Goal: Task Accomplishment & Management: Manage account settings

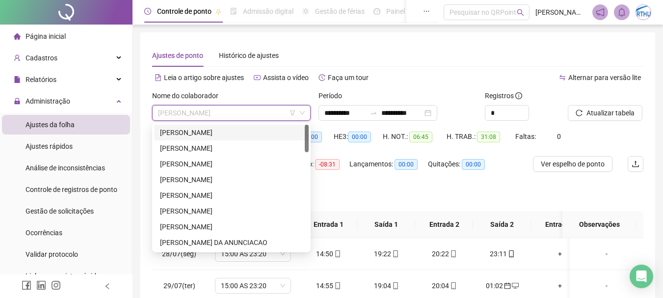
click at [258, 131] on div "[PERSON_NAME]" at bounding box center [231, 132] width 143 height 11
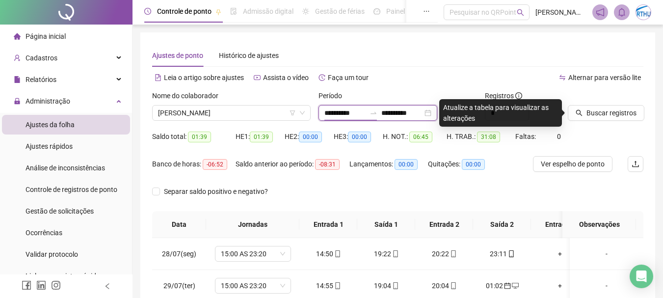
drag, startPoint x: 357, startPoint y: 113, endPoint x: 377, endPoint y: 120, distance: 21.3
click at [357, 113] on input "**********" at bounding box center [345, 113] width 41 height 11
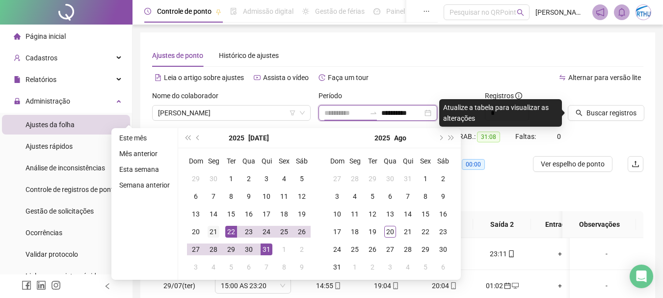
type input "**********"
click at [211, 230] on div "21" at bounding box center [214, 232] width 12 height 12
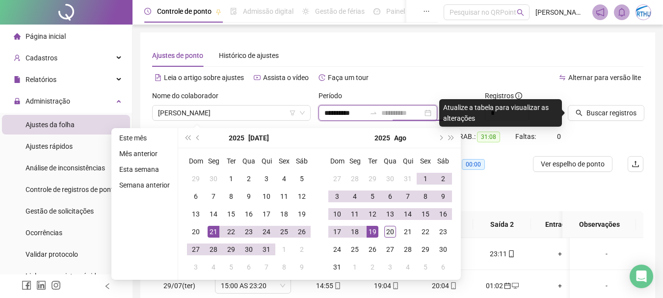
type input "**********"
drag, startPoint x: 388, startPoint y: 232, endPoint x: 443, endPoint y: 224, distance: 56.0
click at [393, 232] on div "20" at bounding box center [390, 232] width 12 height 12
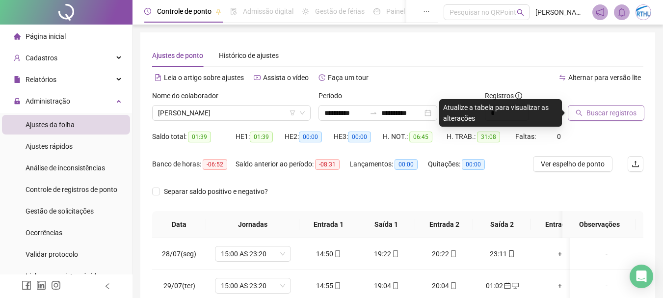
click at [619, 116] on span "Buscar registros" at bounding box center [612, 113] width 50 height 11
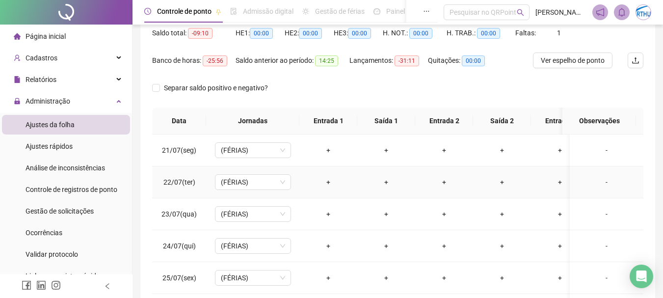
scroll to position [7, 0]
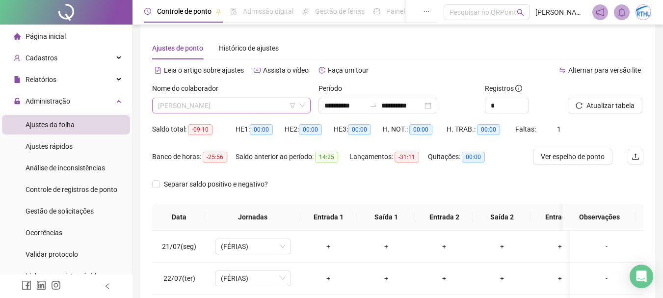
click at [185, 104] on span "[PERSON_NAME]" at bounding box center [231, 105] width 147 height 15
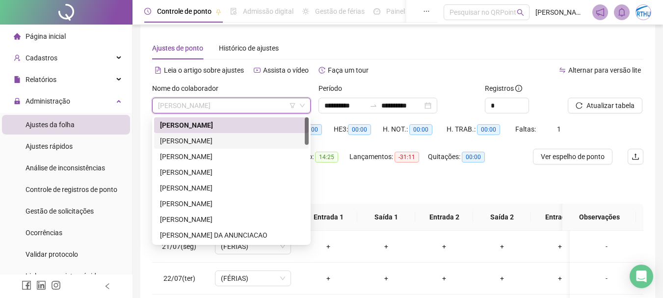
drag, startPoint x: 201, startPoint y: 137, endPoint x: 449, endPoint y: 139, distance: 247.5
click at [203, 137] on div "[PERSON_NAME]" at bounding box center [231, 141] width 143 height 11
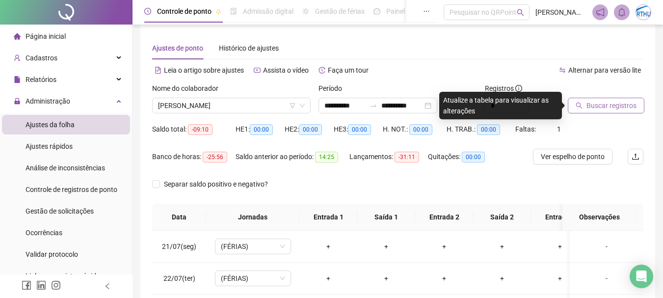
click at [623, 97] on div "Buscar registros" at bounding box center [606, 98] width 76 height 30
click at [622, 100] on span "Buscar registros" at bounding box center [612, 105] width 50 height 11
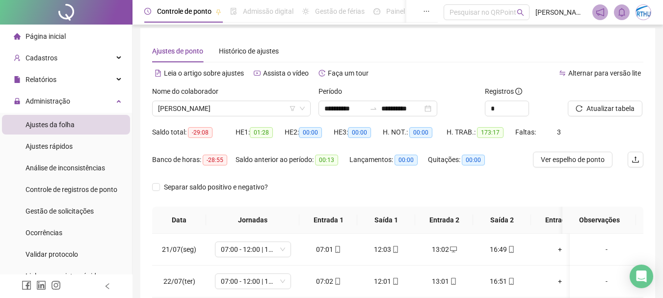
scroll to position [0, 0]
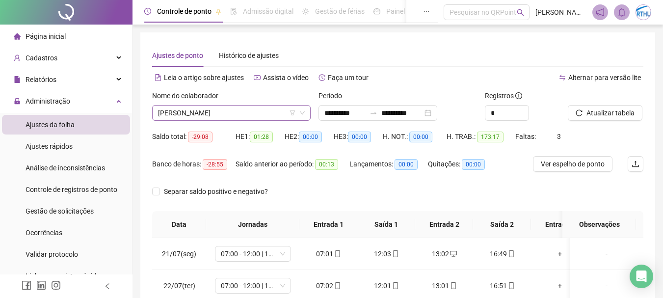
click at [196, 111] on span "[PERSON_NAME]" at bounding box center [231, 113] width 147 height 15
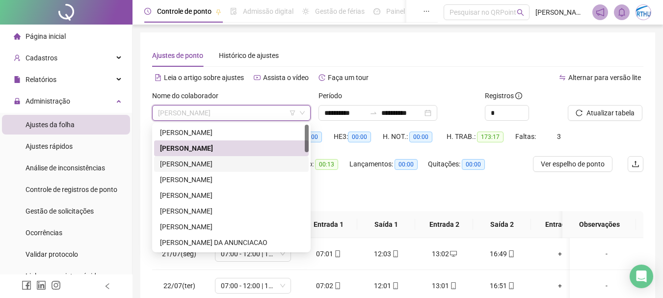
click at [217, 166] on div "[PERSON_NAME]" at bounding box center [231, 164] width 143 height 11
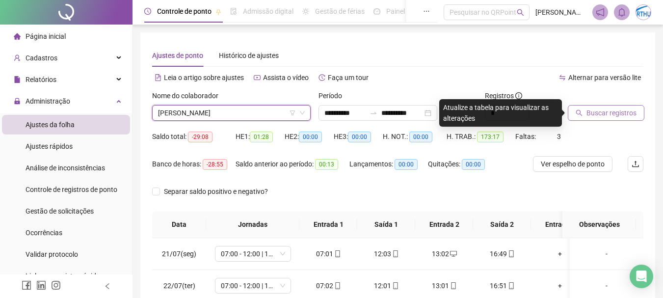
click at [624, 113] on span "Buscar registros" at bounding box center [612, 113] width 50 height 11
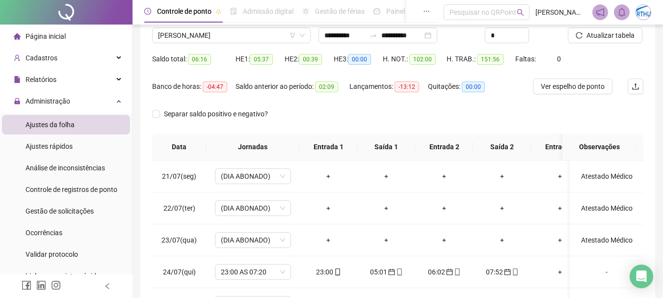
scroll to position [7, 0]
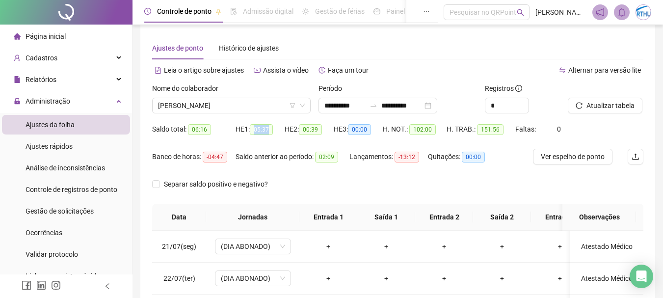
drag, startPoint x: 254, startPoint y: 131, endPoint x: 274, endPoint y: 128, distance: 20.8
click at [273, 128] on span "05:37" at bounding box center [261, 129] width 23 height 11
click at [229, 112] on span "[PERSON_NAME]" at bounding box center [231, 105] width 147 height 15
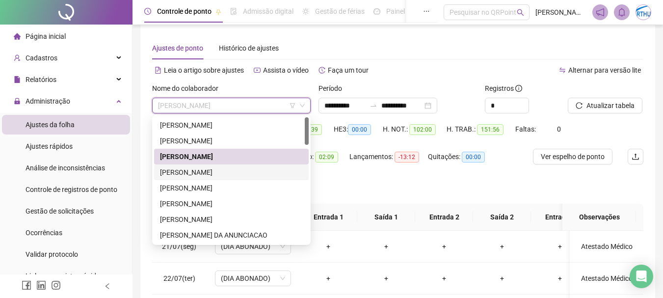
click at [225, 173] on div "[PERSON_NAME]" at bounding box center [231, 172] width 143 height 11
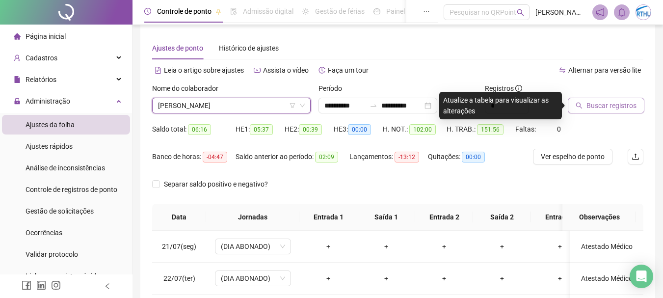
click at [615, 105] on span "Buscar registros" at bounding box center [612, 105] width 50 height 11
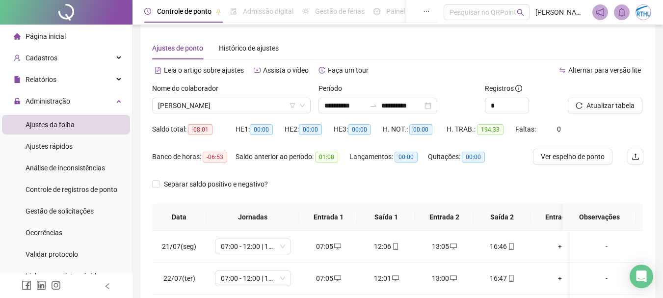
click at [562, 130] on div "Saldo total: -08:01 HE 1: 00:00 HE 2: 00:00 HE 3: 00:00 H. NOT.: 00:00 H. TRAB.…" at bounding box center [397, 134] width 491 height 27
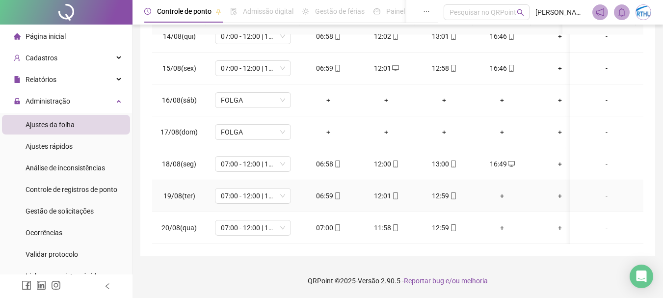
scroll to position [787, 0]
click at [504, 191] on div "+" at bounding box center [502, 196] width 42 height 11
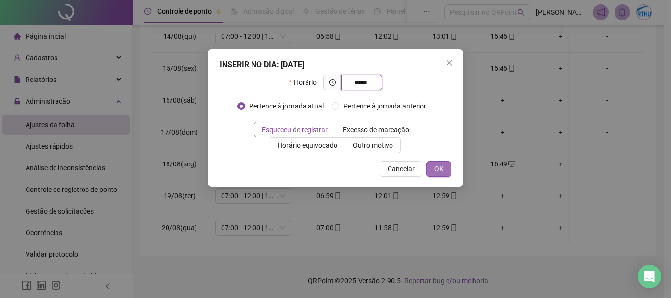
type input "*****"
click at [443, 164] on button "OK" at bounding box center [438, 169] width 25 height 16
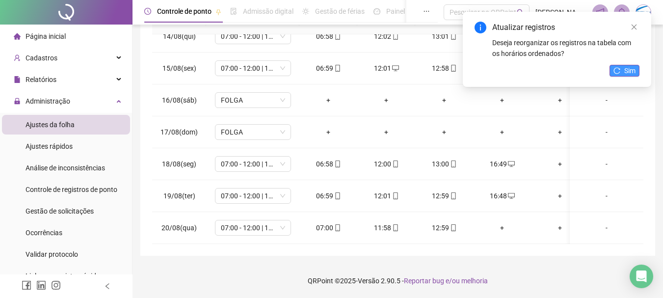
drag, startPoint x: 618, startPoint y: 76, endPoint x: 624, endPoint y: 73, distance: 6.8
click at [621, 74] on button "Sim" at bounding box center [625, 71] width 30 height 12
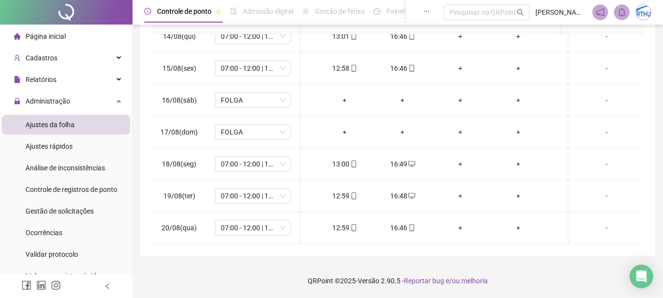
scroll to position [0, 0]
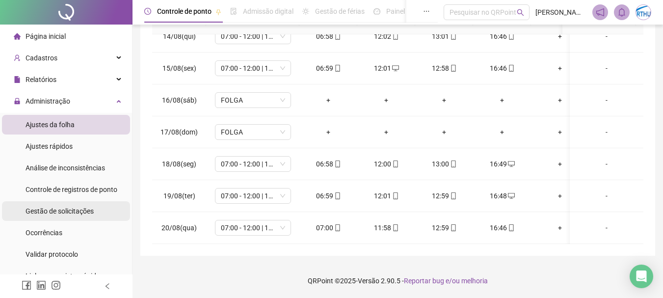
click at [77, 211] on span "Gestão de solicitações" at bounding box center [60, 211] width 68 height 8
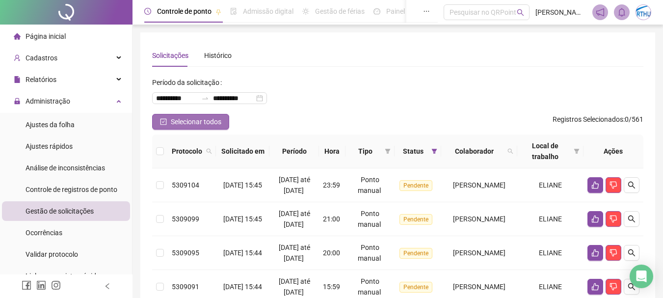
click at [164, 125] on icon "check-square" at bounding box center [164, 122] width 6 height 6
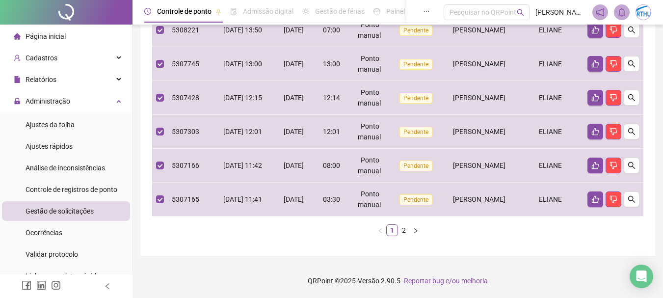
scroll to position [402, 0]
click at [408, 230] on link "2" at bounding box center [404, 230] width 11 height 11
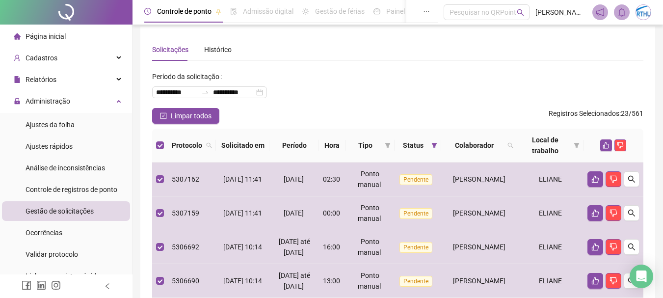
scroll to position [0, 0]
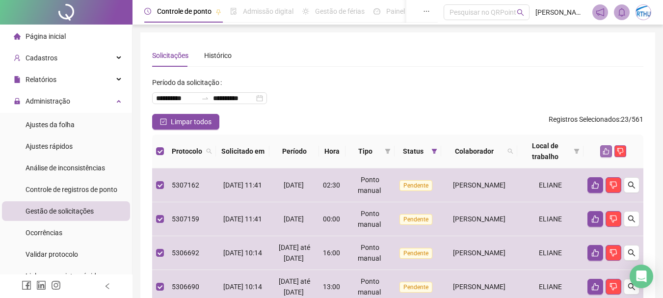
click at [603, 148] on icon "like" at bounding box center [606, 151] width 7 height 7
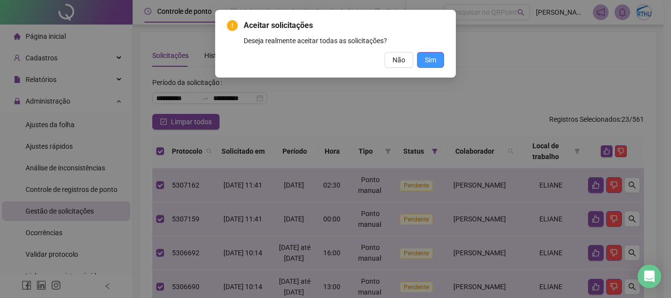
click at [427, 58] on span "Sim" at bounding box center [430, 60] width 11 height 11
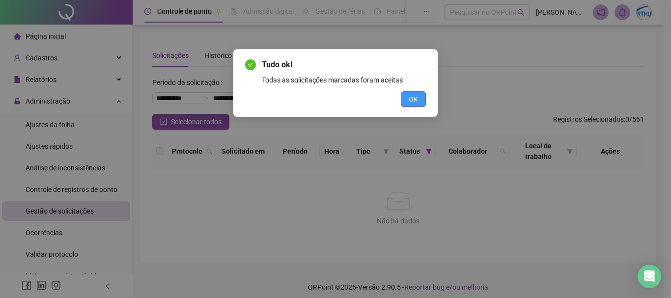
click at [419, 96] on button "OK" at bounding box center [413, 99] width 25 height 16
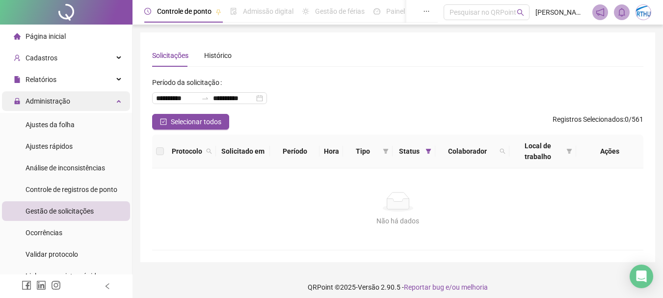
click at [74, 103] on div "Administração" at bounding box center [66, 101] width 128 height 20
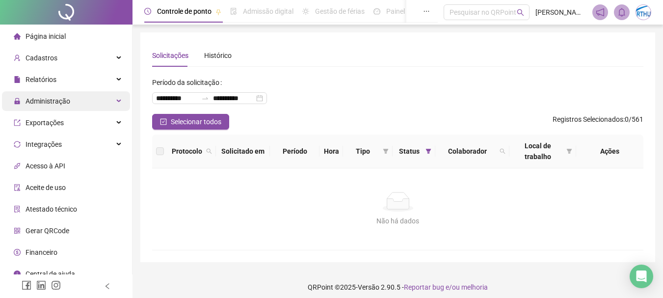
click at [74, 96] on div "Administração" at bounding box center [66, 101] width 128 height 20
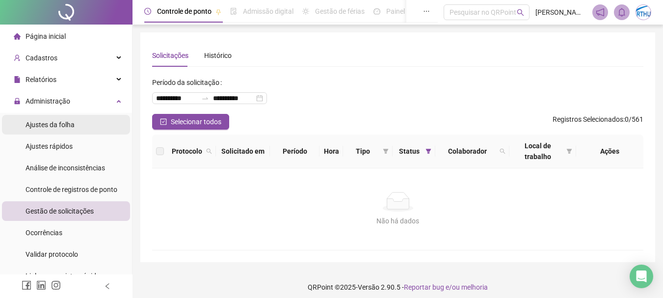
click at [48, 124] on span "Ajustes da folha" at bounding box center [50, 125] width 49 height 8
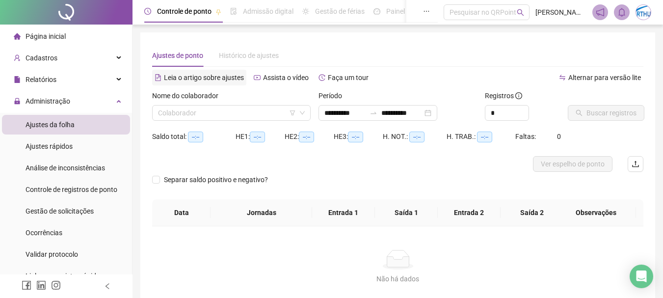
type input "**********"
click at [179, 109] on input "search" at bounding box center [227, 113] width 138 height 15
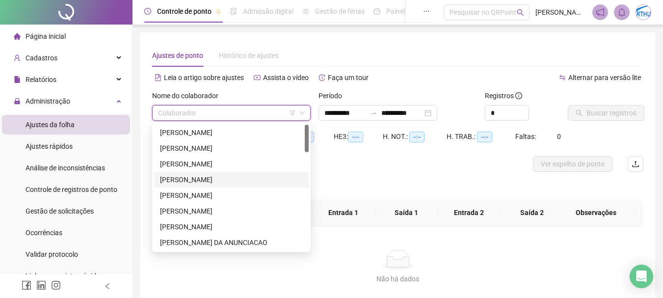
click at [207, 179] on div "[PERSON_NAME]" at bounding box center [231, 179] width 143 height 11
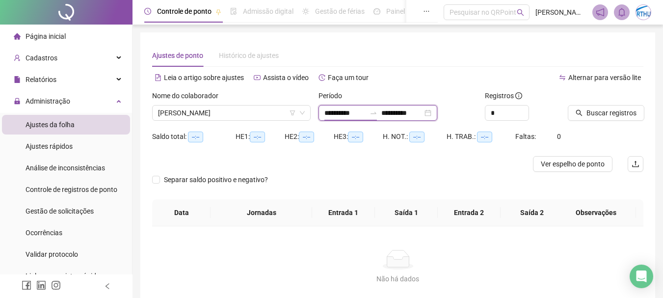
click at [353, 113] on input "**********" at bounding box center [345, 113] width 41 height 11
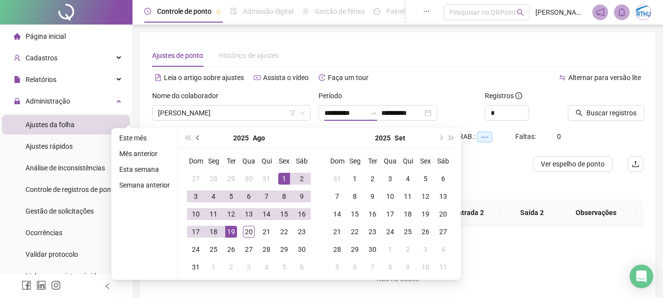
click at [199, 136] on button "prev-year" at bounding box center [198, 138] width 11 height 20
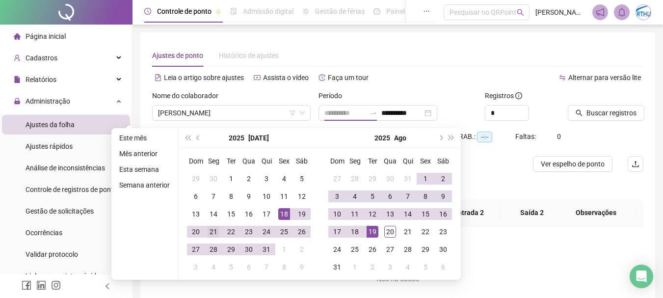
type input "**********"
click at [210, 230] on div "21" at bounding box center [214, 232] width 12 height 12
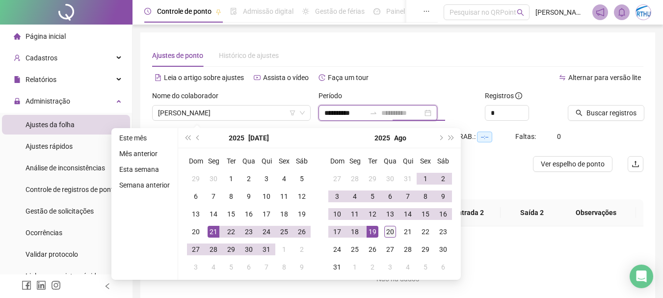
type input "**********"
drag, startPoint x: 391, startPoint y: 232, endPoint x: 447, endPoint y: 225, distance: 55.8
click at [396, 233] on td "20" at bounding box center [391, 232] width 18 height 18
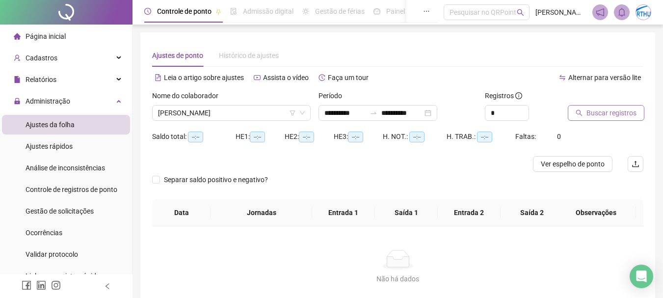
click at [610, 118] on button "Buscar registros" at bounding box center [606, 113] width 77 height 16
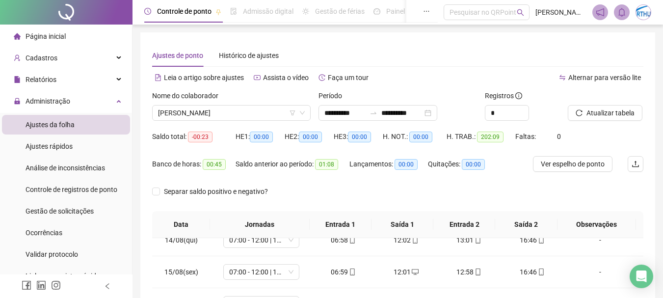
click at [409, 45] on div "Ajustes de ponto Histórico de ajustes" at bounding box center [397, 55] width 491 height 23
click at [438, 62] on div "Ajustes de ponto Histórico de ajustes" at bounding box center [397, 55] width 491 height 23
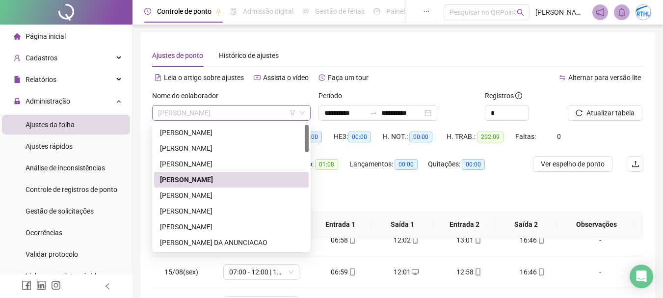
click at [250, 114] on span "[PERSON_NAME]" at bounding box center [231, 113] width 147 height 15
click at [229, 191] on div "[PERSON_NAME]" at bounding box center [231, 195] width 143 height 11
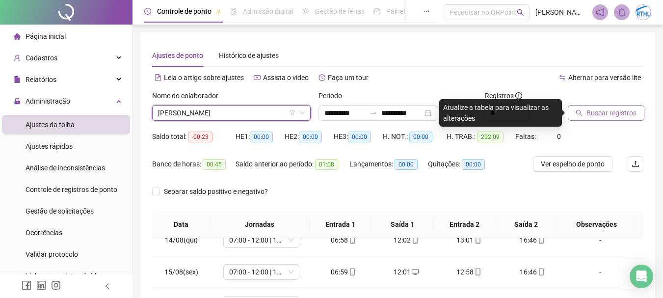
click at [613, 114] on span "Buscar registros" at bounding box center [612, 113] width 50 height 11
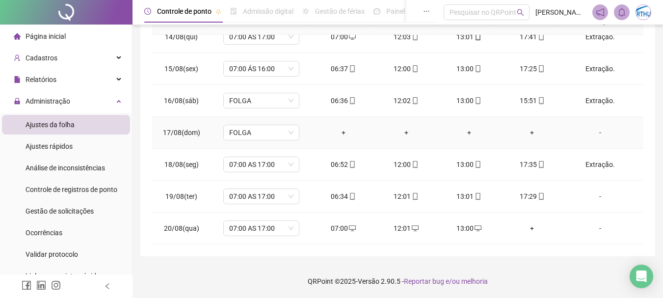
scroll to position [204, 0]
click at [595, 164] on div "Extração." at bounding box center [601, 164] width 58 height 11
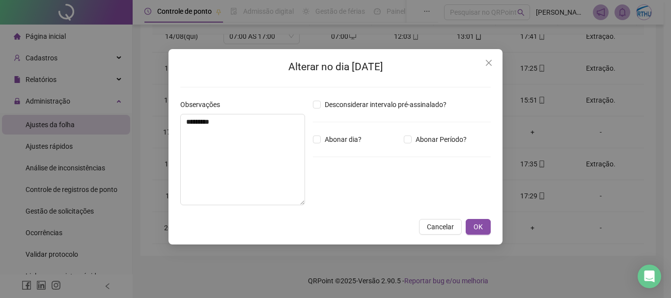
type textarea "*********"
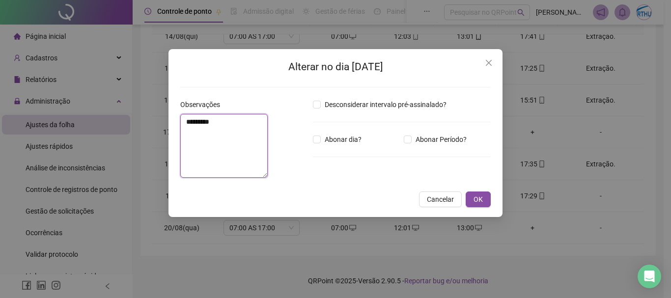
drag, startPoint x: 243, startPoint y: 124, endPoint x: 131, endPoint y: 120, distance: 112.0
click at [131, 120] on div "Alterar no dia [DATE] Observações ********* Desconsiderar intervalo pré-assinal…" at bounding box center [335, 149] width 671 height 298
drag, startPoint x: 475, startPoint y: 225, endPoint x: 481, endPoint y: 226, distance: 6.6
click at [476, 205] on span "OK" at bounding box center [477, 199] width 9 height 11
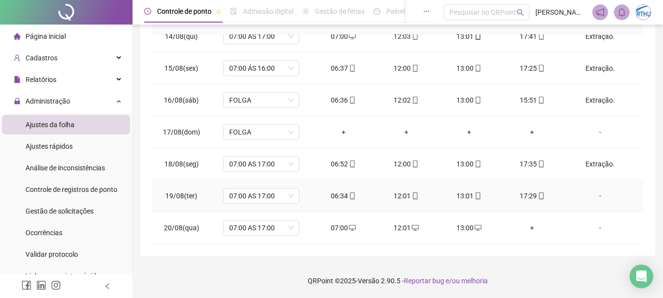
click at [596, 195] on div "-" at bounding box center [601, 196] width 58 height 11
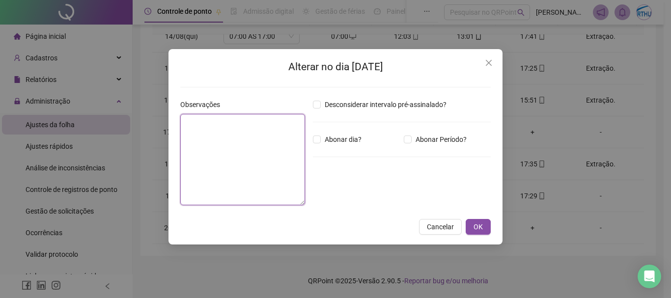
click at [242, 158] on textarea at bounding box center [242, 159] width 125 height 91
paste textarea "*********"
type textarea "*********"
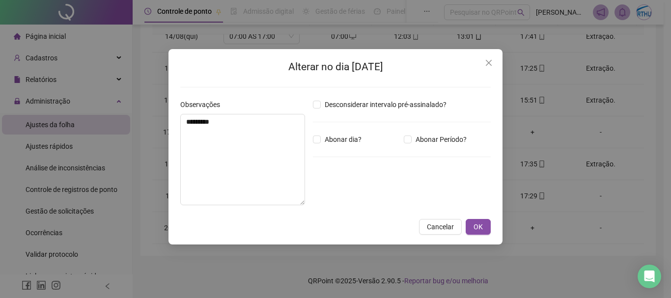
drag, startPoint x: 484, startPoint y: 223, endPoint x: 519, endPoint y: 229, distance: 35.3
click at [484, 223] on button "OK" at bounding box center [477, 227] width 25 height 16
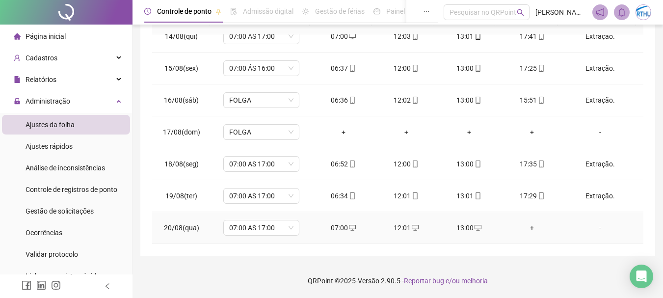
click at [596, 229] on div "-" at bounding box center [601, 227] width 58 height 11
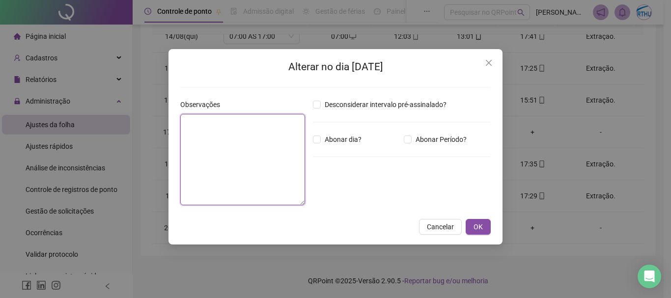
click at [225, 136] on textarea at bounding box center [242, 159] width 125 height 91
paste textarea "*********"
type textarea "*********"
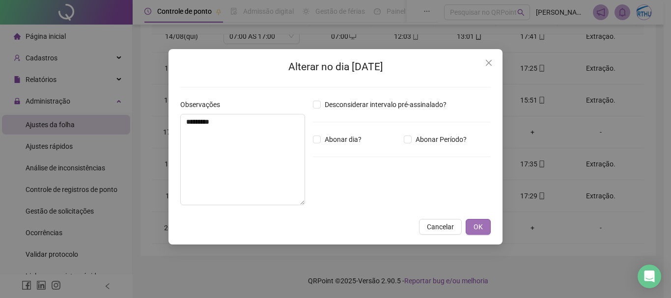
click at [488, 227] on button "OK" at bounding box center [477, 227] width 25 height 16
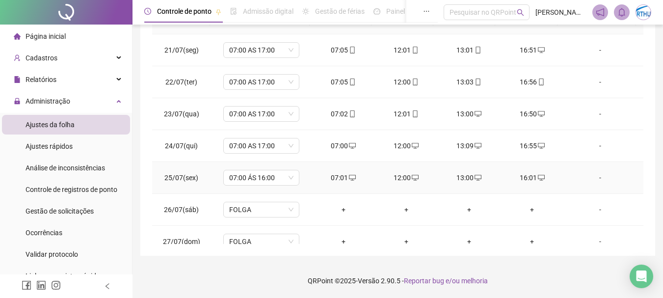
scroll to position [56, 0]
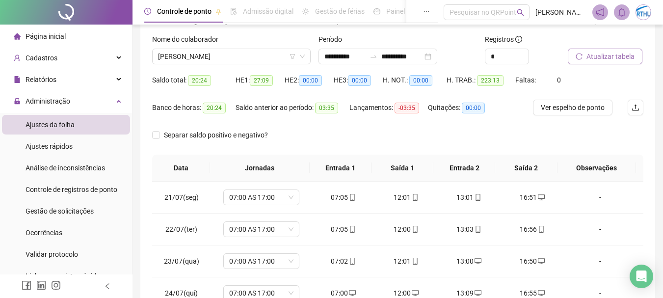
click at [613, 56] on span "Atualizar tabela" at bounding box center [611, 56] width 48 height 11
click at [223, 54] on span "[PERSON_NAME]" at bounding box center [231, 56] width 147 height 15
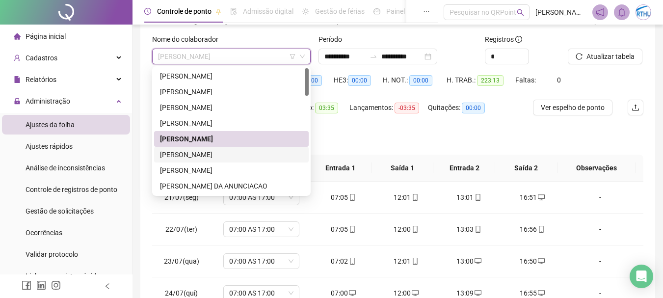
click at [220, 151] on div "[PERSON_NAME]" at bounding box center [231, 154] width 143 height 11
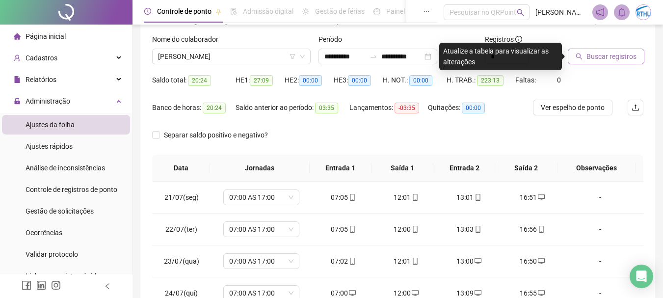
click at [623, 53] on span "Buscar registros" at bounding box center [612, 56] width 50 height 11
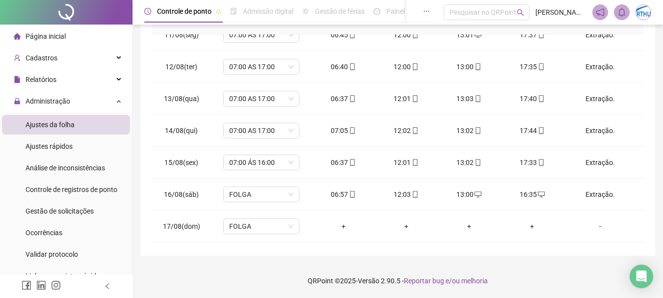
scroll to position [780, 0]
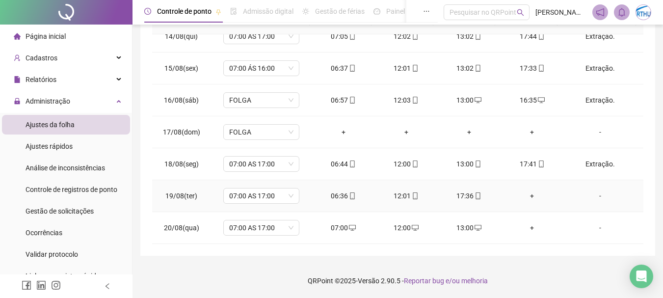
drag, startPoint x: 595, startPoint y: 194, endPoint x: 327, endPoint y: 165, distance: 270.2
click at [595, 193] on div "-" at bounding box center [601, 196] width 58 height 11
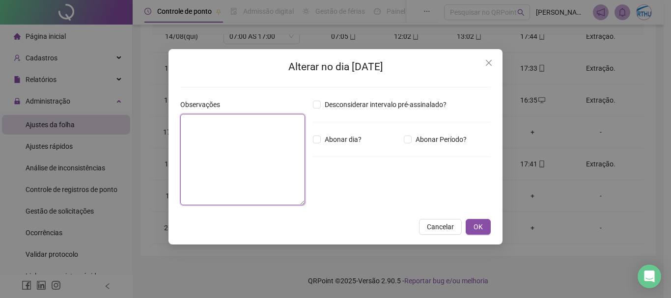
click at [238, 128] on textarea at bounding box center [242, 159] width 125 height 91
paste textarea "*********"
type textarea "*********"
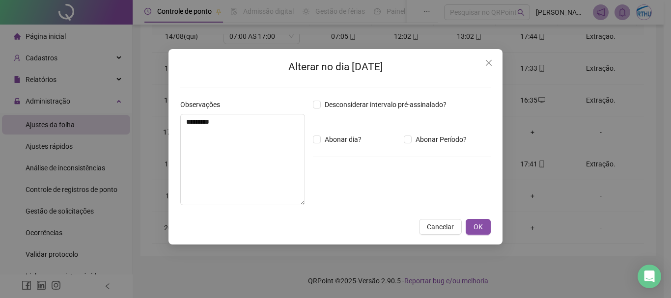
click at [497, 230] on div "Alterar no dia [DATE] Observações ********* Desconsiderar intervalo pré-assinal…" at bounding box center [335, 146] width 334 height 195
drag, startPoint x: 480, startPoint y: 224, endPoint x: 546, endPoint y: 230, distance: 66.1
click at [483, 224] on button "OK" at bounding box center [477, 227] width 25 height 16
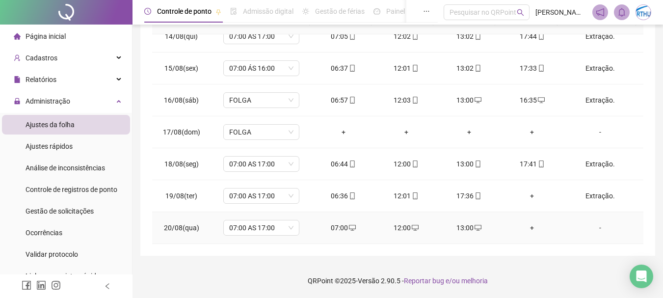
click at [598, 228] on div "-" at bounding box center [601, 227] width 58 height 11
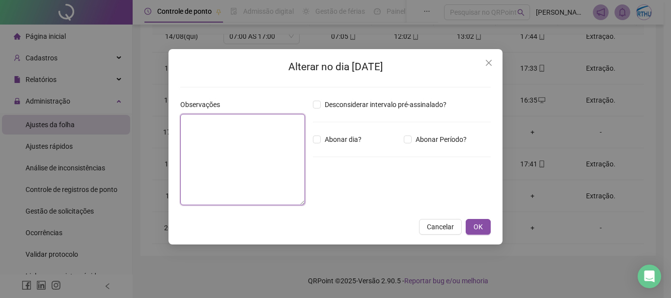
click at [212, 136] on textarea at bounding box center [242, 159] width 125 height 91
paste textarea "*********"
type textarea "*********"
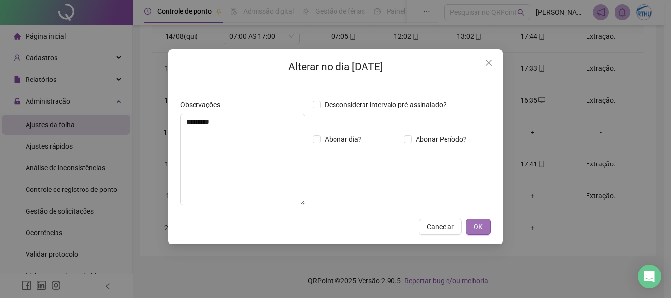
drag, startPoint x: 487, startPoint y: 227, endPoint x: 476, endPoint y: 228, distance: 11.3
click at [487, 227] on button "OK" at bounding box center [477, 227] width 25 height 16
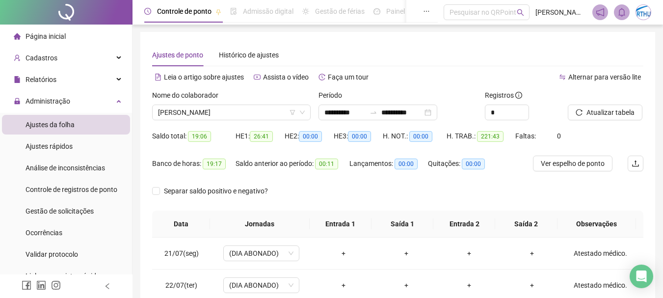
scroll to position [0, 0]
click at [632, 114] on span "Atualizar tabela" at bounding box center [611, 113] width 48 height 11
click at [206, 110] on span "[PERSON_NAME]" at bounding box center [231, 113] width 147 height 15
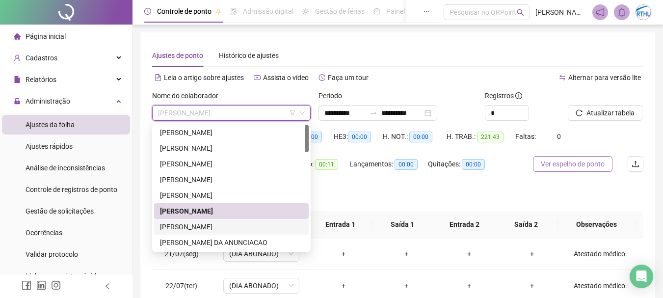
drag, startPoint x: 238, startPoint y: 227, endPoint x: 569, endPoint y: 167, distance: 336.3
click at [240, 226] on div "[PERSON_NAME]" at bounding box center [231, 226] width 143 height 11
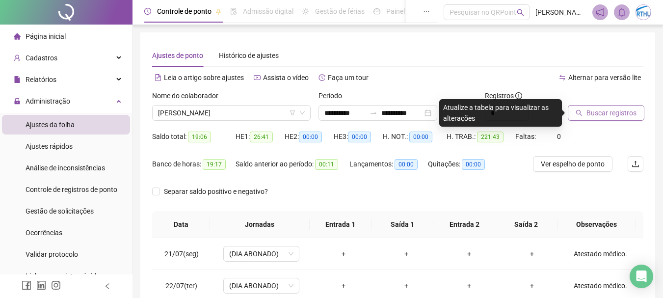
click at [606, 110] on span "Buscar registros" at bounding box center [612, 113] width 50 height 11
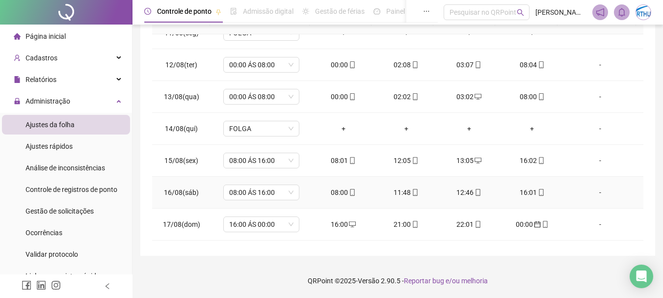
scroll to position [780, 0]
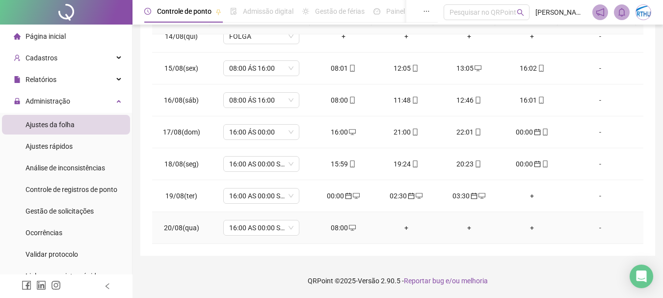
click at [340, 228] on div "08:00" at bounding box center [343, 227] width 47 height 11
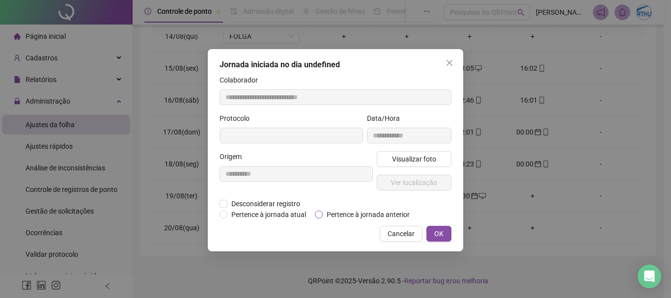
click at [400, 212] on span "Pertence à jornada anterior" at bounding box center [368, 214] width 91 height 11
click at [432, 237] on button "OK" at bounding box center [438, 234] width 25 height 16
type input "**********"
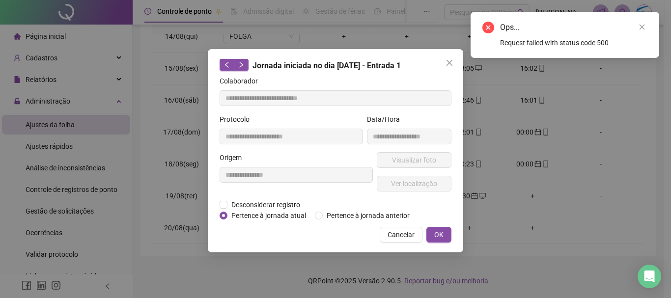
click at [647, 26] on div "Ops... Request failed with status code 500" at bounding box center [564, 35] width 189 height 46
click at [644, 28] on icon "close" at bounding box center [641, 27] width 7 height 7
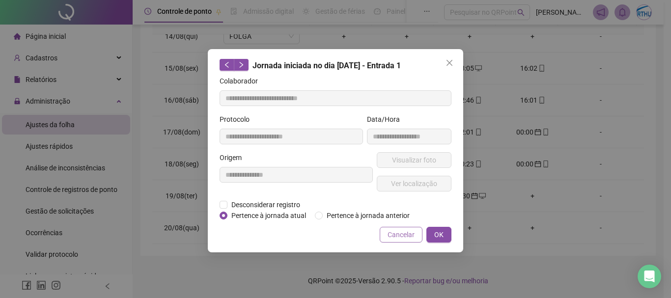
click at [400, 237] on span "Cancelar" at bounding box center [400, 234] width 27 height 11
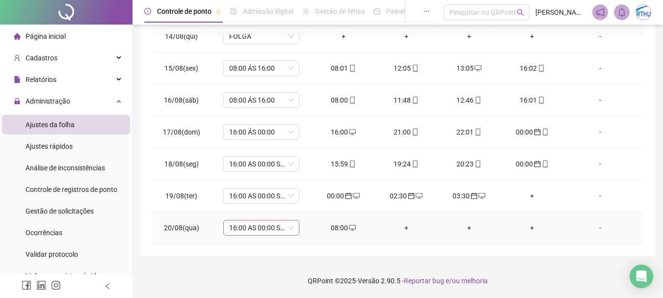
click at [258, 228] on span "16:00 AS 00:00 SEG A SAB" at bounding box center [261, 227] width 64 height 15
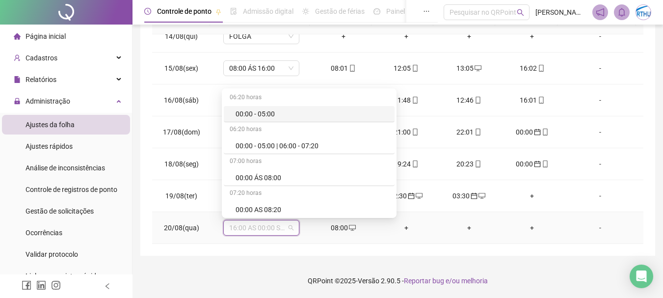
click at [259, 225] on span "16:00 AS 00:00 SEG A SAB" at bounding box center [261, 227] width 64 height 15
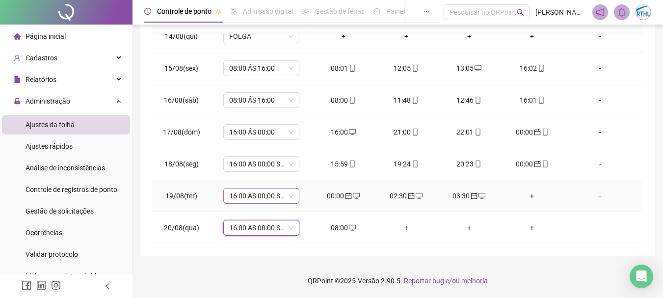
click at [285, 193] on span "16:00 AS 00:00 SEG A SAB" at bounding box center [261, 196] width 64 height 15
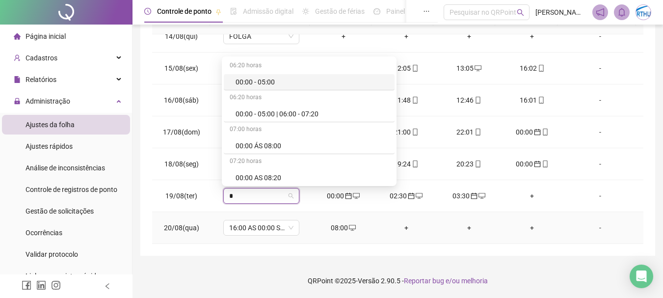
type input "**"
click at [283, 143] on div "00:00 ÁS 08:00" at bounding box center [312, 145] width 153 height 11
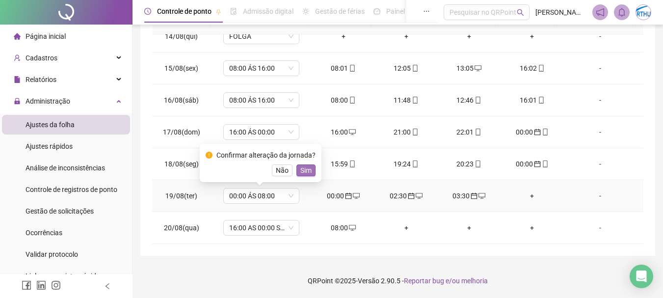
click at [304, 169] on span "Sim" at bounding box center [305, 170] width 11 height 11
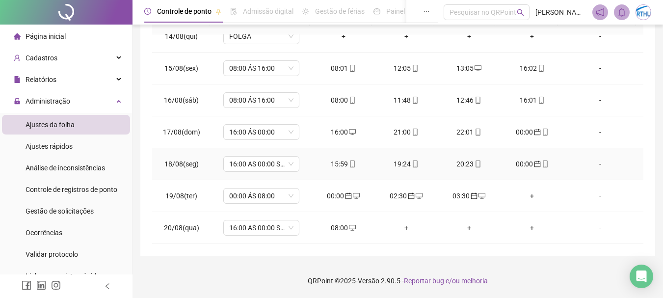
click at [307, 167] on td "16:00 AS 00:00 SEG A SAB" at bounding box center [261, 164] width 101 height 32
click at [345, 232] on div "08:00" at bounding box center [343, 227] width 47 height 11
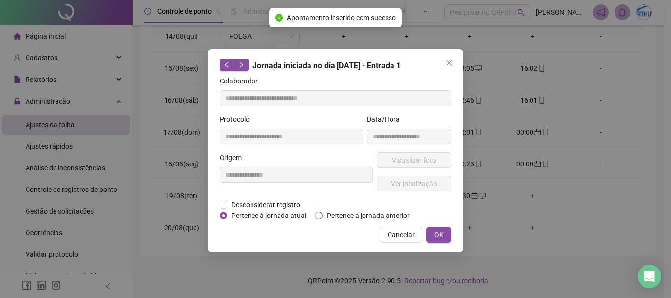
click at [382, 212] on span "Pertence à jornada anterior" at bounding box center [368, 215] width 91 height 11
click at [436, 230] on span "OK" at bounding box center [438, 234] width 9 height 11
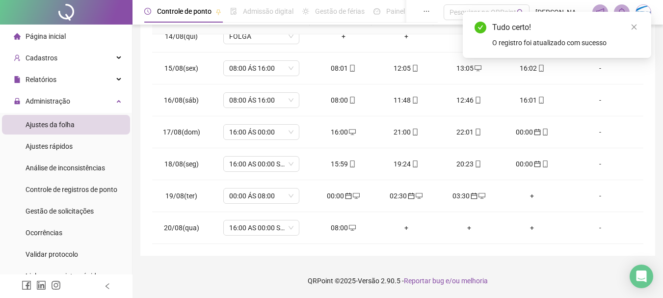
scroll to position [0, 0]
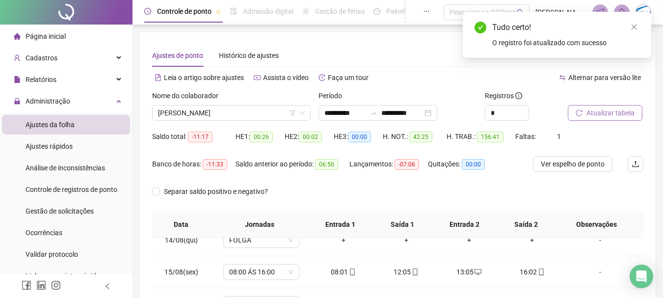
click at [629, 113] on span "Atualizar tabela" at bounding box center [611, 113] width 48 height 11
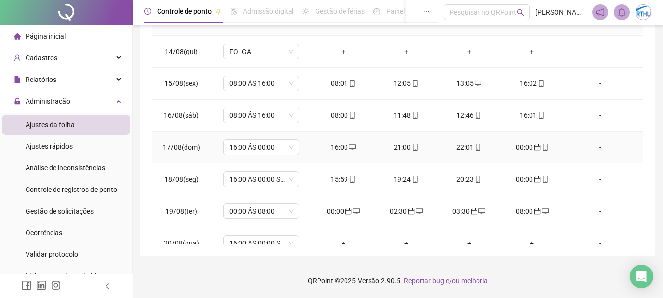
scroll to position [780, 0]
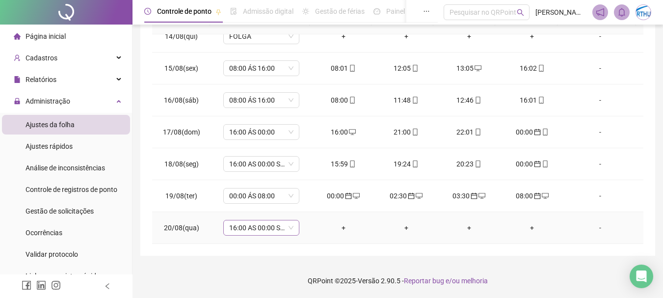
click at [255, 225] on span "16:00 AS 00:00 SEG A SAB" at bounding box center [261, 227] width 64 height 15
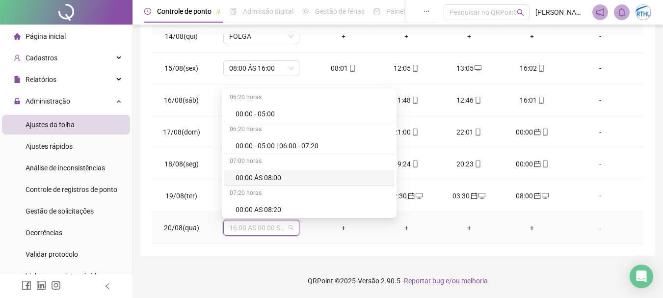
click at [269, 171] on div "00:00 ÁS 08:00" at bounding box center [309, 178] width 171 height 16
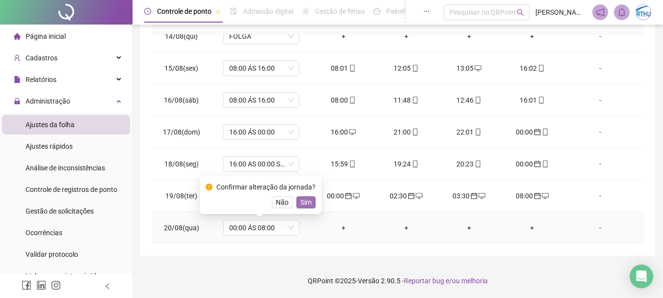
drag, startPoint x: 306, startPoint y: 199, endPoint x: 359, endPoint y: 200, distance: 53.5
click at [306, 200] on span "Sim" at bounding box center [305, 202] width 11 height 11
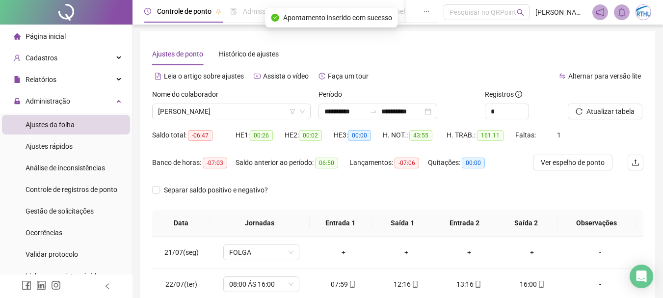
scroll to position [0, 0]
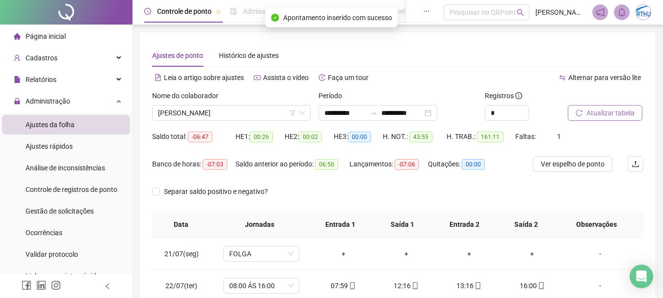
drag, startPoint x: 614, startPoint y: 123, endPoint x: 618, endPoint y: 117, distance: 6.8
click at [614, 122] on div "Atualizar tabela" at bounding box center [605, 109] width 83 height 38
click at [618, 117] on span "Atualizar tabela" at bounding box center [611, 113] width 48 height 11
click at [226, 109] on span "[PERSON_NAME]" at bounding box center [231, 113] width 147 height 15
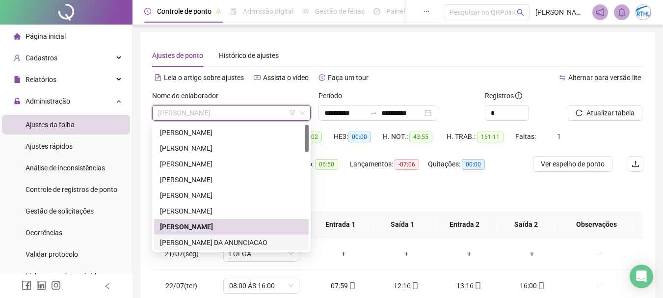
click at [199, 239] on div "[PERSON_NAME] DA ANUNCIACAO" at bounding box center [231, 242] width 143 height 11
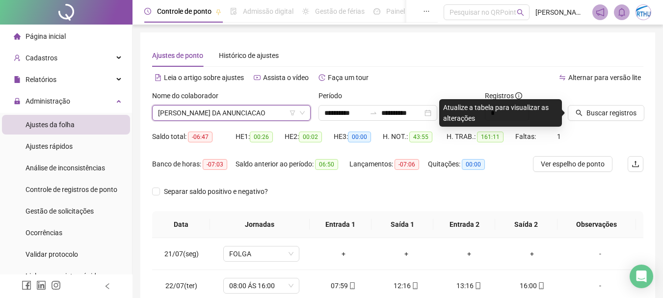
click at [622, 105] on div "Buscar registros" at bounding box center [606, 105] width 76 height 30
click at [618, 109] on span "Buscar registros" at bounding box center [612, 113] width 50 height 11
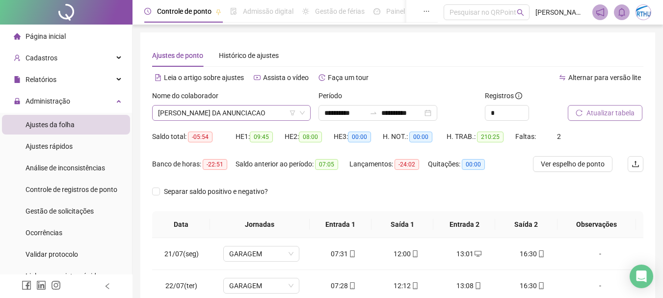
click at [242, 111] on span "[PERSON_NAME] DA ANUNCIACAO" at bounding box center [231, 113] width 147 height 15
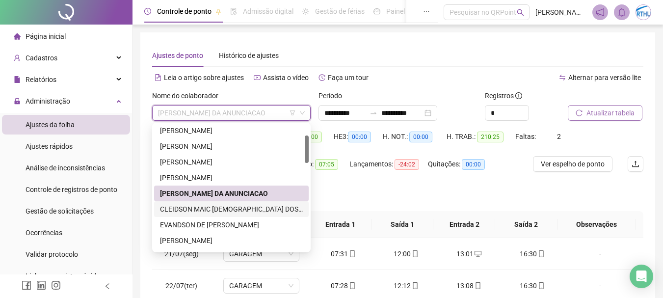
scroll to position [98, 0]
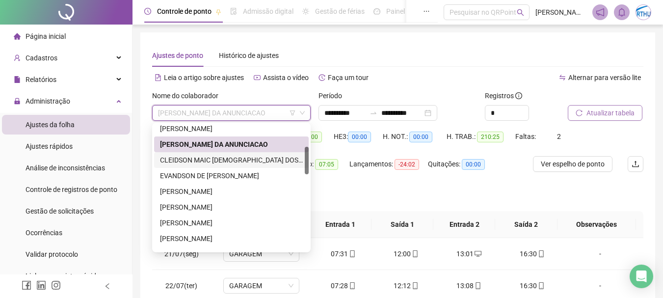
click at [211, 204] on div "[PERSON_NAME]" at bounding box center [231, 207] width 143 height 11
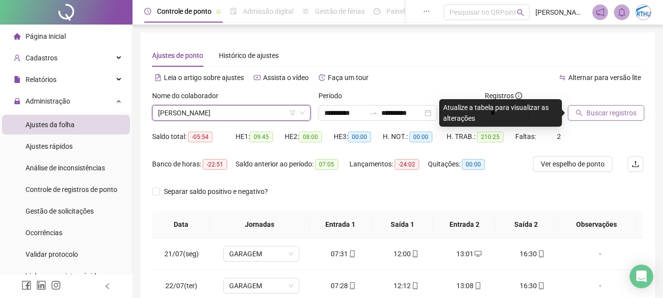
click at [213, 109] on span "[PERSON_NAME]" at bounding box center [231, 113] width 147 height 15
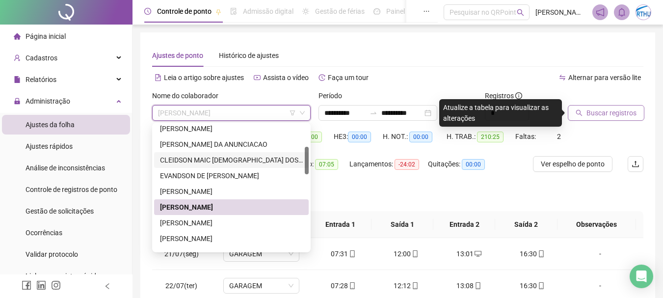
click at [212, 160] on div "CLEIDSON MAIC [DEMOGRAPHIC_DATA] DOS SANTOS" at bounding box center [231, 160] width 143 height 11
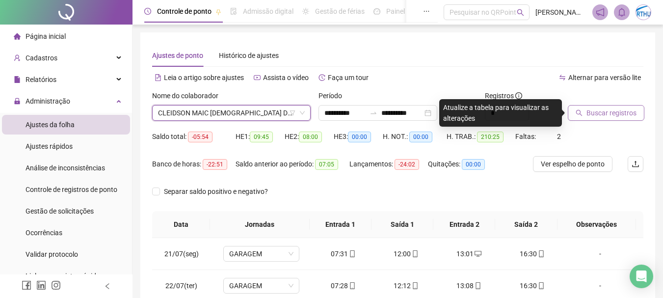
click at [608, 111] on span "Buscar registros" at bounding box center [612, 113] width 50 height 11
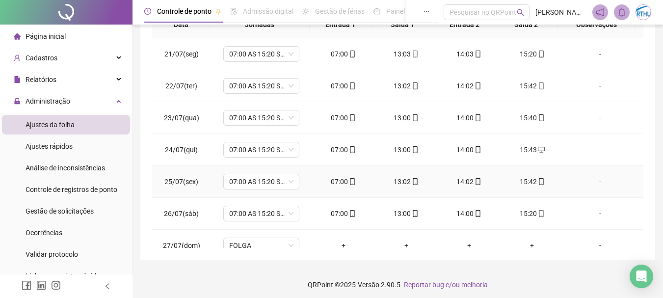
scroll to position [0, 0]
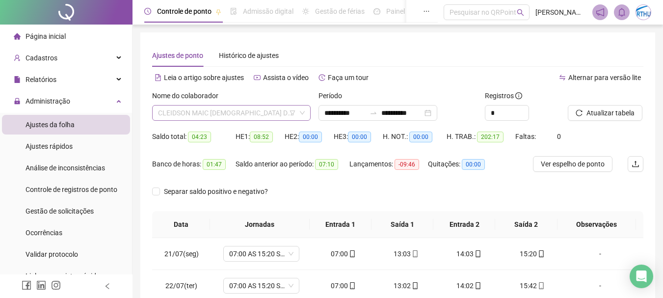
click at [207, 117] on span "CLEIDSON MAIC [DEMOGRAPHIC_DATA] DOS SANTOS" at bounding box center [231, 113] width 147 height 15
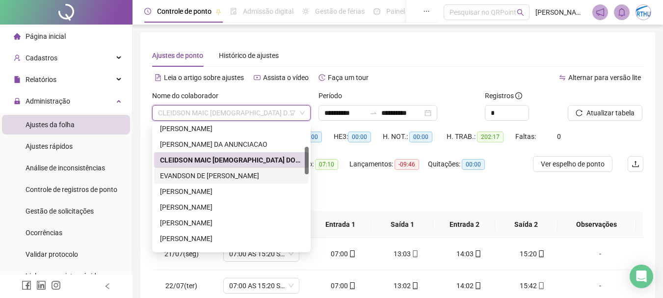
click at [200, 169] on div "EVANDSON DE [PERSON_NAME]" at bounding box center [231, 176] width 155 height 16
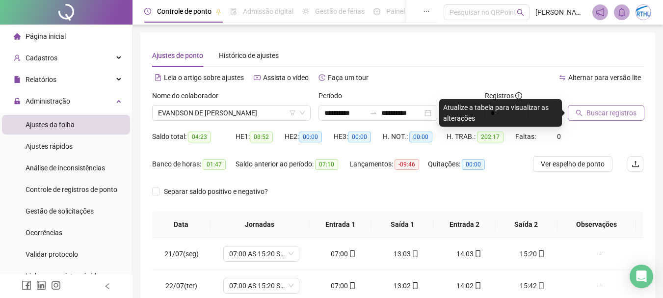
click at [599, 116] on span "Buscar registros" at bounding box center [612, 113] width 50 height 11
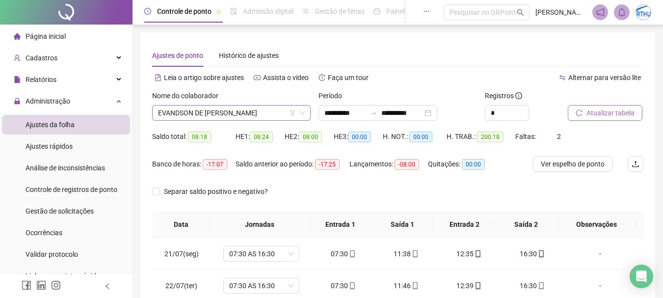
click at [244, 118] on span "EVANDSON DE [PERSON_NAME]" at bounding box center [231, 113] width 147 height 15
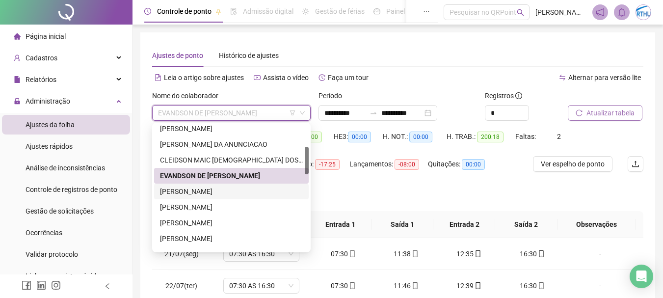
click at [200, 192] on div "[PERSON_NAME]" at bounding box center [231, 191] width 143 height 11
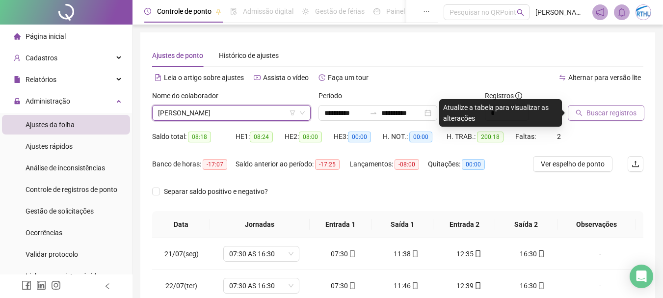
click at [601, 105] on div at bounding box center [593, 97] width 51 height 15
click at [595, 117] on span "Buscar registros" at bounding box center [612, 113] width 50 height 11
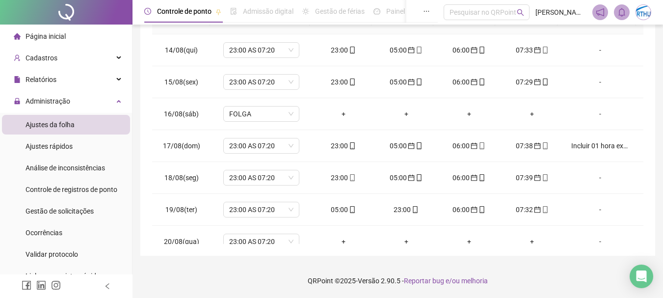
scroll to position [780, 0]
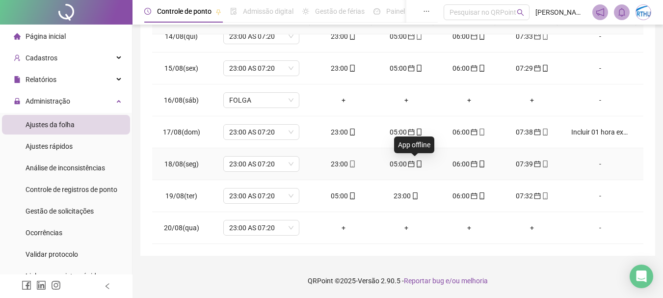
click at [409, 163] on icon "calendar" at bounding box center [412, 164] width 6 height 6
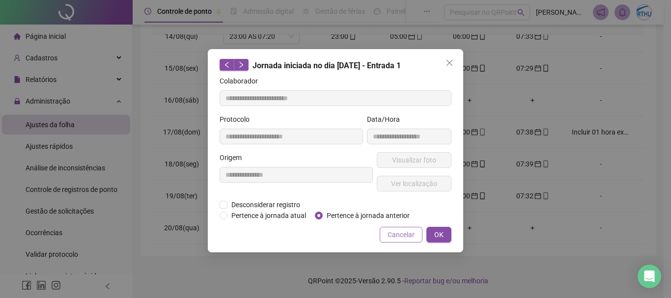
type input "**********"
click at [267, 215] on span "Pertence à jornada atual" at bounding box center [268, 215] width 82 height 11
click at [443, 235] on button "OK" at bounding box center [438, 235] width 25 height 16
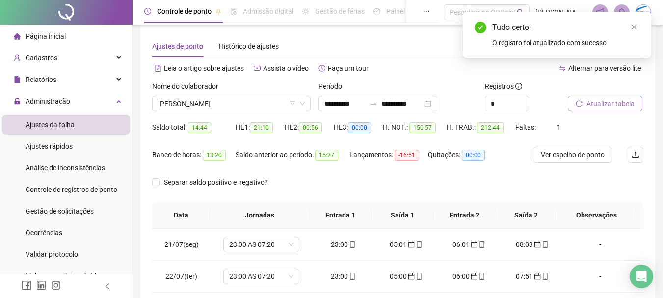
scroll to position [7, 0]
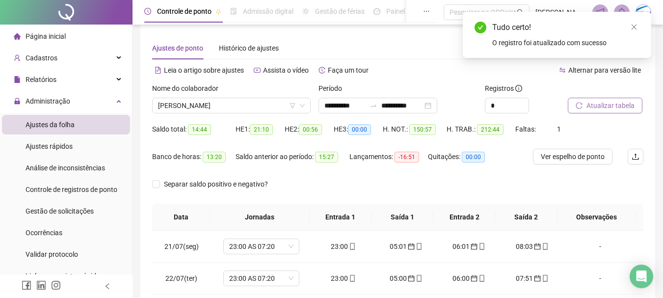
click at [620, 102] on span "Atualizar tabela" at bounding box center [611, 105] width 48 height 11
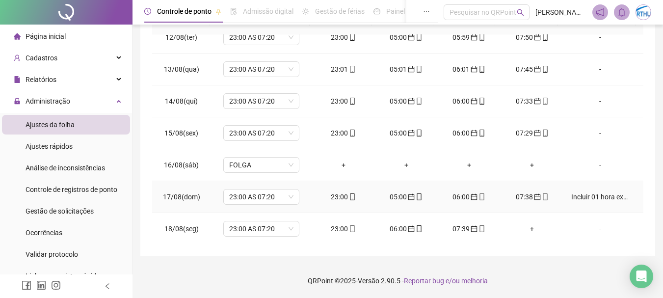
scroll to position [780, 0]
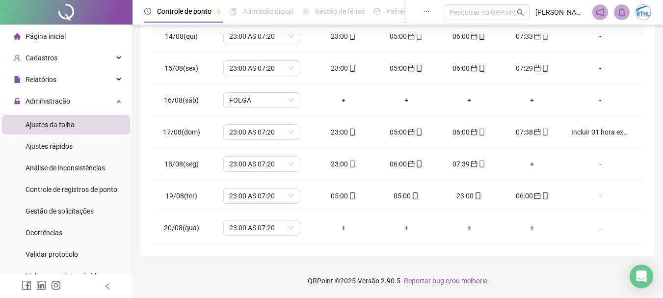
click at [663, 210] on div "**********" at bounding box center [398, 47] width 531 height 502
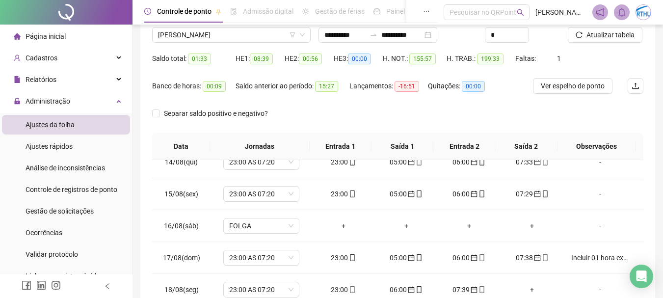
scroll to position [0, 0]
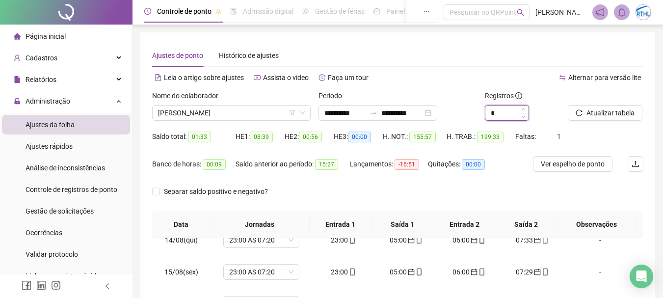
click at [512, 108] on input "*" at bounding box center [507, 113] width 43 height 15
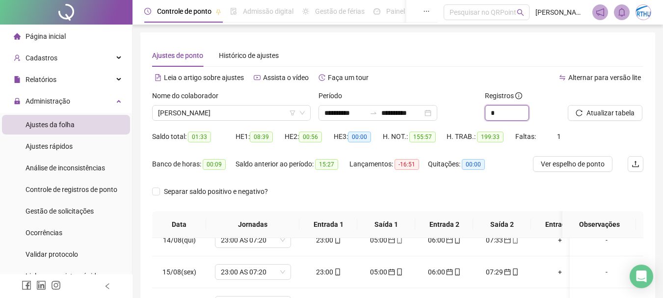
type input "*"
click at [610, 122] on div "Atualizar tabela" at bounding box center [605, 109] width 83 height 38
click at [613, 115] on span "Atualizar tabela" at bounding box center [611, 113] width 48 height 11
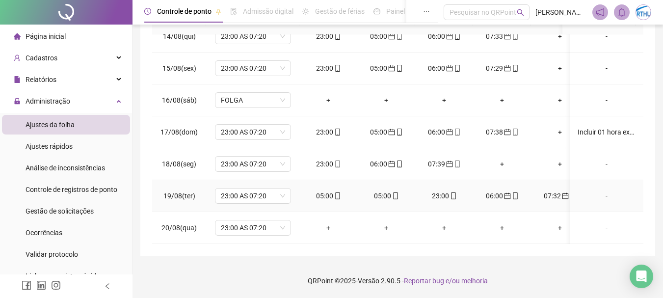
click at [385, 191] on div "05:00" at bounding box center [386, 196] width 42 height 11
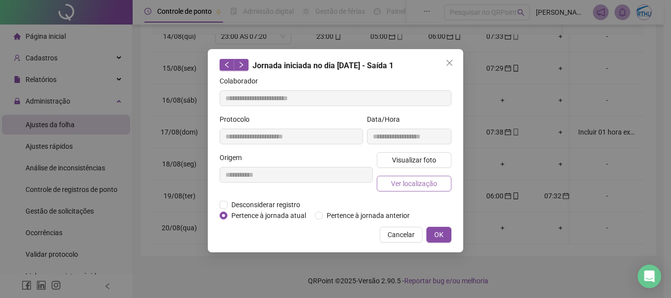
type input "**********"
click at [384, 213] on span "Pertence à jornada anterior" at bounding box center [368, 215] width 91 height 11
drag, startPoint x: 439, startPoint y: 236, endPoint x: 464, endPoint y: 227, distance: 26.3
click at [439, 236] on span "OK" at bounding box center [438, 234] width 9 height 11
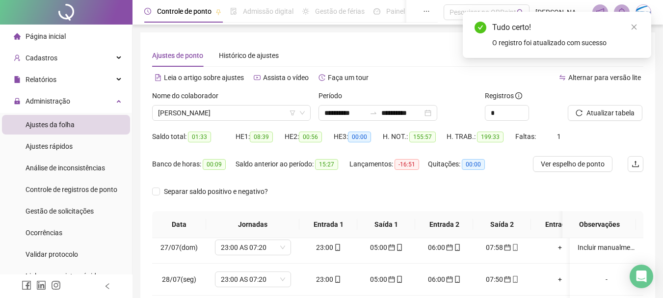
click at [610, 104] on div at bounding box center [593, 97] width 51 height 15
click at [608, 111] on span "Atualizar tabela" at bounding box center [611, 113] width 48 height 11
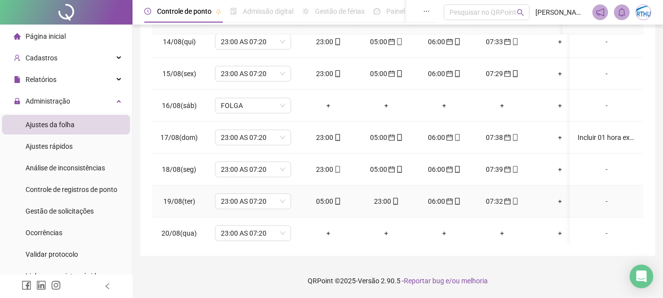
scroll to position [787, 0]
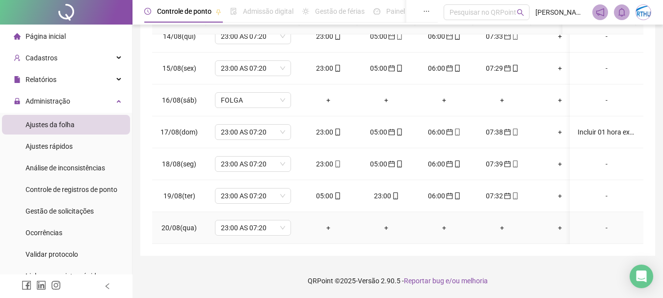
click at [329, 222] on div "+" at bounding box center [328, 227] width 42 height 11
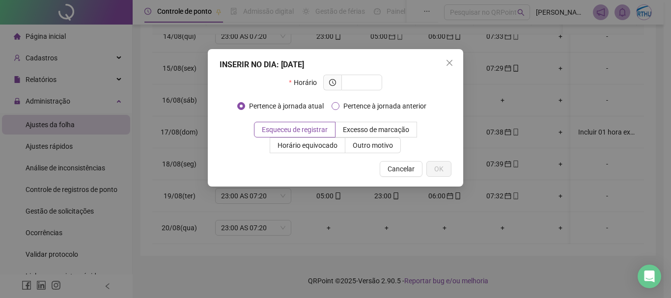
click at [364, 108] on span "Pertence à jornada anterior" at bounding box center [384, 106] width 91 height 11
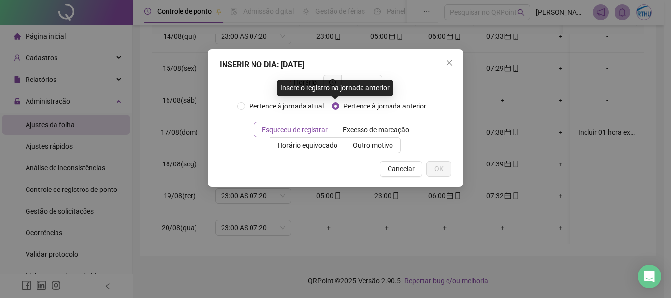
click at [360, 85] on div "Insere o registro na jornada anterior" at bounding box center [334, 88] width 117 height 17
click at [370, 82] on div "Insere o registro na jornada anterior" at bounding box center [334, 88] width 117 height 17
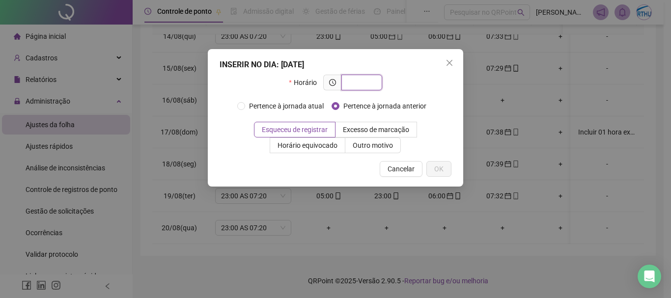
click at [371, 82] on input "text" at bounding box center [360, 82] width 27 height 11
type input "*****"
drag, startPoint x: 434, startPoint y: 164, endPoint x: 445, endPoint y: 162, distance: 11.5
click at [434, 163] on button "OK" at bounding box center [438, 169] width 25 height 16
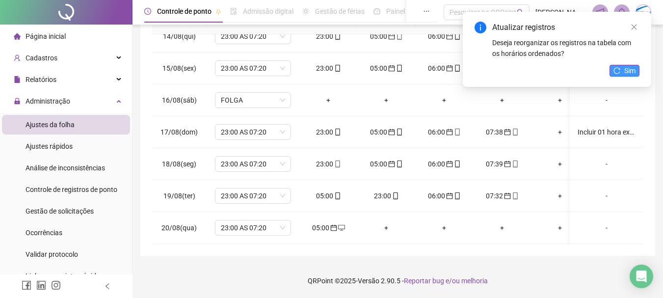
click at [627, 71] on span "Sim" at bounding box center [630, 70] width 11 height 11
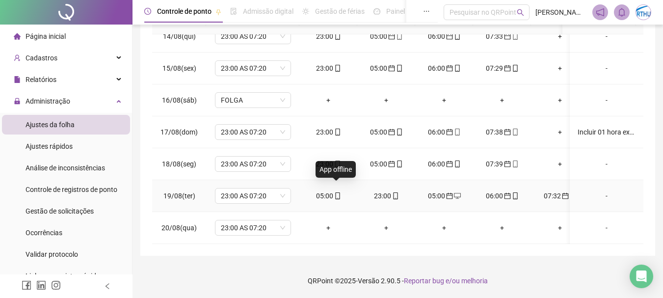
click at [333, 192] on span "mobile" at bounding box center [337, 195] width 8 height 7
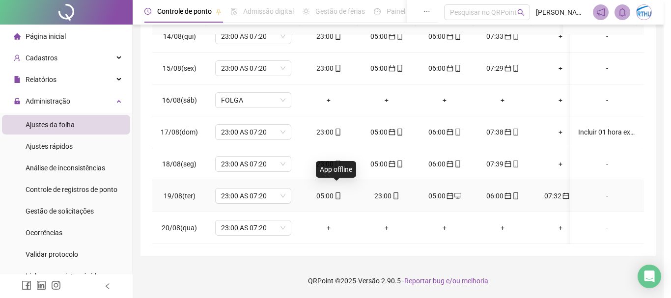
type input "**********"
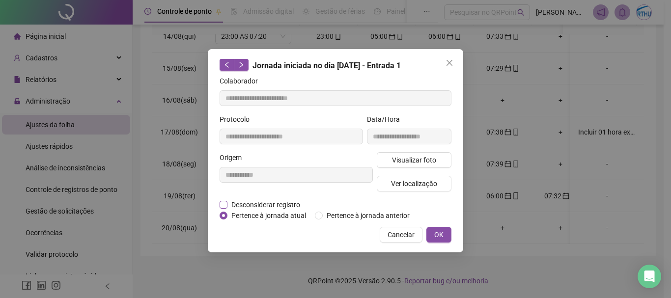
click at [275, 206] on span "Desconsiderar registro" at bounding box center [265, 204] width 77 height 11
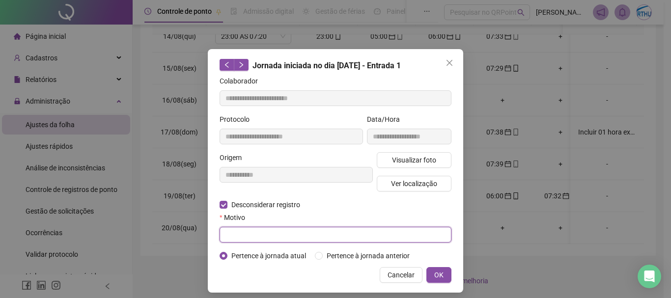
click at [267, 236] on input "text" at bounding box center [335, 235] width 232 height 16
type input "*********"
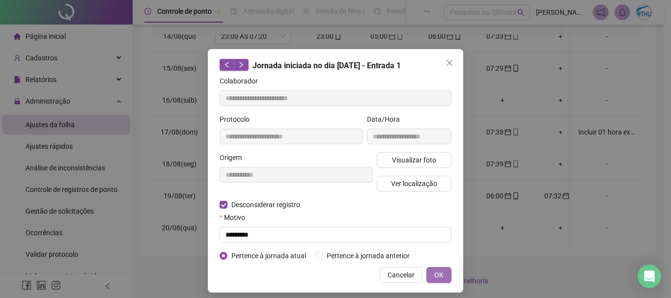
click at [444, 272] on button "OK" at bounding box center [438, 275] width 25 height 16
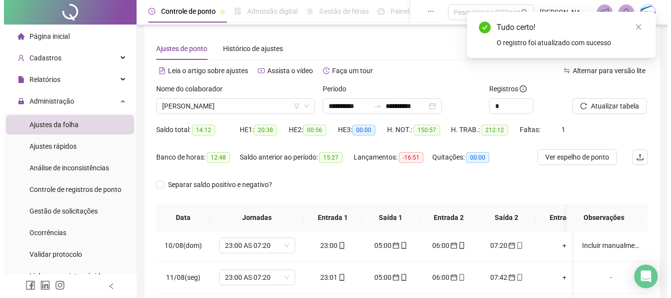
scroll to position [0, 0]
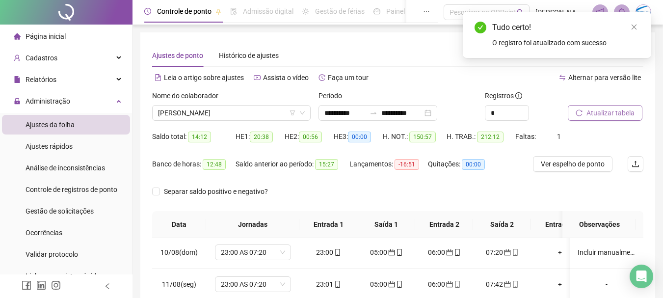
click at [605, 110] on span "Atualizar tabela" at bounding box center [611, 113] width 48 height 11
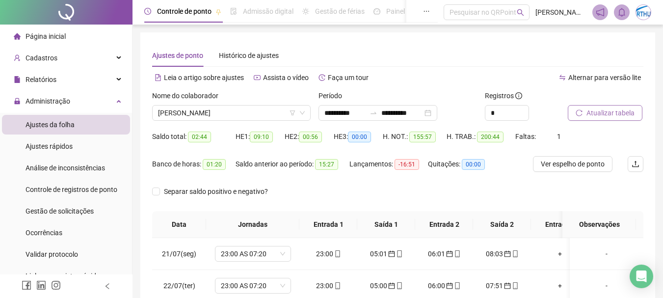
click at [621, 111] on span "Atualizar tabela" at bounding box center [611, 113] width 48 height 11
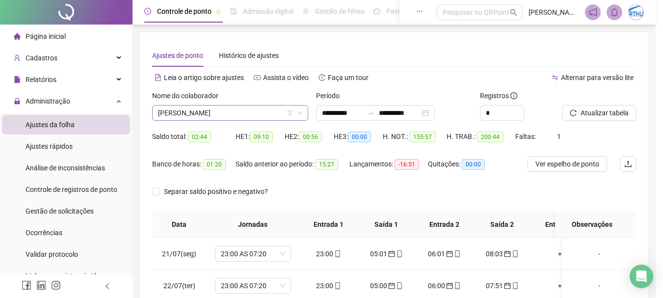
click at [228, 111] on span "[PERSON_NAME]" at bounding box center [230, 113] width 144 height 15
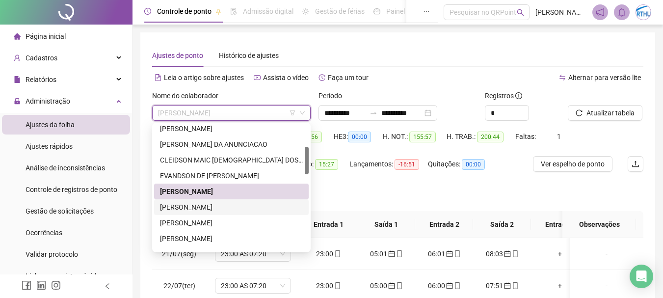
click at [231, 203] on div "[PERSON_NAME]" at bounding box center [231, 207] width 143 height 11
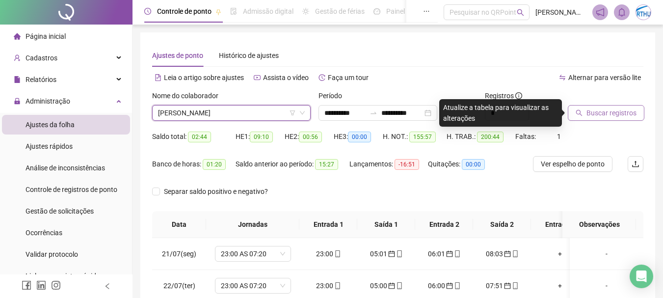
click at [622, 111] on span "Buscar registros" at bounding box center [612, 113] width 50 height 11
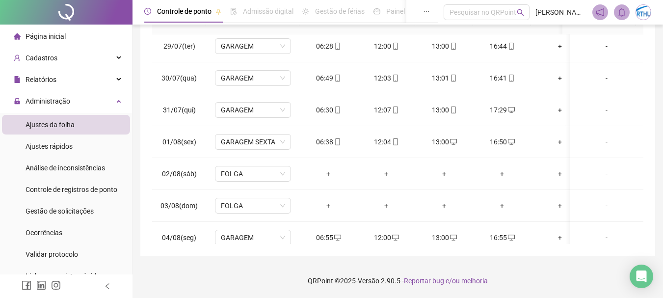
scroll to position [247, 0]
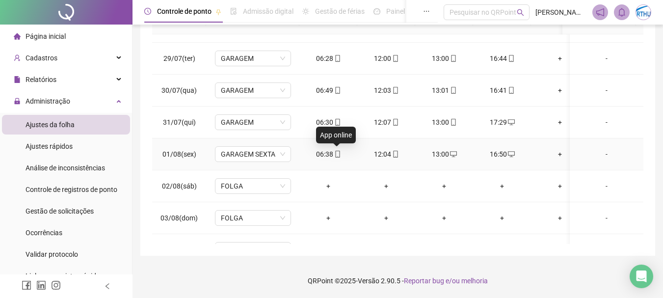
click at [334, 157] on icon "mobile" at bounding box center [337, 154] width 7 height 7
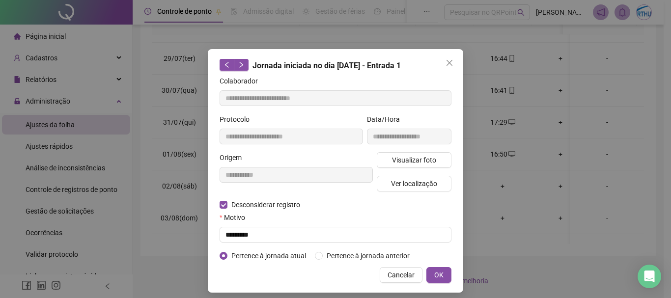
type input "**********"
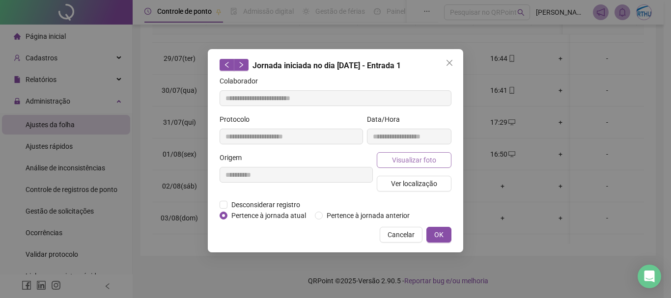
click at [430, 162] on span "Visualizar foto" at bounding box center [414, 160] width 44 height 11
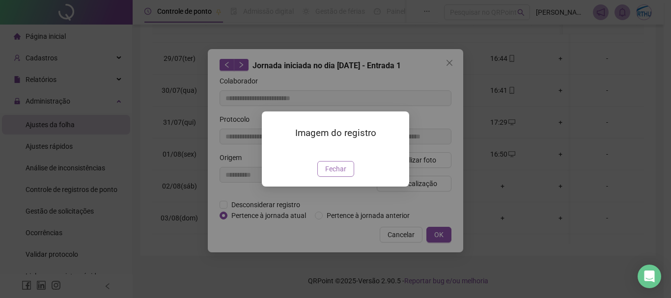
click at [337, 177] on button "Fechar" at bounding box center [335, 169] width 37 height 16
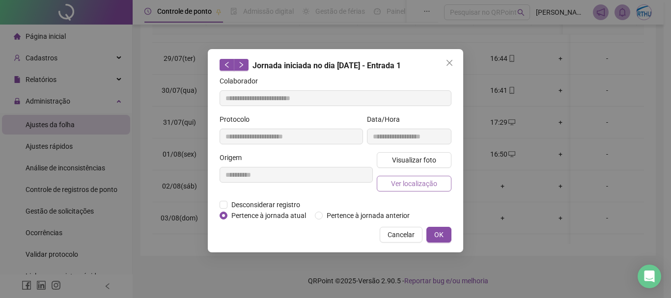
click at [404, 184] on span "Ver localização" at bounding box center [414, 183] width 46 height 11
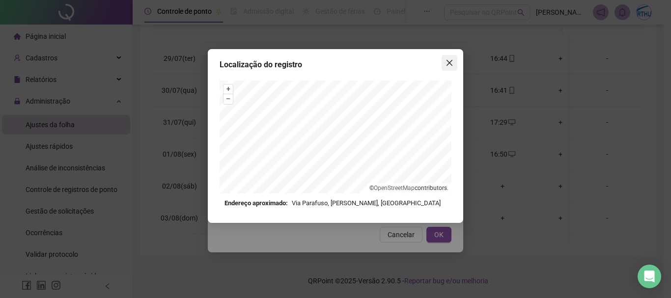
click at [446, 65] on icon "close" at bounding box center [449, 63] width 6 height 6
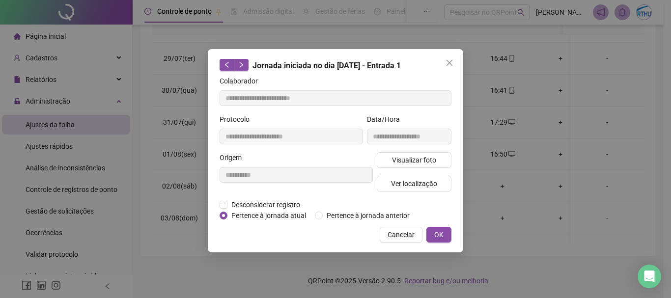
drag, startPoint x: 410, startPoint y: 234, endPoint x: 416, endPoint y: 224, distance: 12.0
click at [410, 233] on span "Cancelar" at bounding box center [400, 234] width 27 height 11
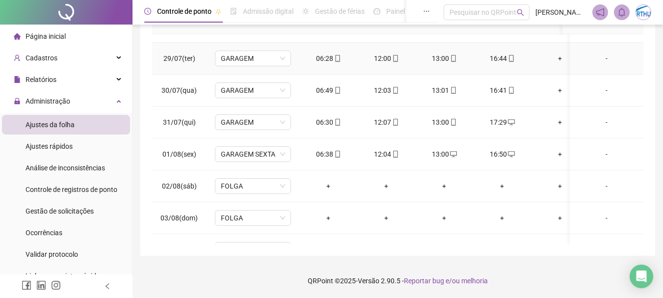
drag, startPoint x: 330, startPoint y: 61, endPoint x: 362, endPoint y: 83, distance: 38.7
click at [330, 61] on div "06:28" at bounding box center [328, 58] width 42 height 11
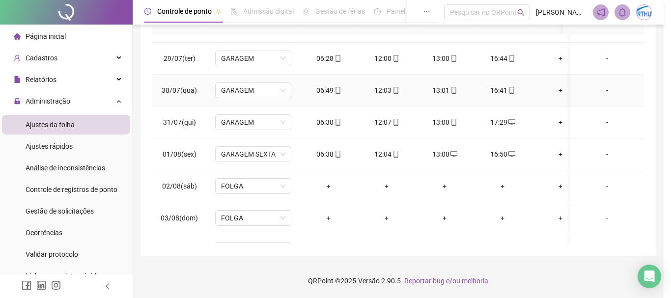
type input "**********"
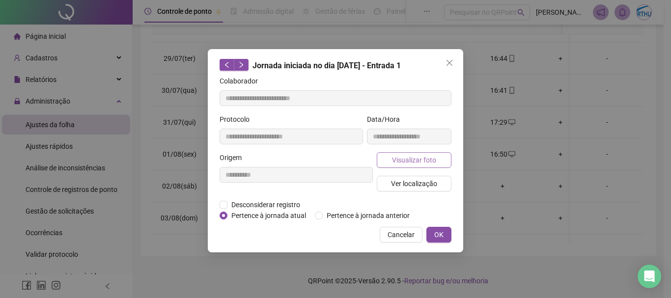
click at [429, 153] on button "Visualizar foto" at bounding box center [414, 160] width 75 height 16
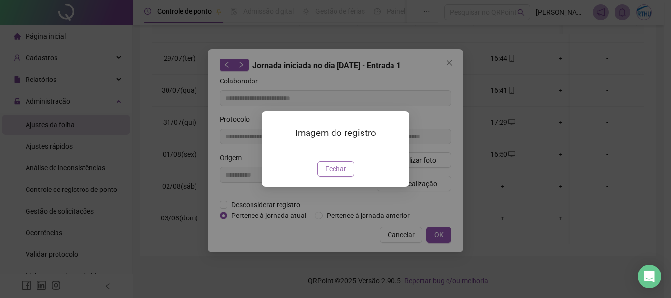
click at [328, 174] on span "Fechar" at bounding box center [335, 169] width 21 height 11
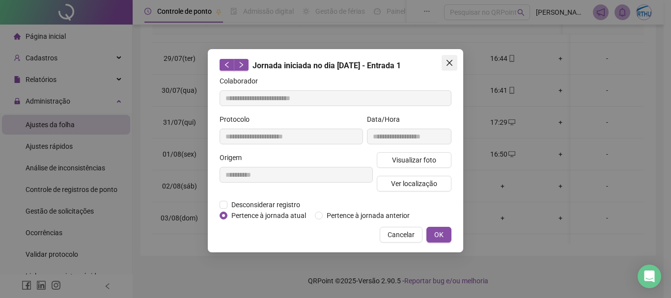
click at [456, 62] on span "Close" at bounding box center [449, 63] width 16 height 8
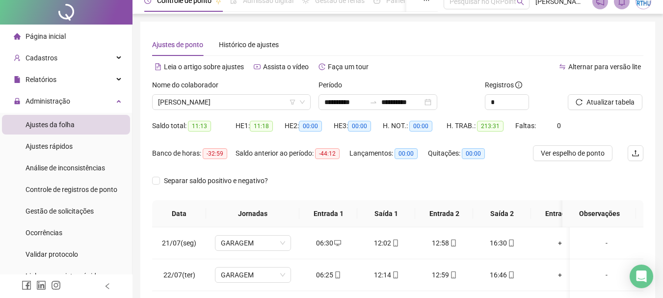
scroll to position [0, 0]
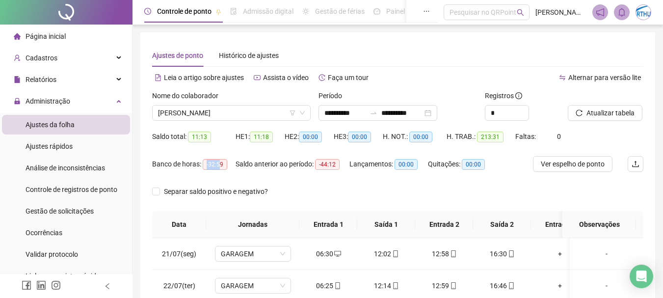
drag, startPoint x: 207, startPoint y: 163, endPoint x: 220, endPoint y: 167, distance: 14.0
click at [220, 167] on span "-32:59" at bounding box center [215, 164] width 25 height 11
click at [258, 110] on span "[PERSON_NAME]" at bounding box center [231, 113] width 147 height 15
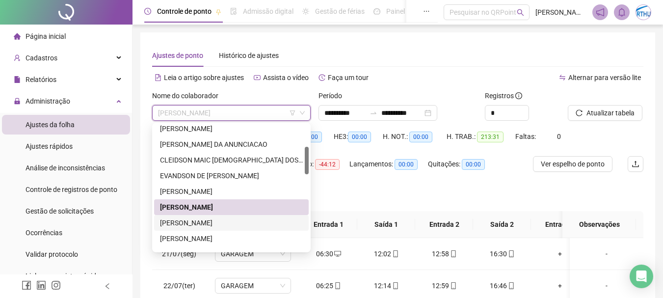
drag, startPoint x: 229, startPoint y: 216, endPoint x: 264, endPoint y: 217, distance: 34.9
click at [229, 215] on div "[PERSON_NAME]" at bounding box center [231, 223] width 155 height 16
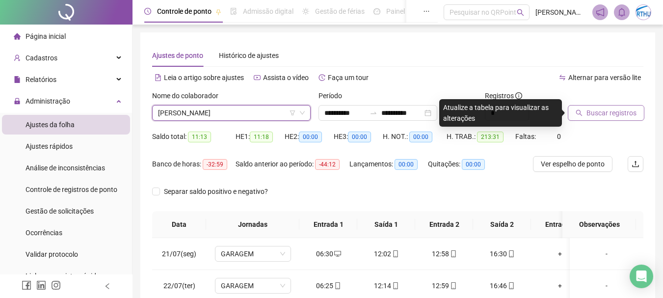
click at [605, 117] on span "Buscar registros" at bounding box center [612, 113] width 50 height 11
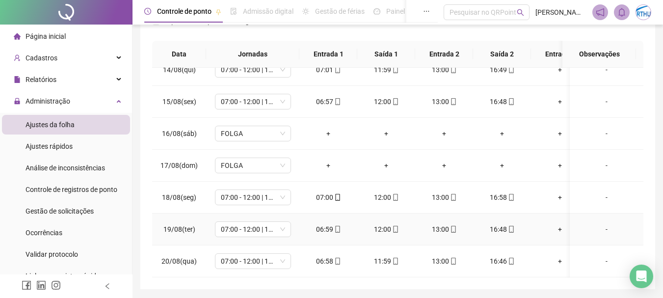
scroll to position [204, 0]
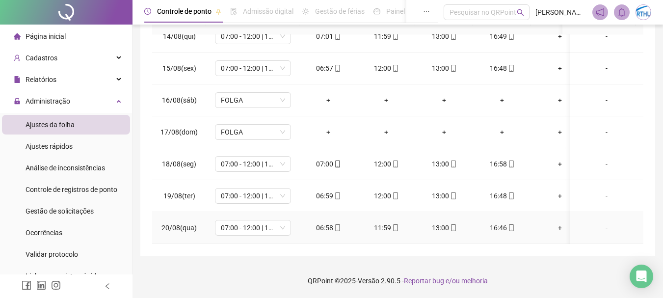
drag, startPoint x: 495, startPoint y: 216, endPoint x: 516, endPoint y: 175, distance: 45.2
click at [495, 222] on div "16:46" at bounding box center [502, 227] width 42 height 11
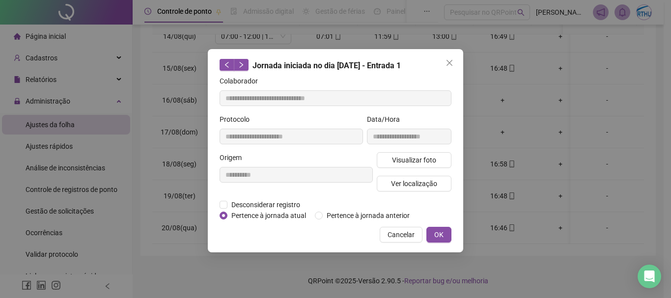
type input "**********"
click at [432, 159] on span "Visualizar foto" at bounding box center [414, 160] width 44 height 11
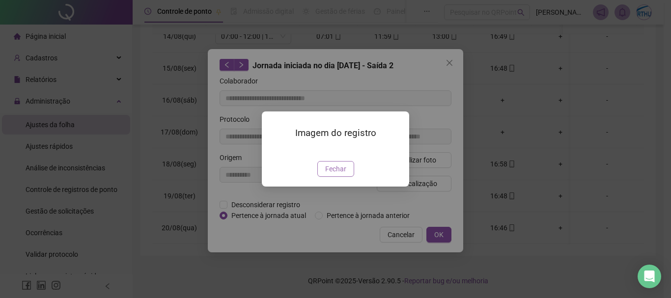
click at [320, 177] on button "Fechar" at bounding box center [335, 169] width 37 height 16
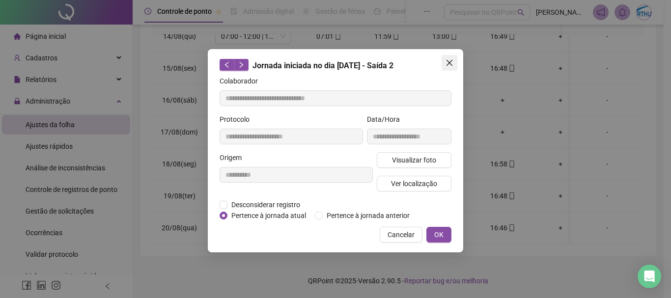
click at [447, 61] on icon "close" at bounding box center [449, 63] width 6 height 6
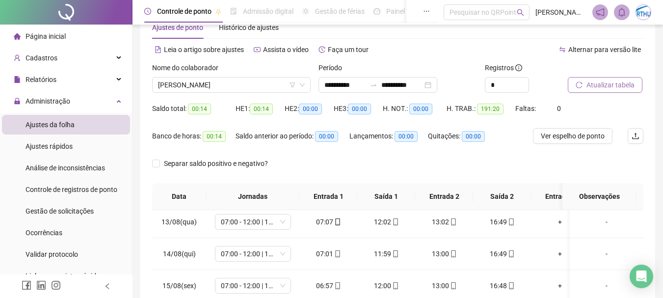
scroll to position [0, 0]
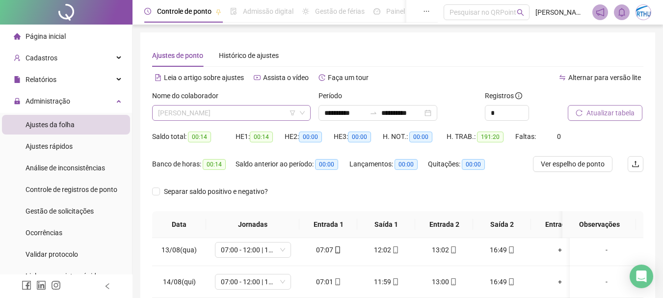
click at [240, 113] on span "[PERSON_NAME]" at bounding box center [231, 113] width 147 height 15
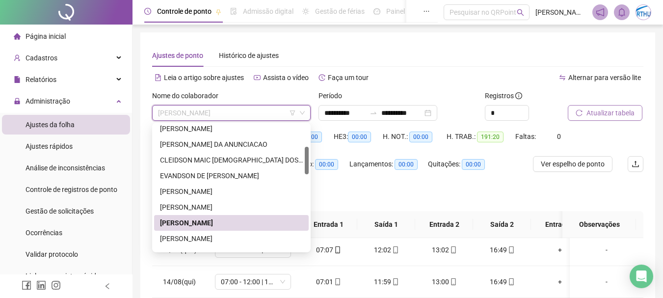
scroll to position [196, 0]
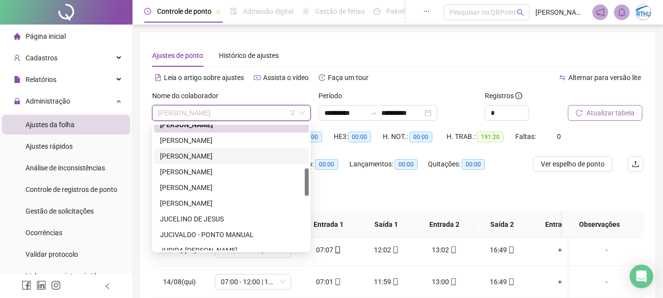
click at [216, 153] on div "[PERSON_NAME]" at bounding box center [231, 156] width 143 height 11
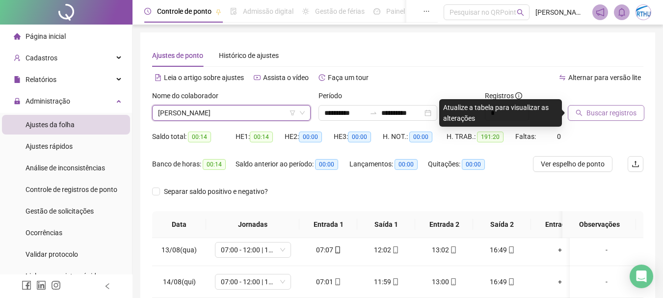
click at [607, 111] on span "Buscar registros" at bounding box center [612, 113] width 50 height 11
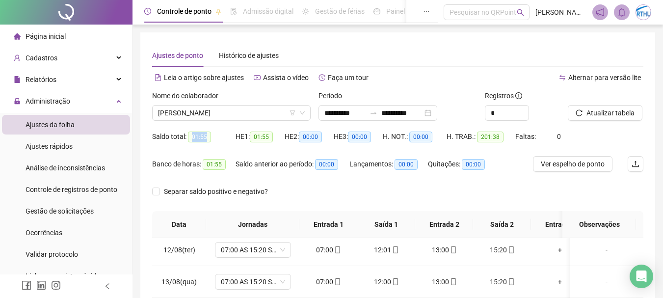
drag, startPoint x: 190, startPoint y: 137, endPoint x: 210, endPoint y: 135, distance: 20.2
click at [210, 135] on span "01:55" at bounding box center [199, 137] width 23 height 11
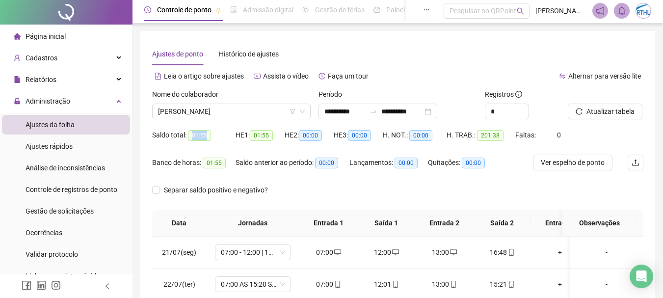
scroll to position [0, 0]
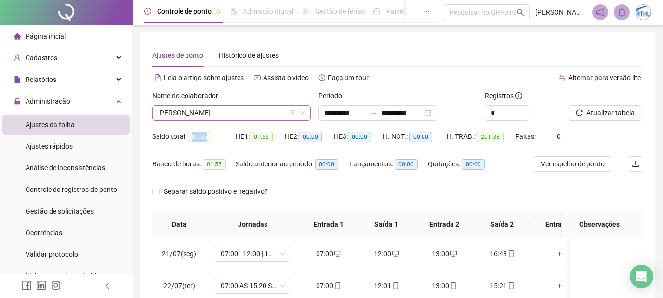
click at [248, 109] on span "[PERSON_NAME]" at bounding box center [231, 113] width 147 height 15
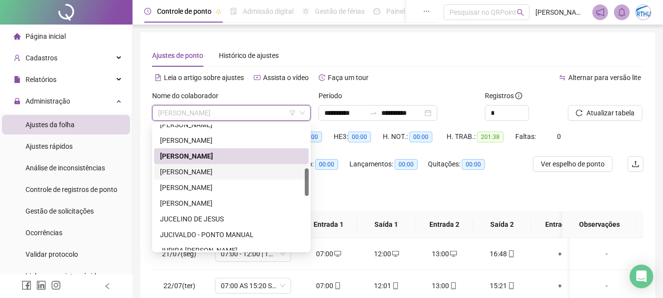
click at [218, 171] on div "[PERSON_NAME]" at bounding box center [231, 171] width 143 height 11
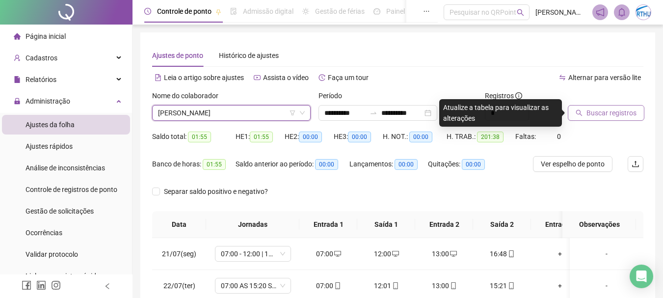
click at [617, 109] on span "Buscar registros" at bounding box center [612, 113] width 50 height 11
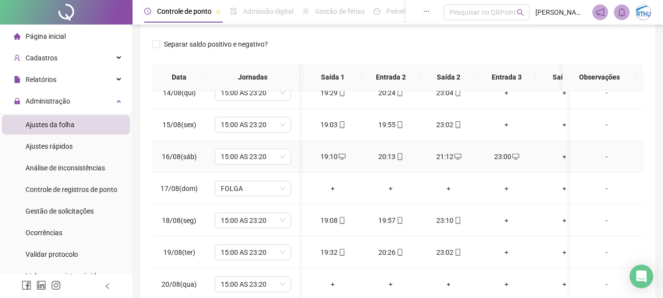
click at [446, 151] on div "21:12" at bounding box center [449, 156] width 42 height 11
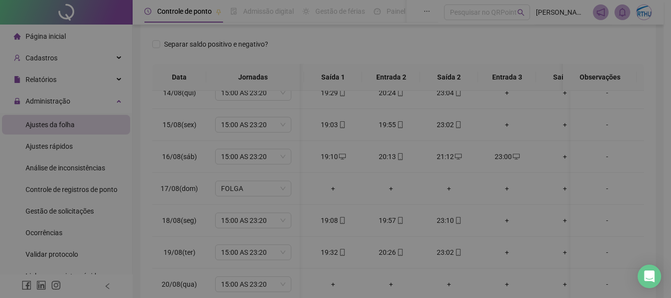
type input "**********"
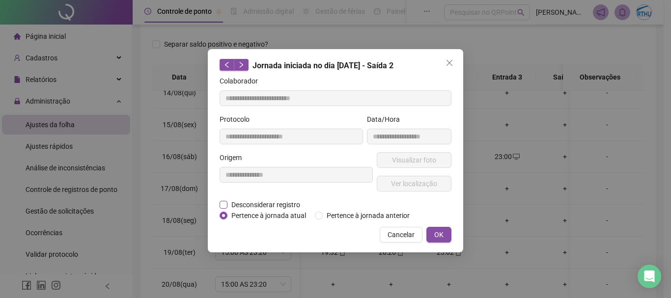
click at [265, 207] on span "Desconsiderar registro" at bounding box center [265, 204] width 77 height 11
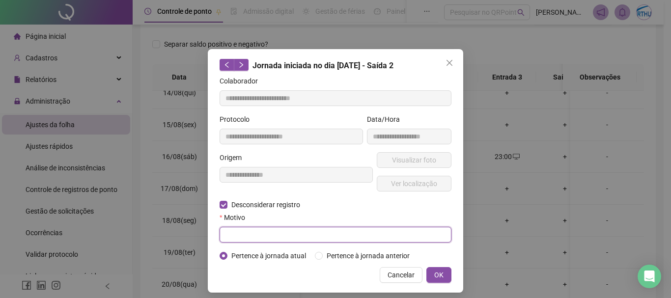
click at [273, 233] on input "text" at bounding box center [335, 235] width 232 height 16
type input "**********"
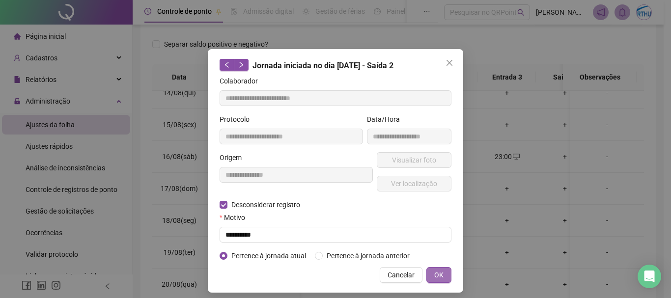
click at [440, 276] on button "OK" at bounding box center [438, 275] width 25 height 16
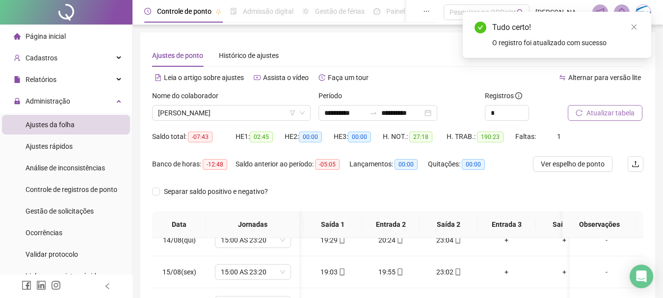
click at [637, 112] on button "Atualizar tabela" at bounding box center [605, 113] width 75 height 16
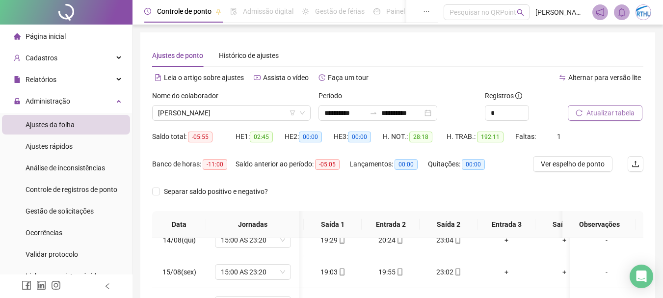
click at [618, 117] on span "Atualizar tabela" at bounding box center [611, 113] width 48 height 11
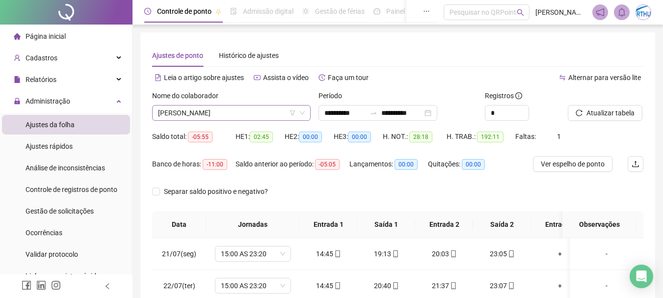
click at [270, 107] on span "[PERSON_NAME]" at bounding box center [231, 113] width 147 height 15
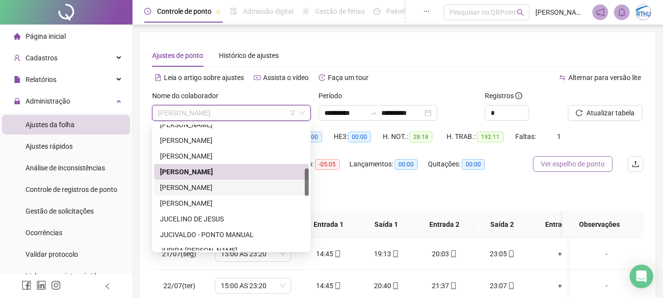
drag, startPoint x: 241, startPoint y: 188, endPoint x: 533, endPoint y: 165, distance: 293.5
click at [243, 188] on div "[PERSON_NAME]" at bounding box center [231, 187] width 143 height 11
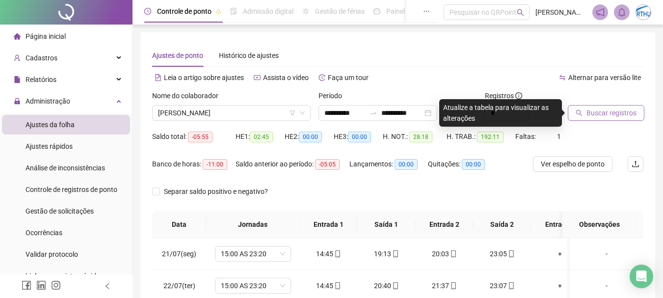
click at [607, 118] on button "Buscar registros" at bounding box center [606, 113] width 77 height 16
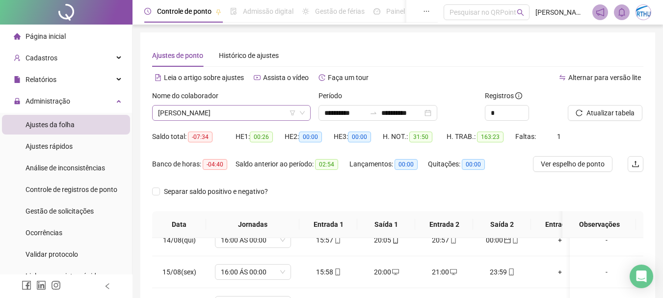
click at [188, 108] on span "[PERSON_NAME]" at bounding box center [231, 113] width 147 height 15
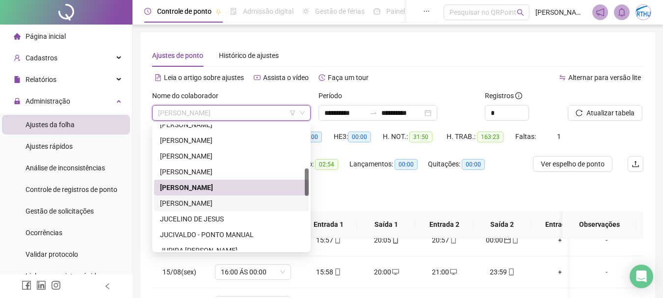
drag, startPoint x: 232, startPoint y: 197, endPoint x: 483, endPoint y: 154, distance: 254.6
click at [232, 197] on div "[PERSON_NAME]" at bounding box center [231, 203] width 155 height 16
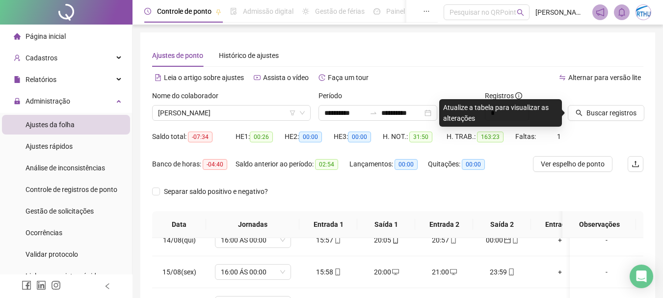
click at [589, 121] on div "Buscar registros" at bounding box center [605, 109] width 83 height 38
click at [611, 112] on span "Buscar registros" at bounding box center [612, 113] width 50 height 11
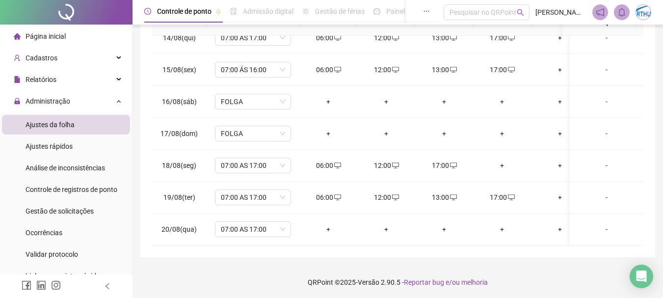
scroll to position [204, 0]
click at [503, 159] on div "+" at bounding box center [502, 164] width 42 height 11
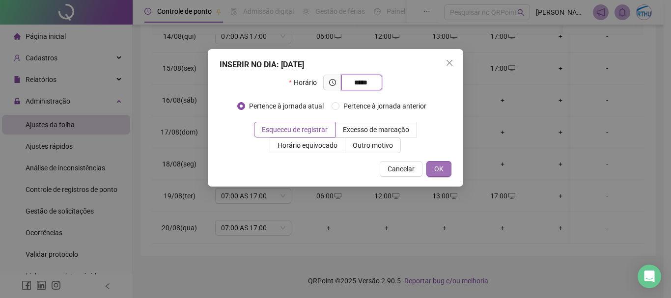
type input "*****"
click at [437, 167] on span "OK" at bounding box center [438, 169] width 9 height 11
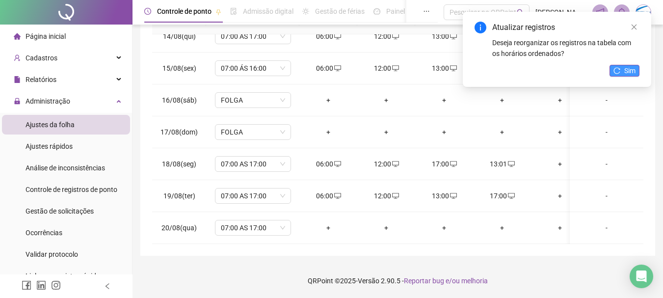
click at [628, 75] on span "Sim" at bounding box center [630, 70] width 11 height 11
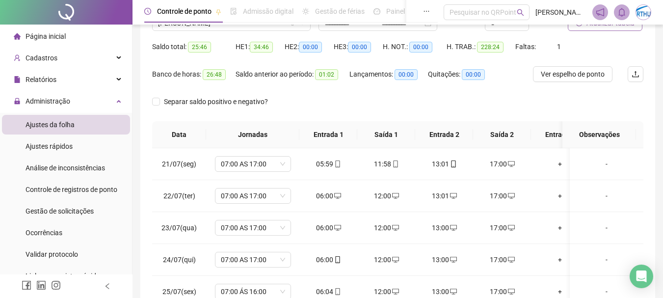
scroll to position [56, 0]
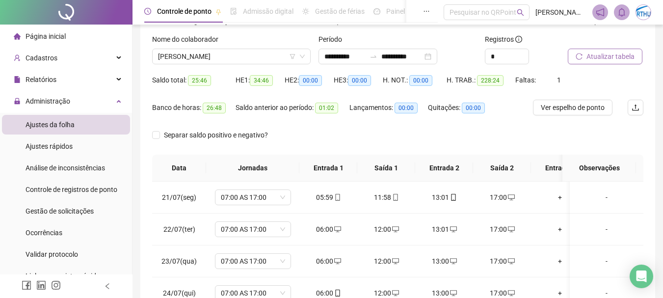
click at [620, 55] on span "Atualizar tabela" at bounding box center [611, 56] width 48 height 11
click at [253, 55] on span "[PERSON_NAME]" at bounding box center [231, 56] width 147 height 15
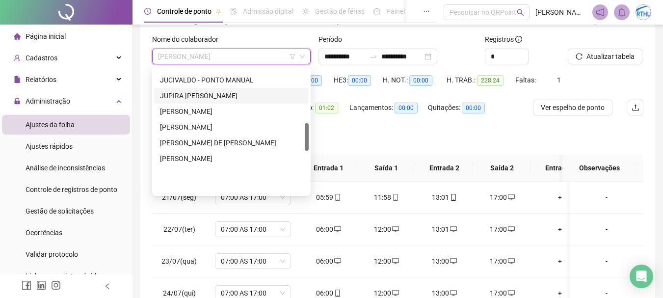
scroll to position [246, 0]
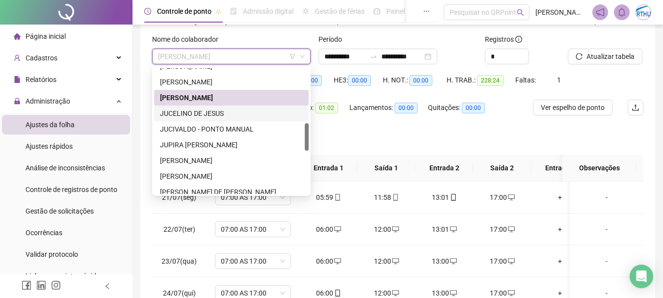
click at [206, 110] on div "JUCELINO DE JESUS" at bounding box center [231, 113] width 143 height 11
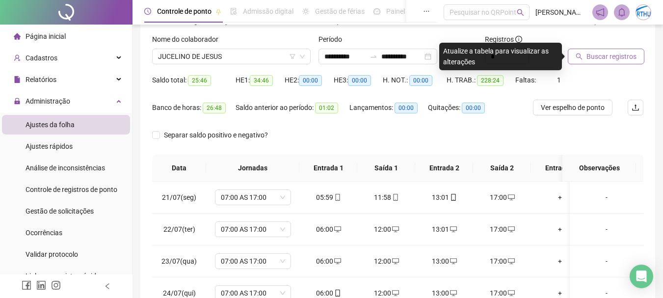
click at [620, 54] on span "Buscar registros" at bounding box center [612, 56] width 50 height 11
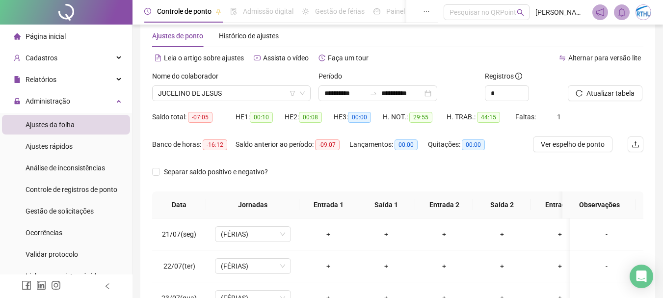
scroll to position [0, 0]
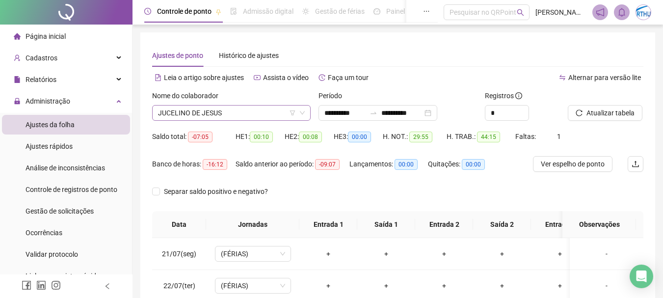
click at [270, 109] on span "JUCELINO DE JESUS" at bounding box center [231, 113] width 147 height 15
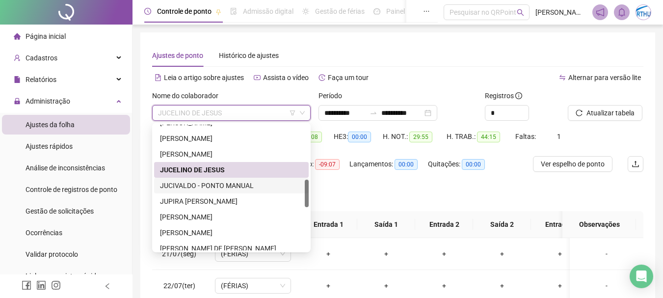
drag, startPoint x: 231, startPoint y: 186, endPoint x: 573, endPoint y: 152, distance: 343.0
click at [232, 186] on div "JUCIVALDO - PONTO MANUAL" at bounding box center [231, 185] width 143 height 11
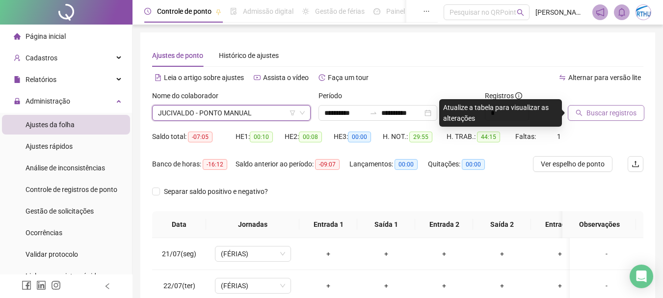
click at [626, 116] on span "Buscar registros" at bounding box center [612, 113] width 50 height 11
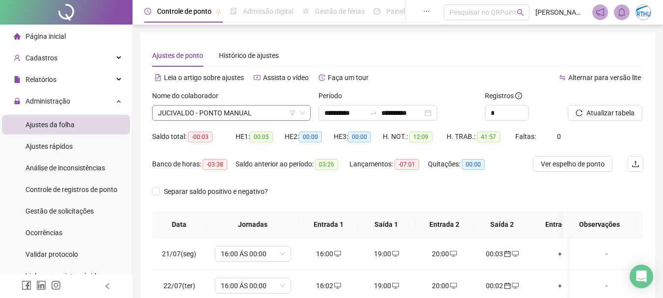
click at [273, 110] on span "JUCIVALDO - PONTO MANUAL" at bounding box center [231, 113] width 147 height 15
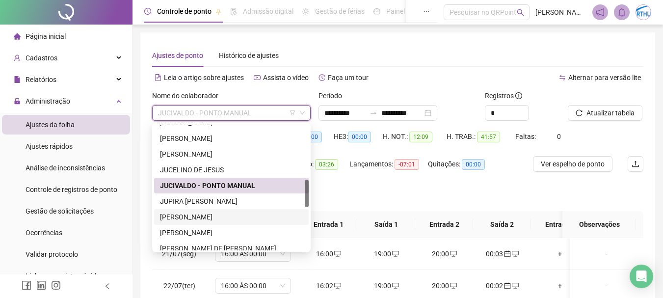
click at [226, 211] on div "[PERSON_NAME]" at bounding box center [231, 217] width 155 height 16
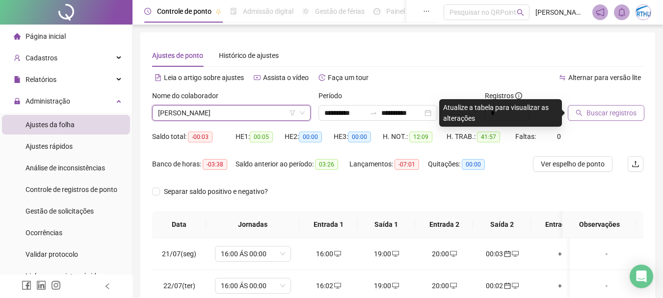
click at [604, 111] on span "Buscar registros" at bounding box center [612, 113] width 50 height 11
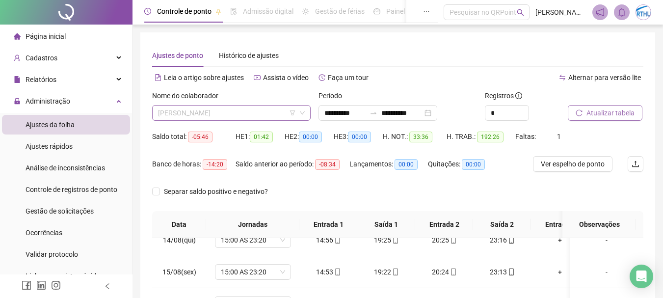
click at [259, 114] on span "[PERSON_NAME]" at bounding box center [231, 113] width 147 height 15
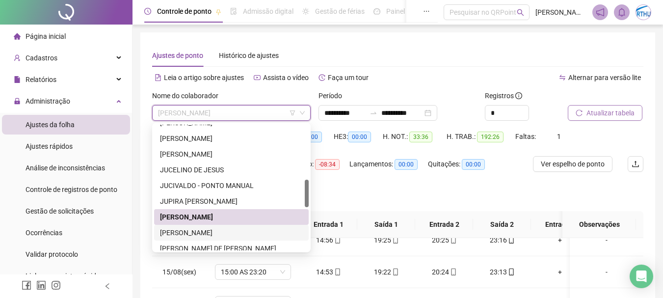
drag, startPoint x: 204, startPoint y: 232, endPoint x: 622, endPoint y: 141, distance: 427.6
click at [204, 231] on div "[PERSON_NAME]" at bounding box center [231, 232] width 143 height 11
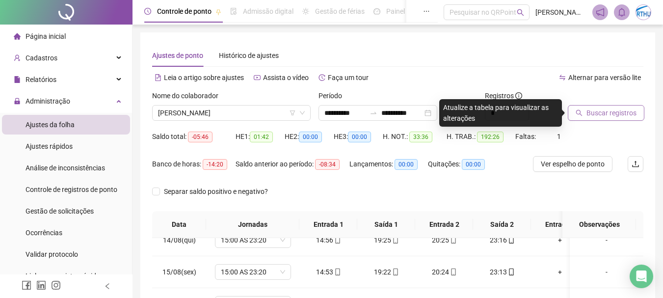
click at [607, 112] on span "Buscar registros" at bounding box center [612, 113] width 50 height 11
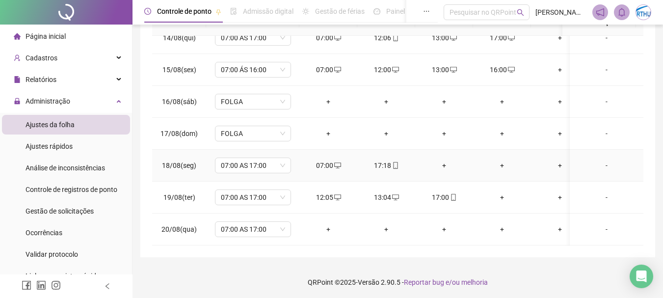
scroll to position [204, 0]
click at [448, 159] on div "+" at bounding box center [444, 164] width 42 height 11
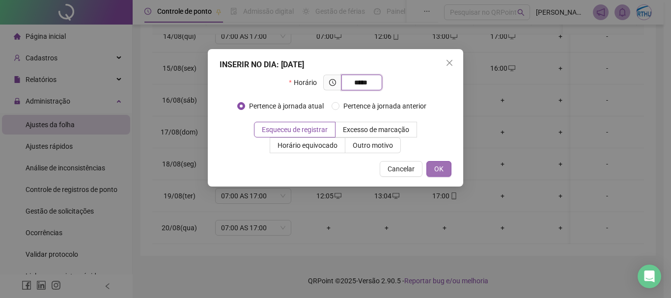
type input "*****"
click at [432, 162] on button "OK" at bounding box center [438, 169] width 25 height 16
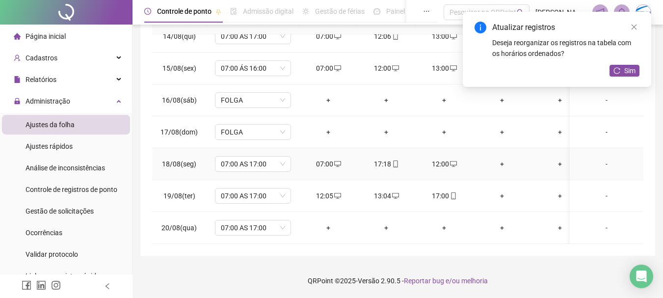
click at [508, 159] on div "+" at bounding box center [502, 164] width 42 height 11
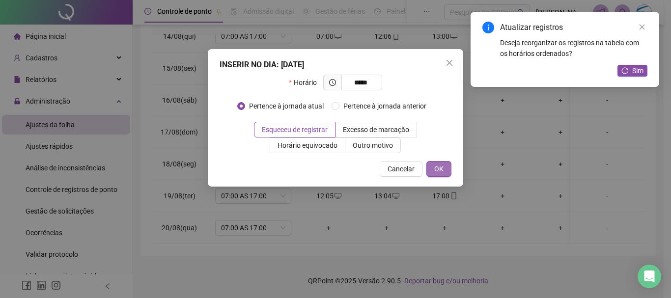
type input "*****"
click at [434, 169] on span "OK" at bounding box center [438, 169] width 9 height 11
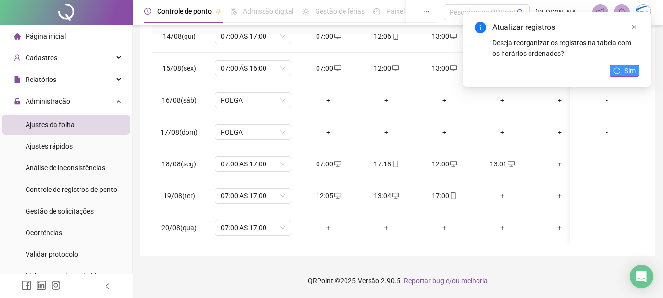
click at [631, 69] on span "Sim" at bounding box center [630, 70] width 11 height 11
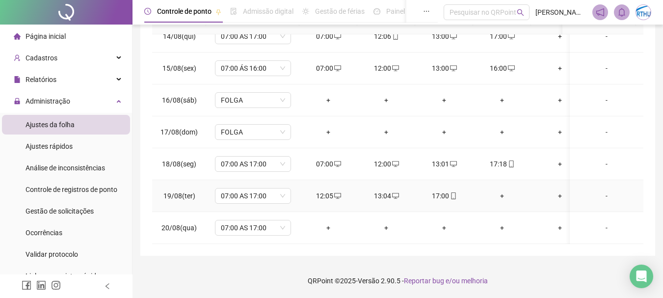
click at [501, 191] on div "+" at bounding box center [502, 196] width 42 height 11
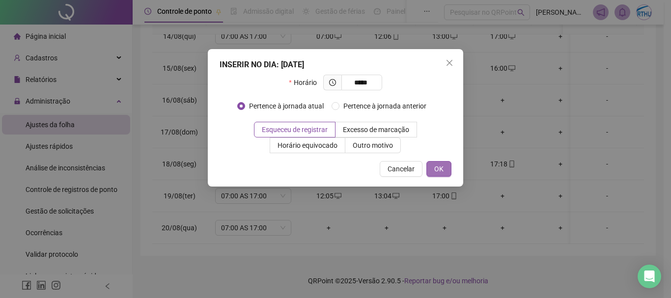
type input "*****"
click at [447, 174] on button "OK" at bounding box center [438, 169] width 25 height 16
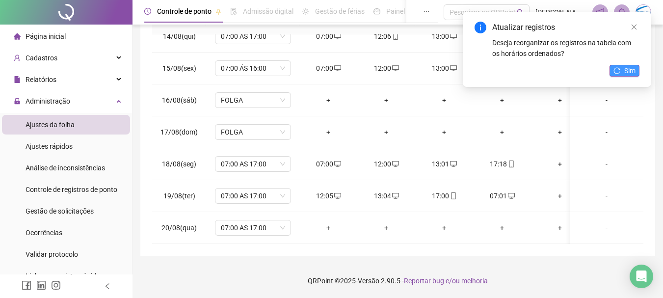
click at [619, 68] on icon "reload" at bounding box center [617, 70] width 6 height 6
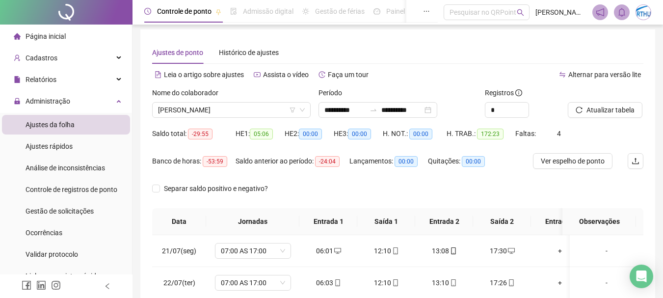
scroll to position [0, 0]
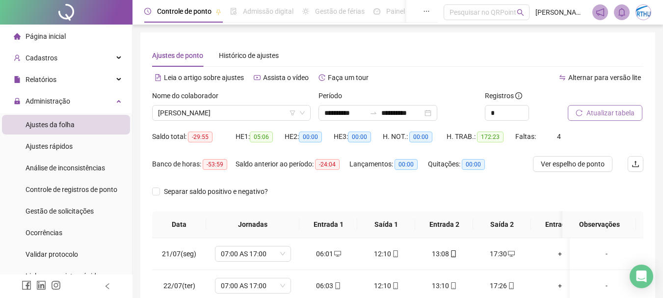
click at [624, 114] on span "Atualizar tabela" at bounding box center [611, 113] width 48 height 11
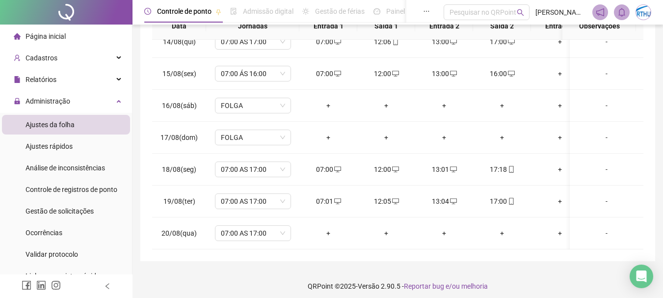
scroll to position [204, 0]
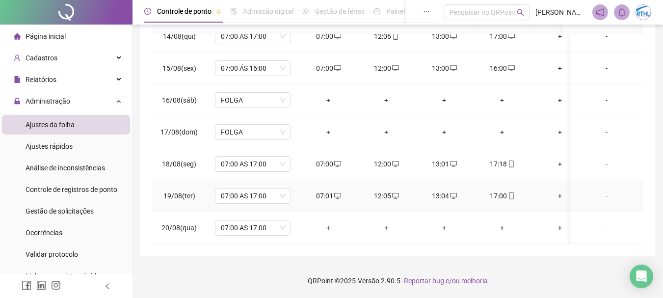
click at [502, 191] on div "17:00" at bounding box center [502, 196] width 42 height 11
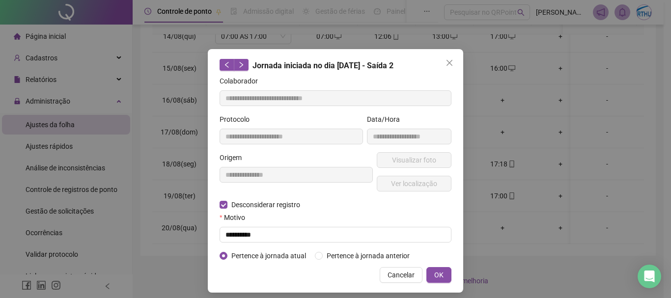
type input "**********"
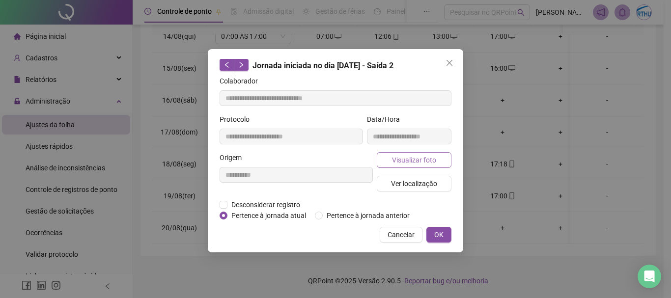
click at [420, 160] on span "Visualizar foto" at bounding box center [414, 160] width 44 height 11
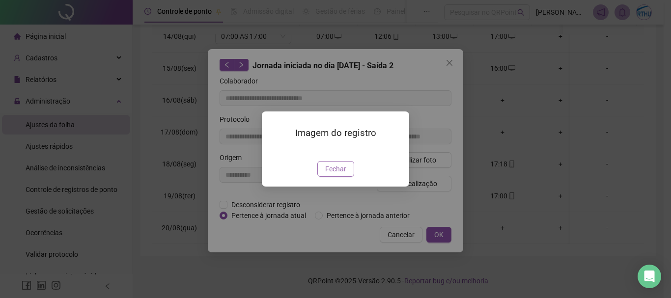
click at [345, 174] on span "Fechar" at bounding box center [335, 169] width 21 height 11
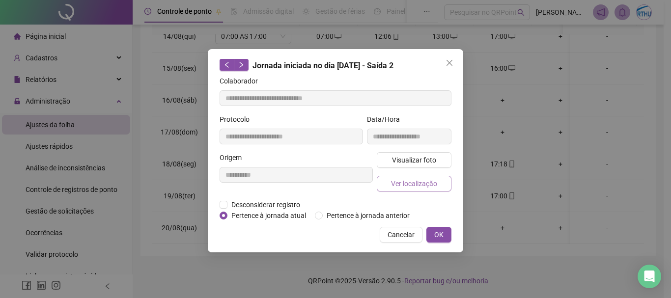
click at [421, 182] on span "Ver localização" at bounding box center [414, 183] width 46 height 11
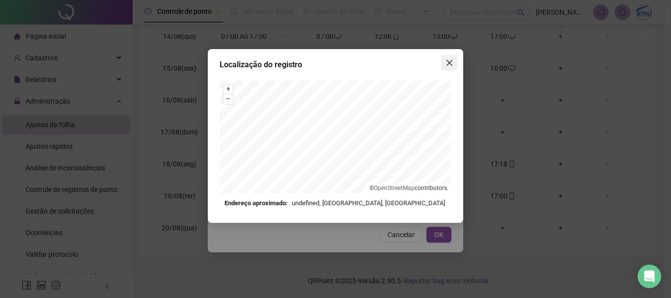
click at [448, 65] on icon "close" at bounding box center [449, 63] width 6 height 6
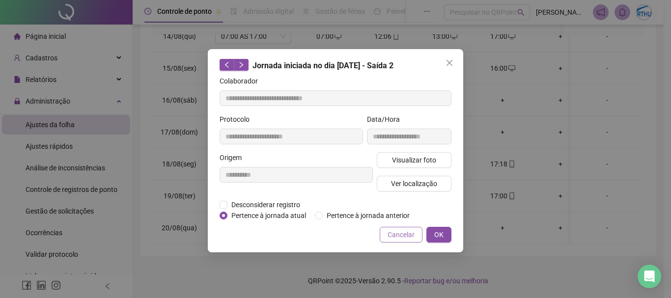
click at [407, 236] on span "Cancelar" at bounding box center [400, 234] width 27 height 11
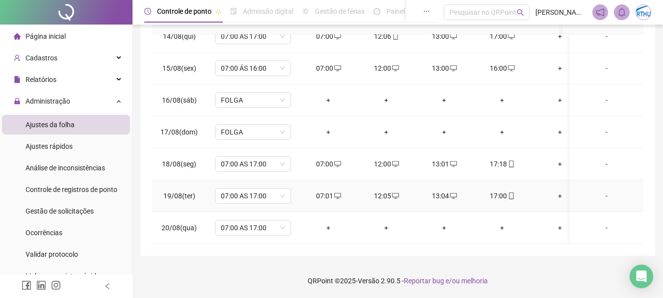
click at [499, 182] on td "17:00" at bounding box center [502, 196] width 58 height 32
click at [505, 191] on div "17:00" at bounding box center [502, 196] width 42 height 11
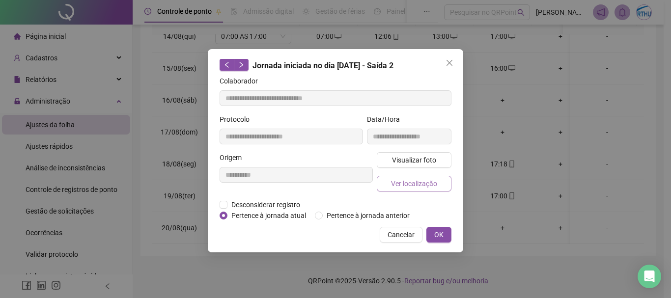
click at [417, 181] on span "Ver localização" at bounding box center [414, 183] width 46 height 11
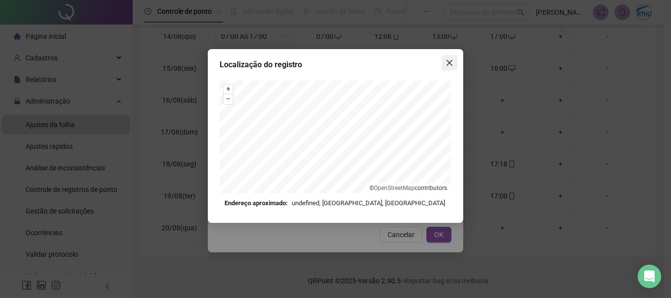
click at [446, 62] on icon "close" at bounding box center [449, 63] width 8 height 8
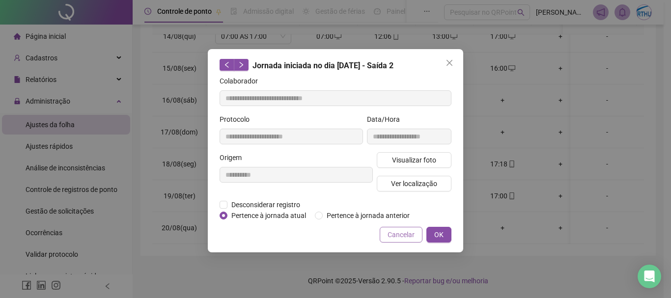
click at [401, 234] on span "Cancelar" at bounding box center [400, 234] width 27 height 11
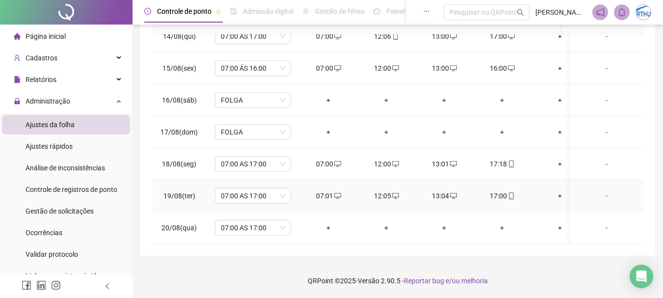
click at [512, 192] on icon "mobile" at bounding box center [511, 195] width 4 height 7
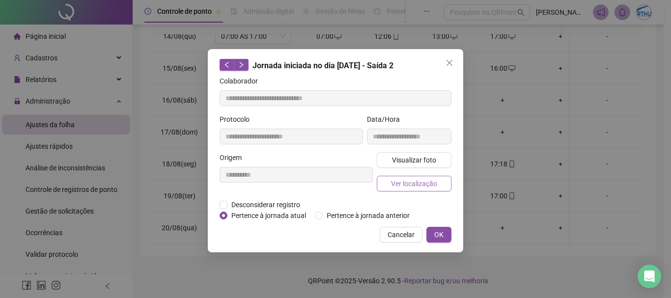
click at [401, 182] on span "Ver localização" at bounding box center [414, 183] width 46 height 11
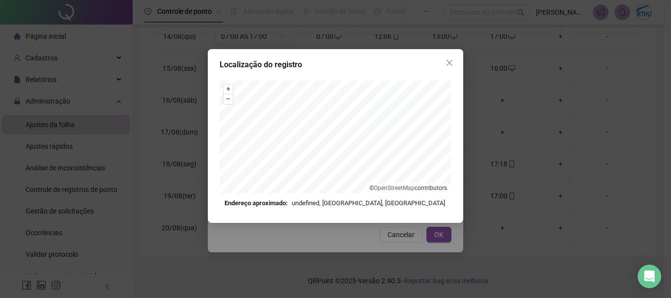
click at [391, 236] on div "Localização do registro + – ⇧ › © OpenStreetMap contributors. Endereço aproxima…" at bounding box center [335, 149] width 671 height 298
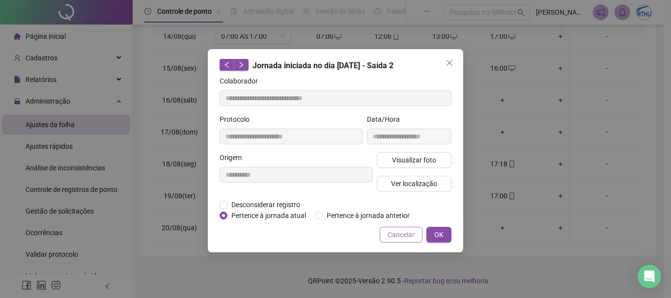
click at [392, 233] on span "Cancelar" at bounding box center [400, 234] width 27 height 11
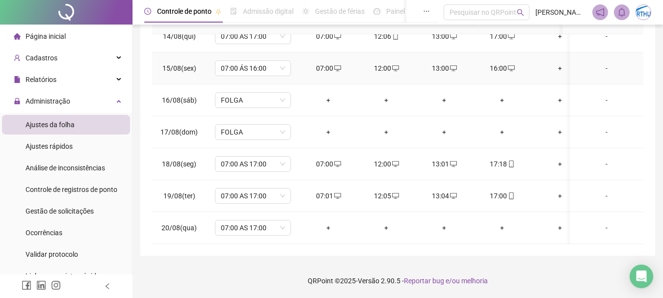
scroll to position [0, 0]
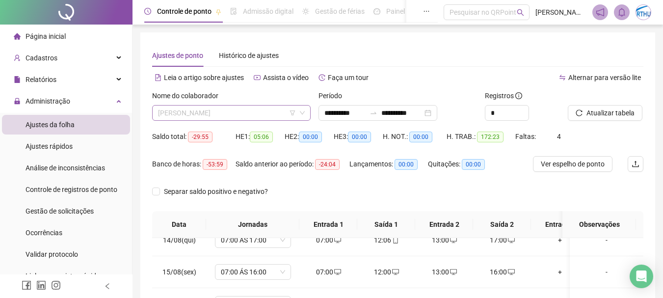
click at [228, 114] on span "[PERSON_NAME]" at bounding box center [231, 113] width 147 height 15
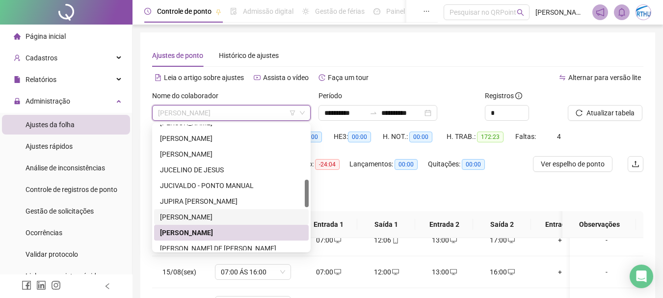
scroll to position [295, 0]
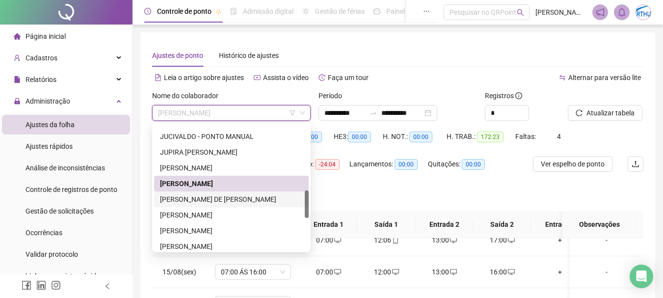
click at [220, 200] on div "[PERSON_NAME] DE [PERSON_NAME]" at bounding box center [231, 199] width 143 height 11
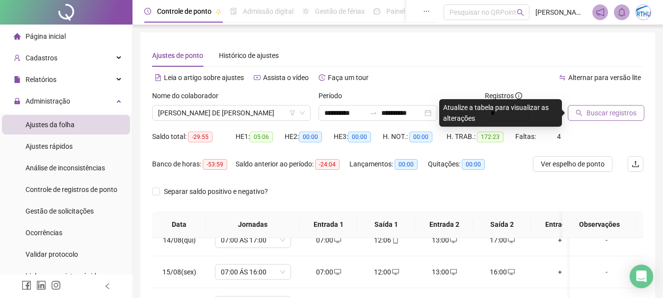
click at [609, 109] on span "Buscar registros" at bounding box center [612, 113] width 50 height 11
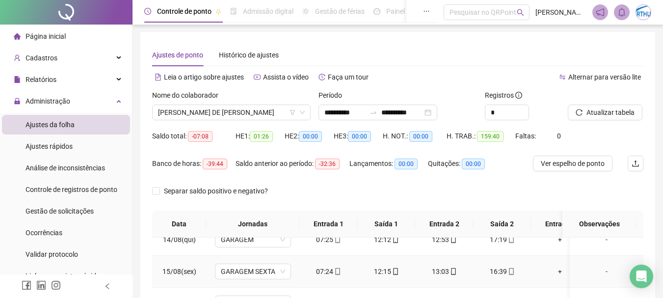
scroll to position [98, 0]
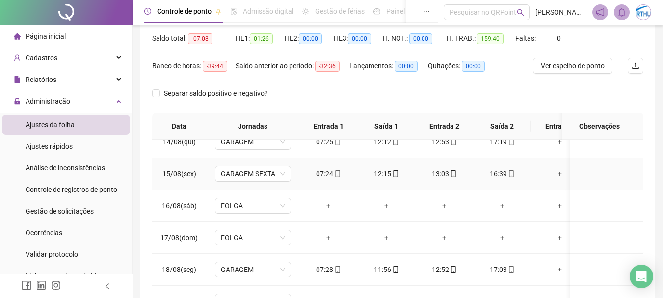
click at [499, 159] on td "16:39" at bounding box center [502, 174] width 58 height 32
click at [500, 160] on td "16:39" at bounding box center [502, 174] width 58 height 32
click at [501, 168] on div "16:39" at bounding box center [502, 173] width 42 height 11
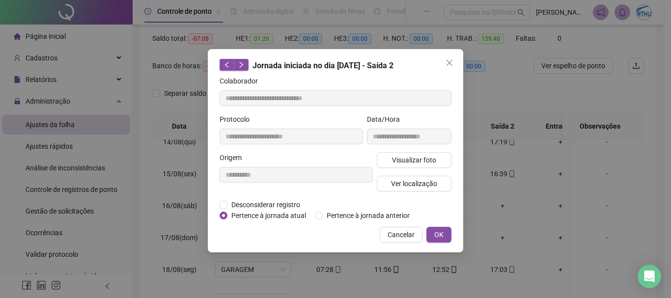
type input "**********"
click at [417, 185] on span "Ver localização" at bounding box center [414, 183] width 46 height 11
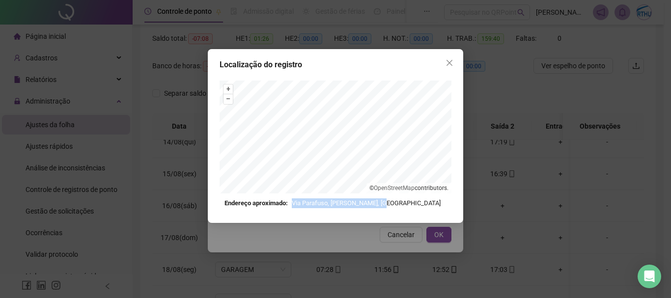
drag, startPoint x: 381, startPoint y: 205, endPoint x: 423, endPoint y: 203, distance: 42.3
click at [423, 203] on div "Endereço aproximado: Via Parafuso, [GEOGRAPHIC_DATA], [GEOGRAPHIC_DATA]" at bounding box center [335, 203] width 222 height 10
click at [383, 202] on div "Endereço aproximado: Via Parafuso, [GEOGRAPHIC_DATA], [GEOGRAPHIC_DATA]" at bounding box center [335, 203] width 222 height 10
click at [410, 206] on div "Endereço aproximado: Via Parafuso, [GEOGRAPHIC_DATA], [GEOGRAPHIC_DATA]" at bounding box center [335, 203] width 222 height 10
drag, startPoint x: 299, startPoint y: 206, endPoint x: 336, endPoint y: 206, distance: 37.3
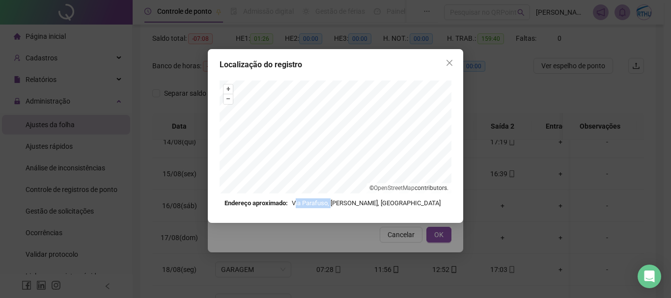
click at [334, 206] on div "Endereço aproximado: Via Parafuso, [GEOGRAPHIC_DATA], [GEOGRAPHIC_DATA]" at bounding box center [335, 203] width 222 height 10
drag, startPoint x: 339, startPoint y: 200, endPoint x: 360, endPoint y: 204, distance: 22.0
click at [360, 204] on div "Endereço aproximado: Via Parafuso, [GEOGRAPHIC_DATA], [GEOGRAPHIC_DATA]" at bounding box center [335, 203] width 222 height 10
drag, startPoint x: 372, startPoint y: 200, endPoint x: 409, endPoint y: 205, distance: 37.6
click at [409, 205] on div "Endereço aproximado: Via Parafuso, [GEOGRAPHIC_DATA], [GEOGRAPHIC_DATA]" at bounding box center [335, 203] width 222 height 10
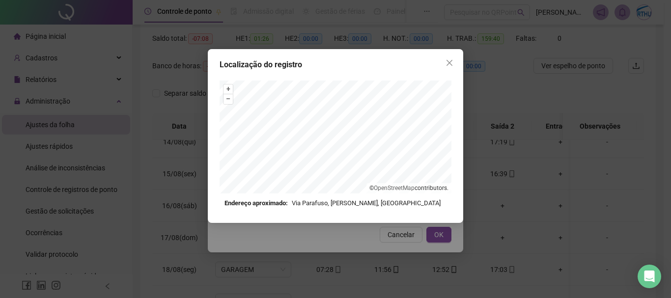
click at [390, 206] on div "Endereço aproximado: Via Parafuso, [GEOGRAPHIC_DATA], [GEOGRAPHIC_DATA]" at bounding box center [335, 203] width 222 height 10
click at [447, 63] on icon "close" at bounding box center [449, 63] width 8 height 8
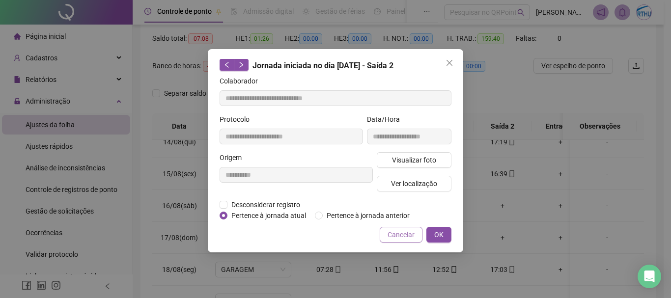
drag, startPoint x: 401, startPoint y: 238, endPoint x: 369, endPoint y: 90, distance: 151.2
click at [403, 238] on span "Cancelar" at bounding box center [400, 234] width 27 height 11
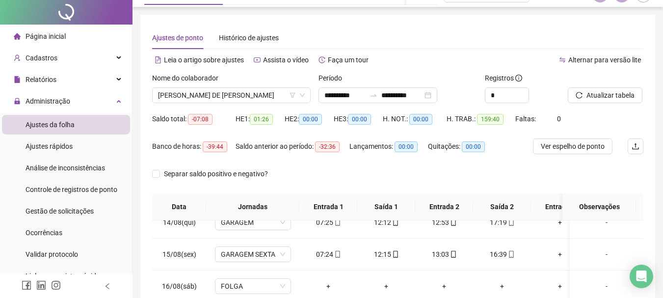
scroll to position [0, 0]
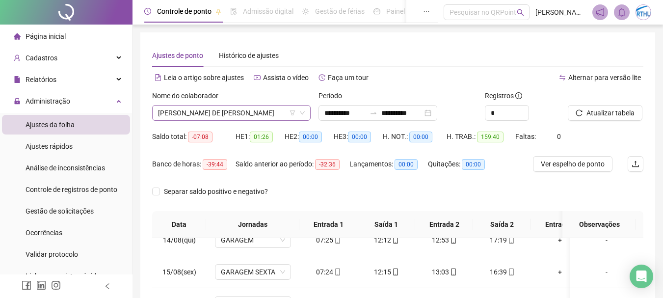
click at [241, 115] on span "[PERSON_NAME] DE [PERSON_NAME]" at bounding box center [231, 113] width 147 height 15
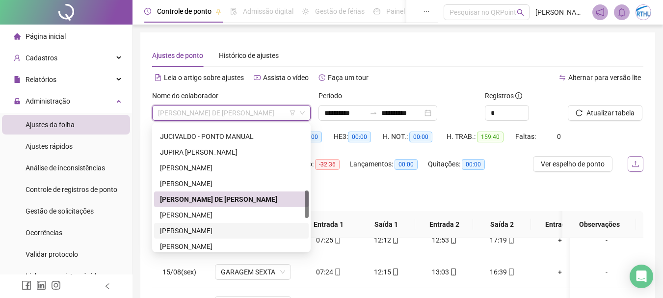
drag, startPoint x: 210, startPoint y: 225, endPoint x: 639, endPoint y: 156, distance: 434.6
click at [221, 223] on div "[PERSON_NAME]" at bounding box center [231, 231] width 155 height 16
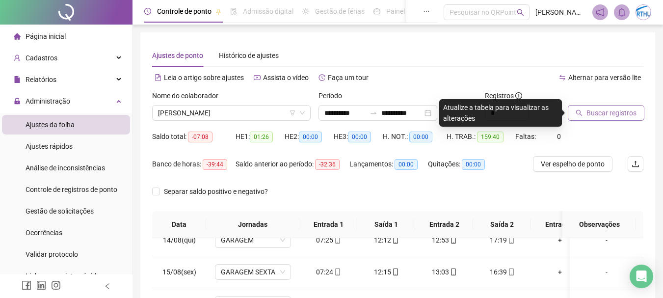
click at [623, 112] on span "Buscar registros" at bounding box center [612, 113] width 50 height 11
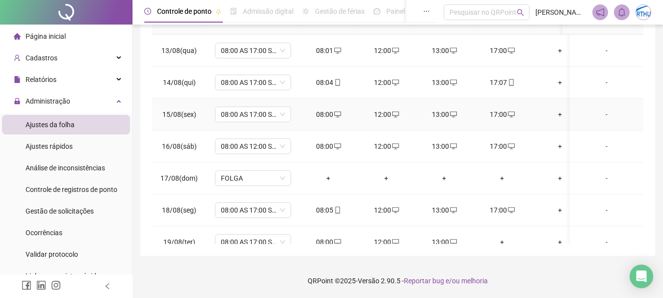
scroll to position [787, 0]
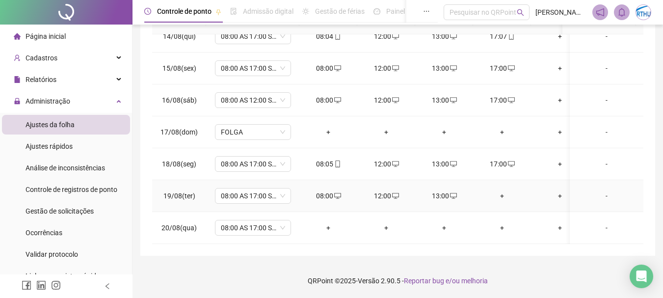
click at [500, 191] on div "+" at bounding box center [502, 196] width 42 height 11
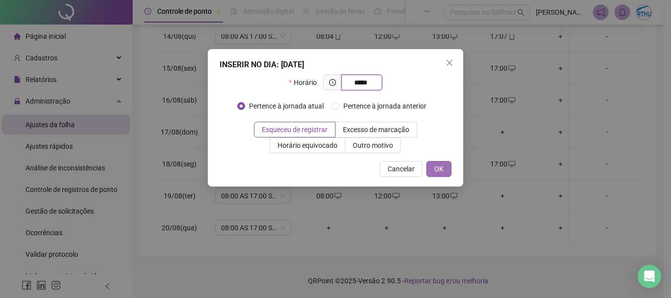
type input "*****"
drag, startPoint x: 445, startPoint y: 170, endPoint x: 433, endPoint y: 185, distance: 19.6
click at [445, 170] on button "OK" at bounding box center [438, 169] width 25 height 16
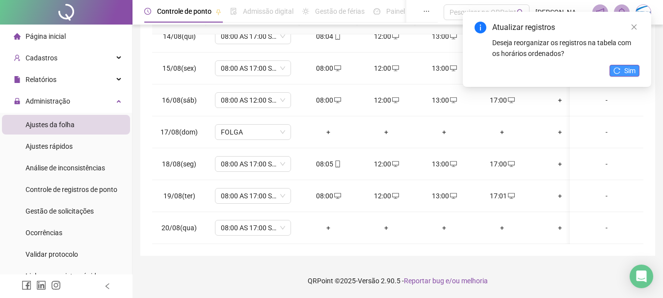
click at [629, 66] on span "Sim" at bounding box center [630, 70] width 11 height 11
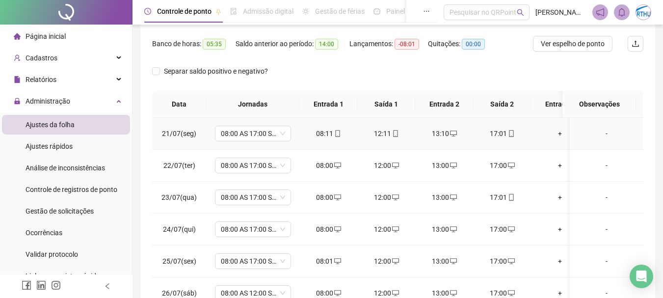
scroll to position [7, 0]
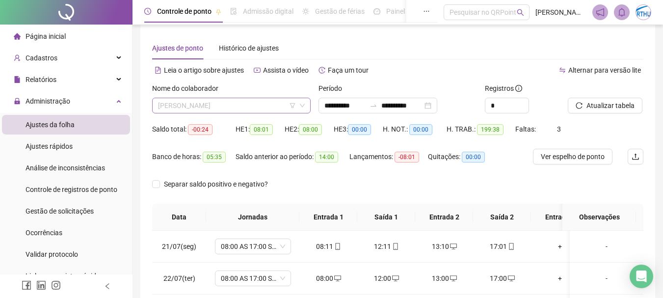
click at [263, 110] on span "[PERSON_NAME]" at bounding box center [231, 105] width 147 height 15
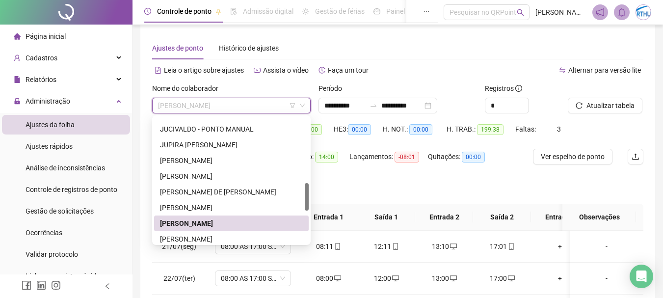
scroll to position [344, 0]
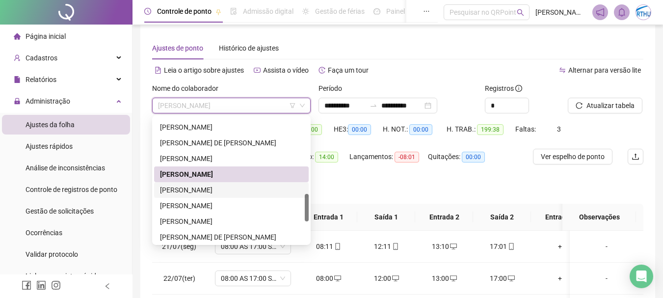
drag, startPoint x: 214, startPoint y: 188, endPoint x: 615, endPoint y: 144, distance: 403.5
click at [216, 188] on div "[PERSON_NAME]" at bounding box center [231, 190] width 143 height 11
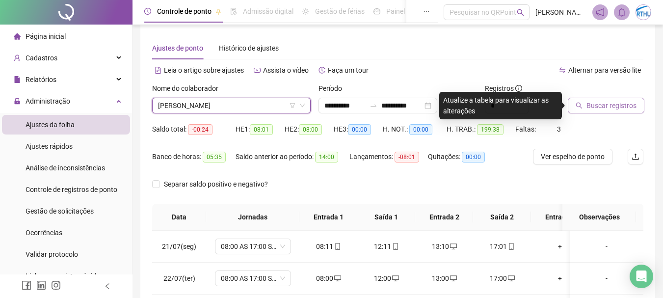
click at [630, 98] on div "Buscar registros" at bounding box center [606, 98] width 76 height 30
click at [626, 102] on span "Buscar registros" at bounding box center [612, 105] width 50 height 11
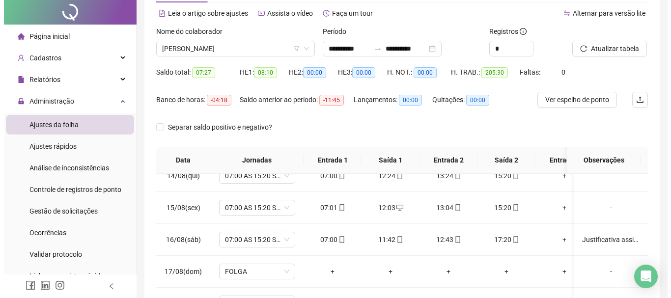
scroll to position [0, 0]
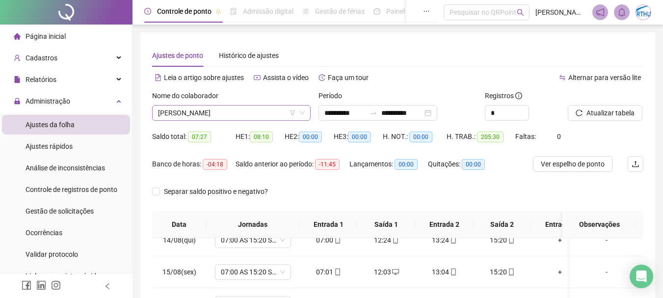
click at [216, 115] on span "[PERSON_NAME]" at bounding box center [231, 113] width 147 height 15
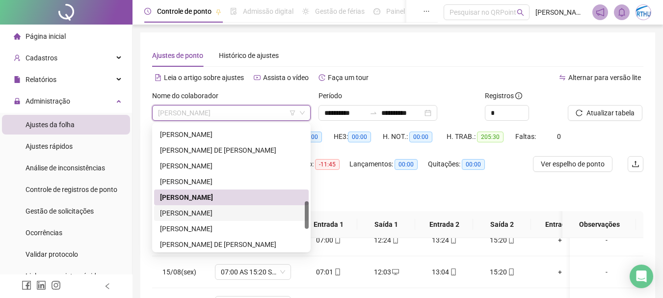
click at [238, 215] on div "[PERSON_NAME]" at bounding box center [231, 213] width 143 height 11
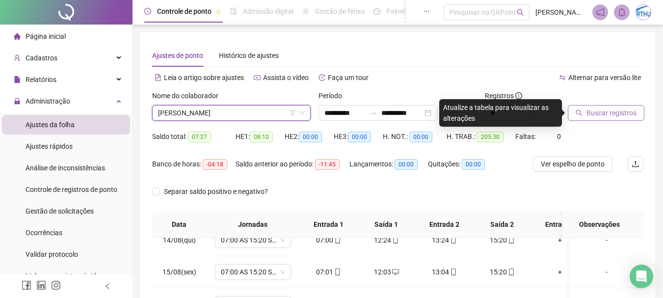
click at [617, 114] on span "Buscar registros" at bounding box center [612, 113] width 50 height 11
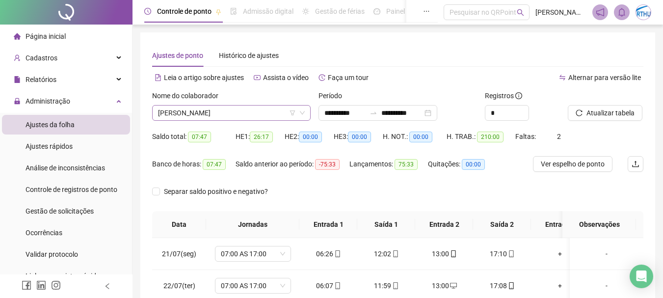
click at [241, 109] on span "[PERSON_NAME]" at bounding box center [231, 113] width 147 height 15
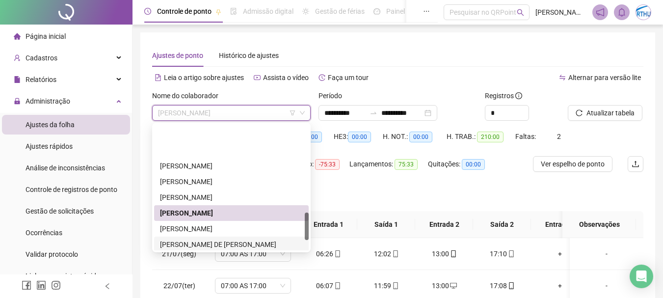
scroll to position [393, 0]
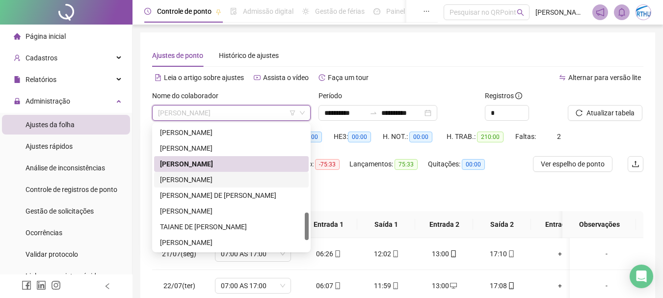
click at [234, 179] on div "[PERSON_NAME]" at bounding box center [231, 179] width 143 height 11
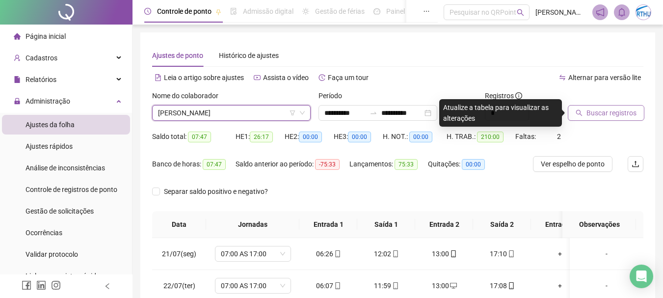
click at [587, 111] on span "Buscar registros" at bounding box center [612, 113] width 50 height 11
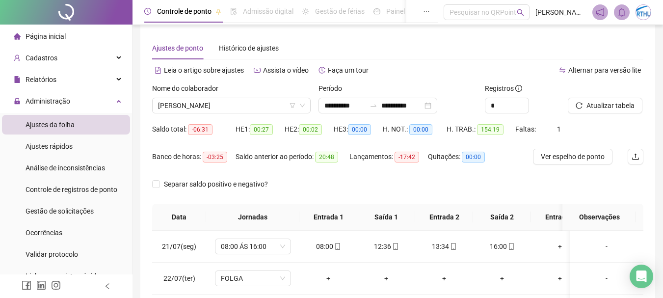
scroll to position [0, 0]
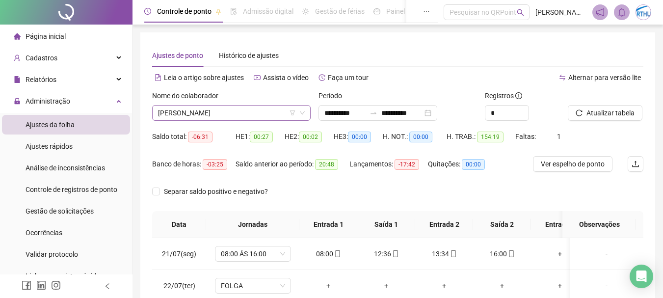
click at [268, 115] on span "[PERSON_NAME]" at bounding box center [231, 113] width 147 height 15
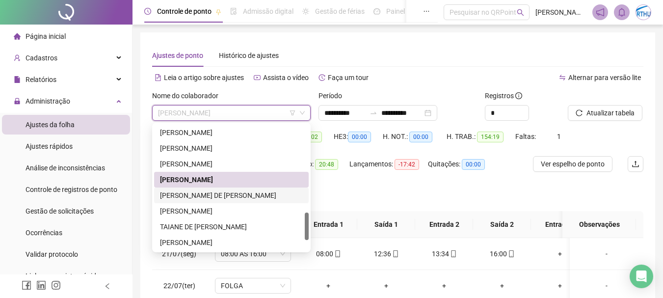
click at [249, 188] on div "[PERSON_NAME] DE [PERSON_NAME]" at bounding box center [231, 196] width 155 height 16
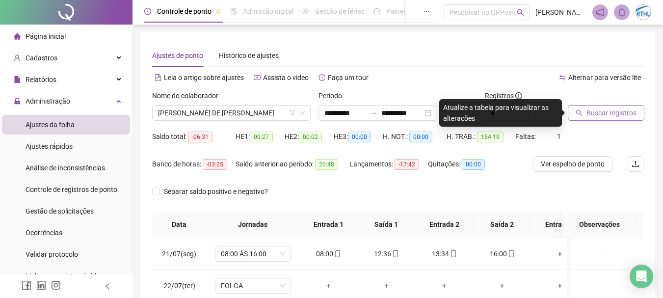
click at [586, 114] on button "Buscar registros" at bounding box center [606, 113] width 77 height 16
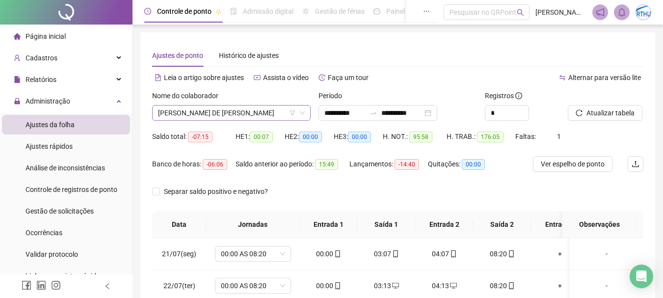
click at [247, 111] on span "[PERSON_NAME] DE [PERSON_NAME]" at bounding box center [231, 113] width 147 height 15
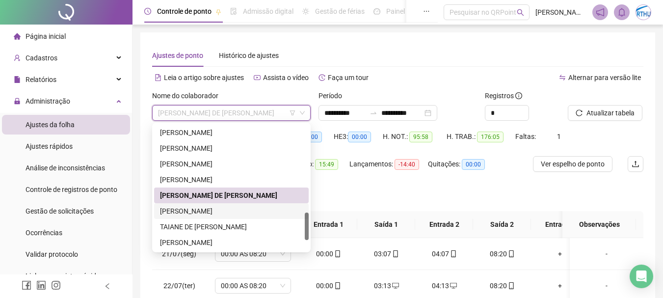
click at [215, 212] on div "[PERSON_NAME]" at bounding box center [231, 211] width 143 height 11
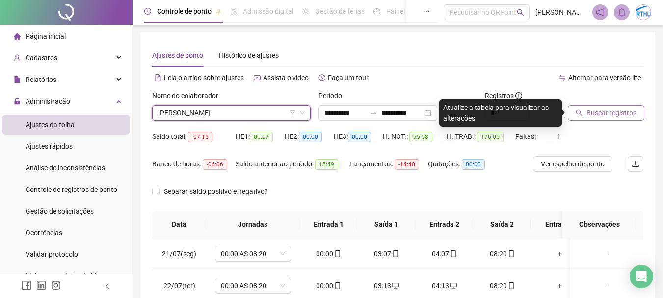
click at [601, 118] on button "Buscar registros" at bounding box center [606, 113] width 77 height 16
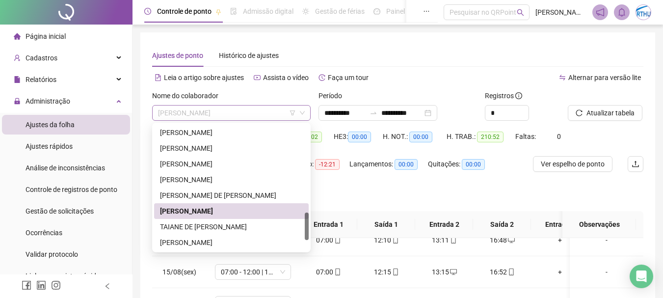
click at [261, 112] on span "[PERSON_NAME]" at bounding box center [231, 113] width 147 height 15
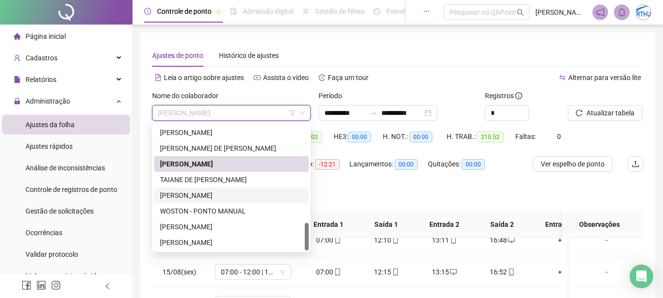
click at [200, 193] on div "[PERSON_NAME]" at bounding box center [231, 195] width 143 height 11
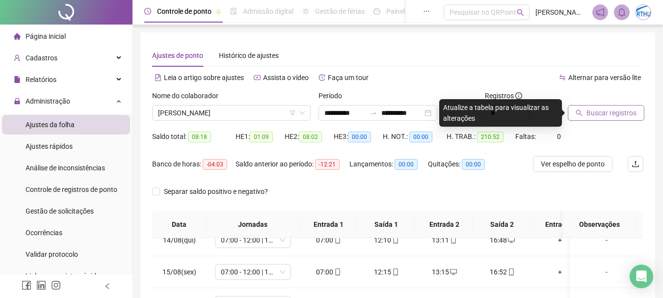
click at [631, 110] on span "Buscar registros" at bounding box center [612, 113] width 50 height 11
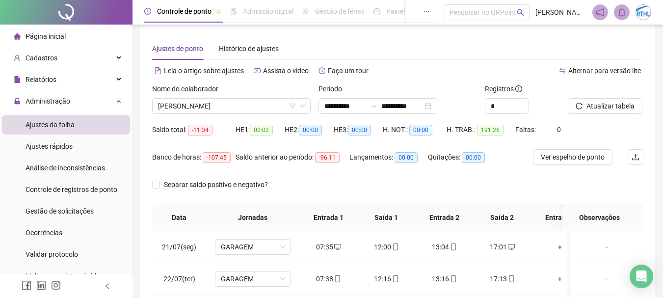
scroll to position [0, 0]
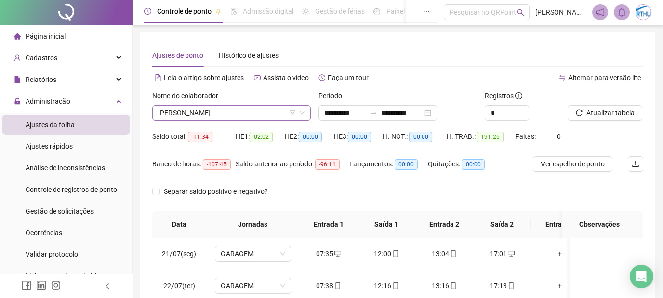
click at [237, 115] on span "[PERSON_NAME]" at bounding box center [231, 113] width 147 height 15
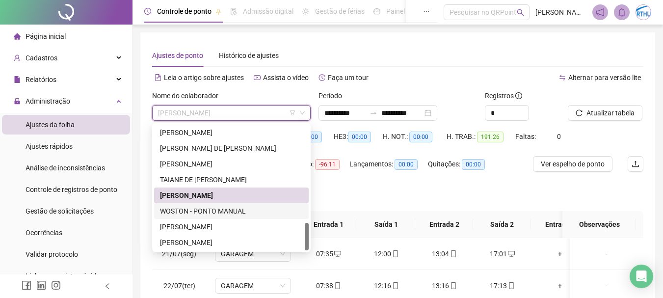
click at [216, 212] on div "WOSTON - PONTO MANUAL" at bounding box center [231, 211] width 143 height 11
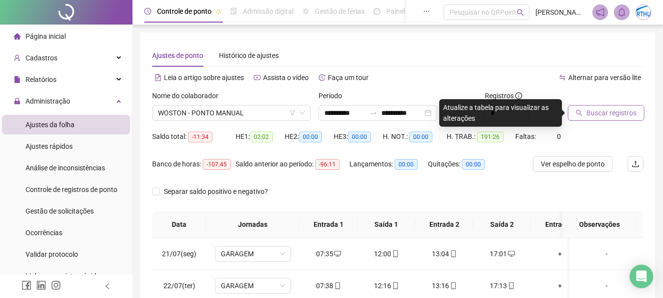
click at [616, 117] on span "Buscar registros" at bounding box center [612, 113] width 50 height 11
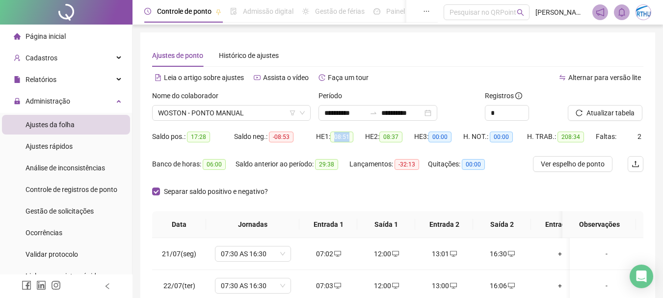
drag, startPoint x: 336, startPoint y: 135, endPoint x: 358, endPoint y: 136, distance: 21.6
click at [354, 138] on span "08:51" at bounding box center [341, 137] width 23 height 11
drag, startPoint x: 269, startPoint y: 141, endPoint x: 290, endPoint y: 139, distance: 21.2
click at [290, 139] on div "Saldo neg.: -08:53" at bounding box center [275, 136] width 82 height 11
drag, startPoint x: 380, startPoint y: 137, endPoint x: 404, endPoint y: 136, distance: 24.1
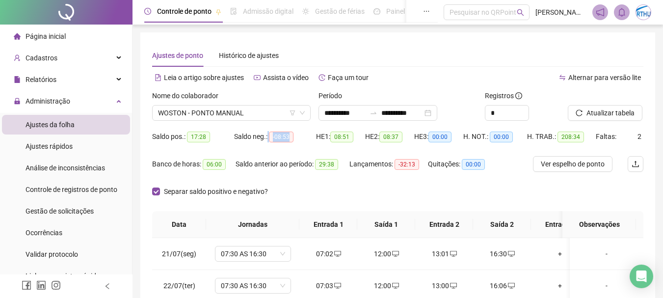
click at [404, 136] on div "HE 2: 08:37" at bounding box center [389, 136] width 49 height 11
click at [219, 112] on span "WOSTON - PONTO MANUAL" at bounding box center [231, 113] width 147 height 15
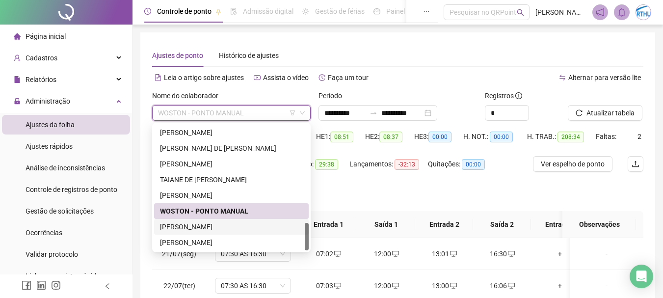
scroll to position [49, 0]
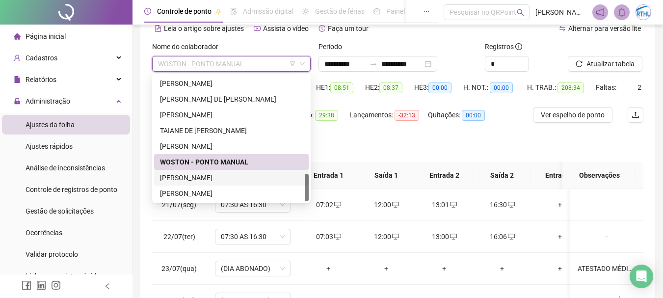
click at [210, 174] on div "[PERSON_NAME]" at bounding box center [231, 177] width 143 height 11
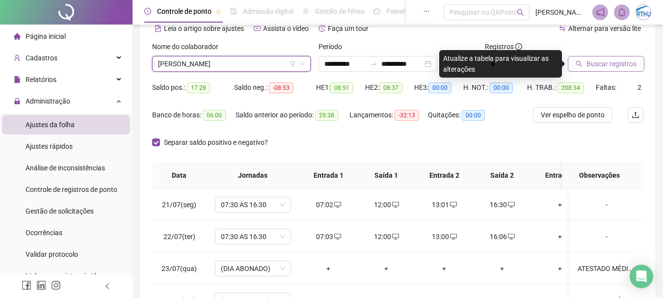
click at [601, 65] on span "Buscar registros" at bounding box center [612, 63] width 50 height 11
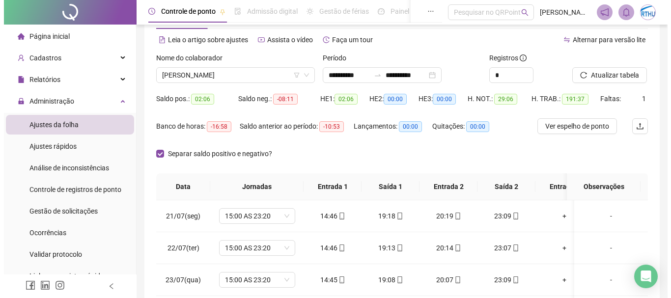
scroll to position [0, 0]
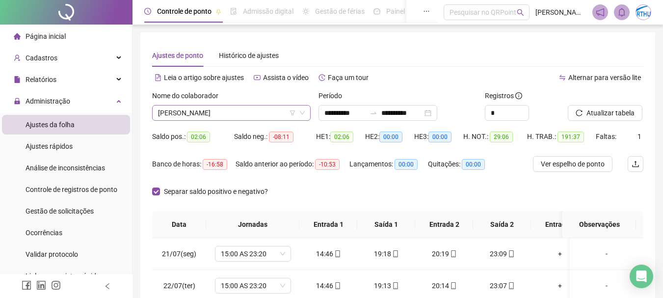
click at [242, 108] on span "[PERSON_NAME]" at bounding box center [231, 113] width 147 height 15
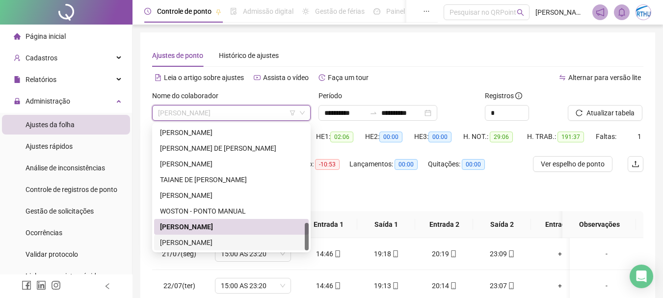
click at [217, 245] on div "[PERSON_NAME]" at bounding box center [231, 242] width 143 height 11
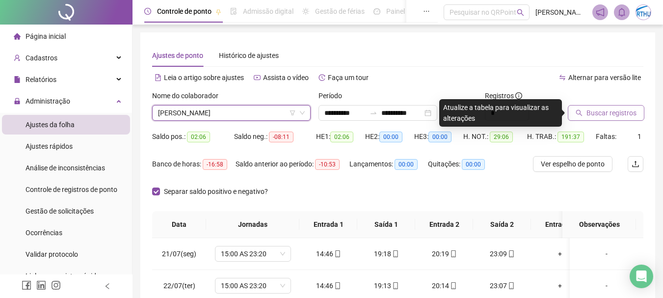
click at [629, 115] on span "Buscar registros" at bounding box center [612, 113] width 50 height 11
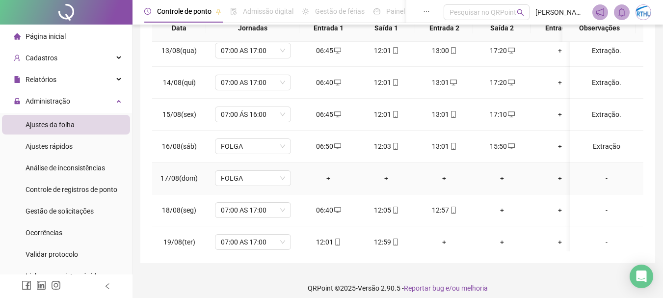
scroll to position [245, 0]
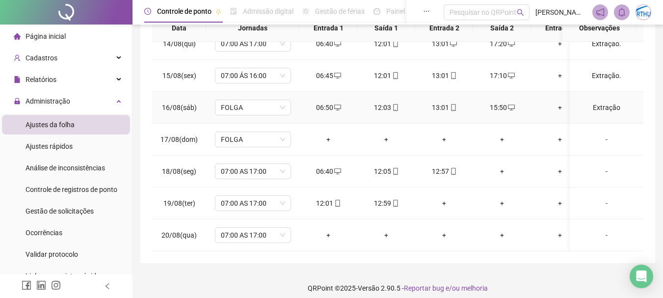
click at [601, 102] on div "Extração" at bounding box center [607, 107] width 58 height 11
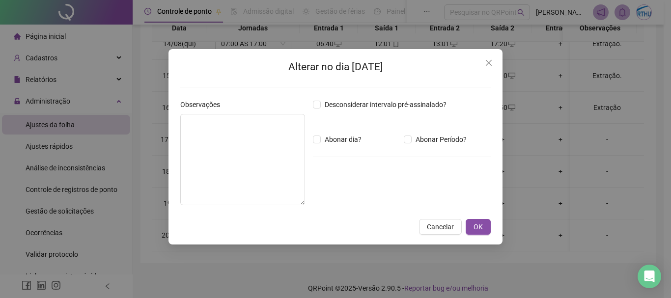
type textarea "********"
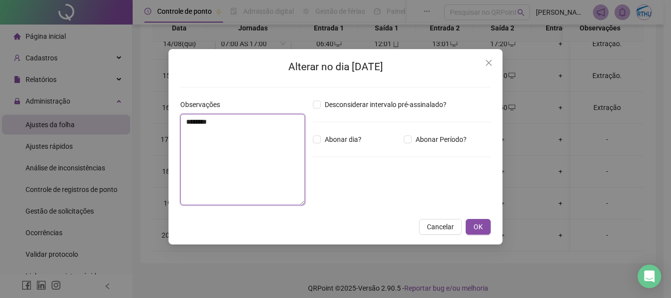
drag, startPoint x: 269, startPoint y: 126, endPoint x: 81, endPoint y: 119, distance: 187.7
click at [81, 119] on div "Alterar no dia [DATE] Observações ******** Desconsiderar intervalo pré-assinala…" at bounding box center [335, 149] width 671 height 298
drag, startPoint x: 477, startPoint y: 224, endPoint x: 515, endPoint y: 215, distance: 38.9
click at [480, 224] on span "OK" at bounding box center [477, 226] width 9 height 11
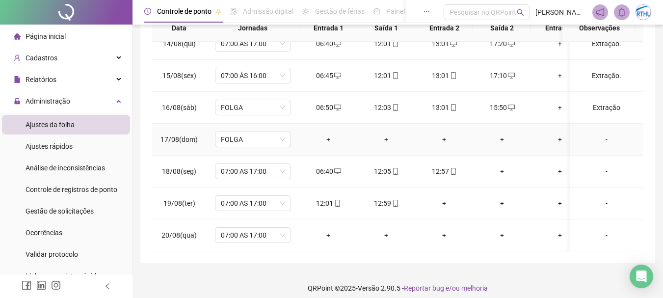
click at [599, 134] on div "-" at bounding box center [607, 139] width 58 height 11
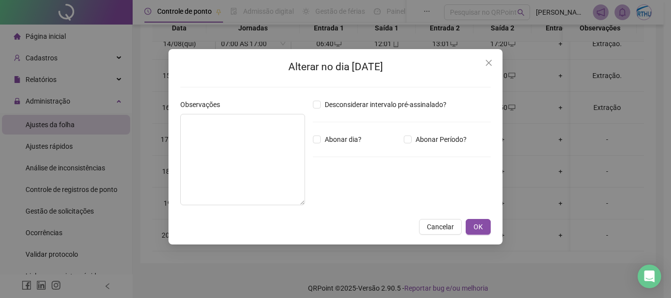
drag, startPoint x: 446, startPoint y: 225, endPoint x: 458, endPoint y: 219, distance: 12.5
click at [448, 223] on span "Cancelar" at bounding box center [440, 226] width 27 height 11
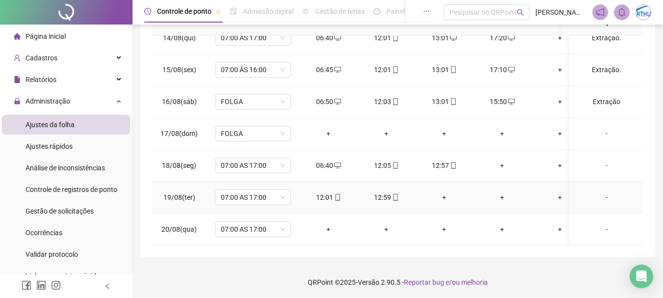
scroll to position [204, 0]
click at [601, 159] on div "-" at bounding box center [607, 164] width 58 height 11
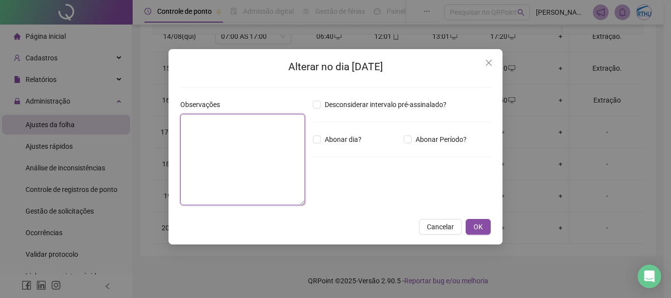
click at [302, 162] on textarea at bounding box center [242, 159] width 125 height 91
paste textarea "********"
type textarea "********"
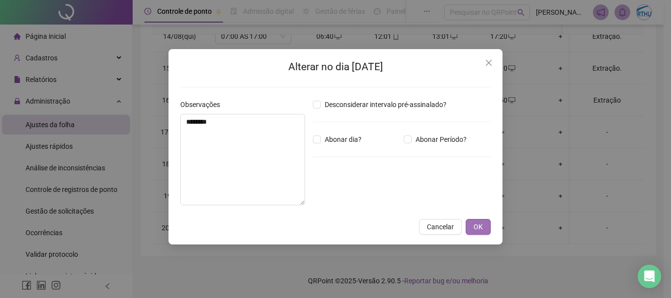
click at [483, 233] on button "OK" at bounding box center [477, 227] width 25 height 16
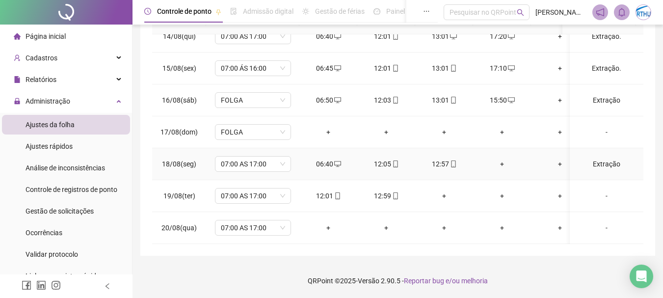
click at [506, 159] on div "+" at bounding box center [502, 164] width 42 height 11
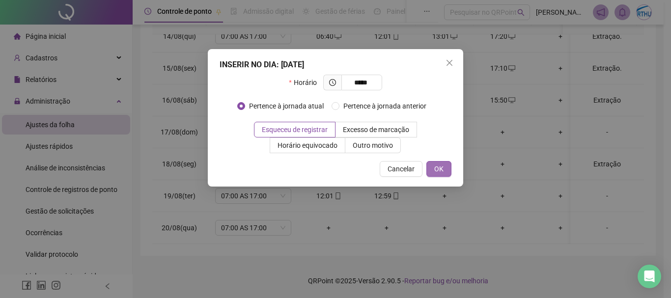
type input "*****"
click at [444, 164] on button "OK" at bounding box center [438, 169] width 25 height 16
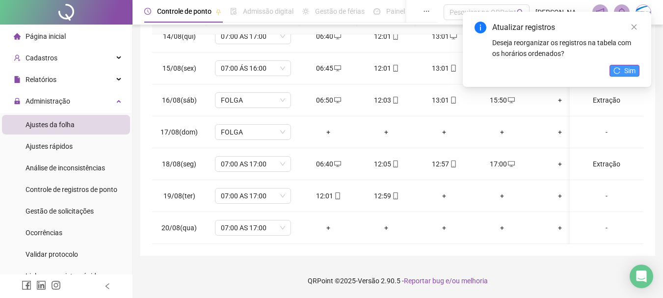
click at [621, 75] on button "Sim" at bounding box center [625, 71] width 30 height 12
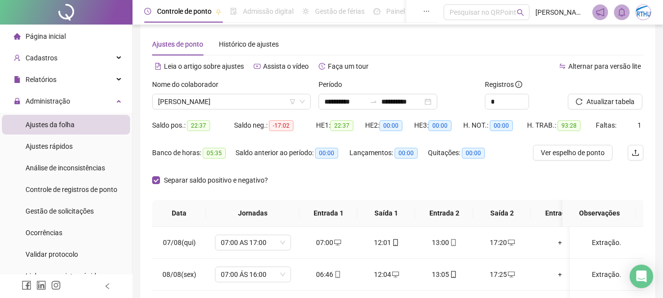
scroll to position [7, 0]
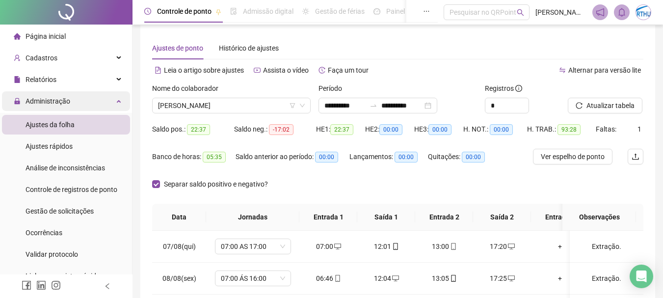
click at [70, 101] on div "Administração" at bounding box center [66, 101] width 128 height 20
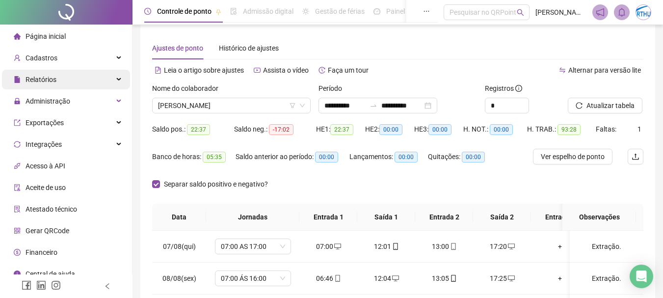
click at [73, 80] on div "Relatórios" at bounding box center [66, 80] width 128 height 20
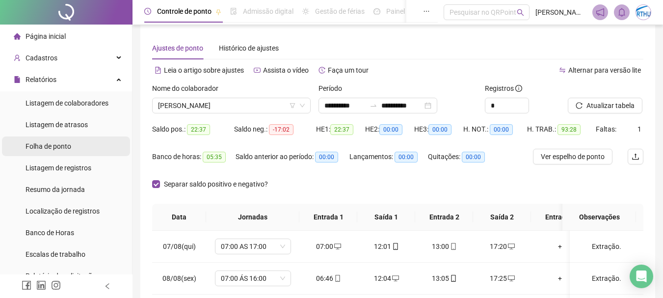
click at [57, 144] on span "Folha de ponto" at bounding box center [49, 146] width 46 height 8
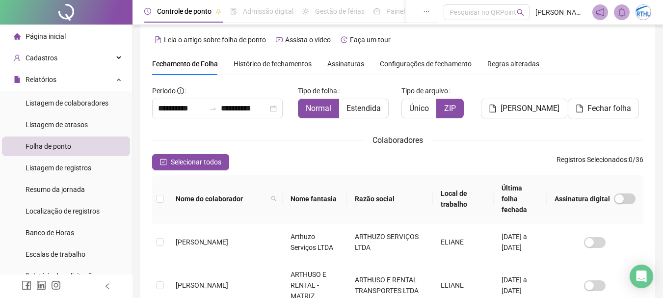
scroll to position [52, 0]
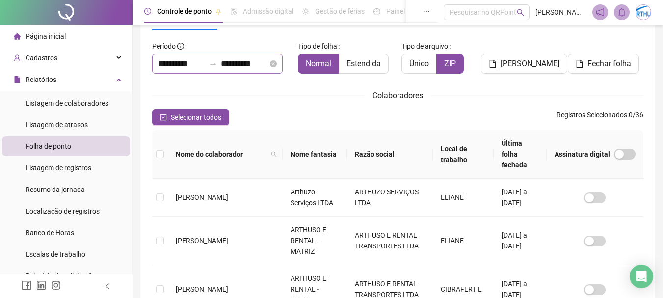
click at [177, 57] on div "**********" at bounding box center [217, 64] width 131 height 20
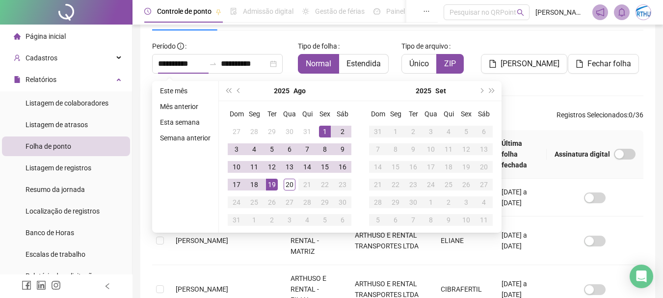
drag, startPoint x: 238, startPoint y: 90, endPoint x: 276, endPoint y: 107, distance: 41.8
click at [239, 89] on span "prev-year" at bounding box center [239, 90] width 5 height 5
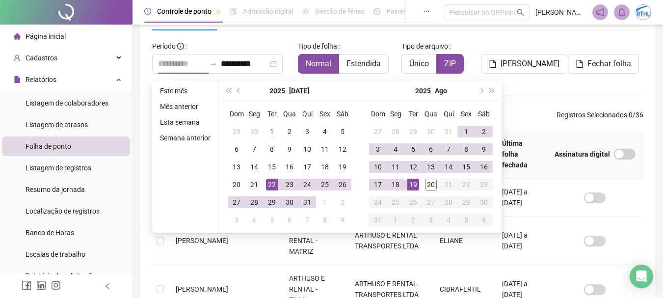
type input "**********"
click at [256, 183] on div "21" at bounding box center [254, 185] width 12 height 12
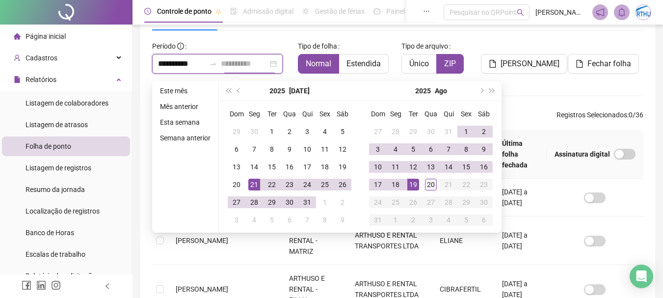
type input "**********"
drag, startPoint x: 427, startPoint y: 183, endPoint x: 569, endPoint y: 134, distance: 150.0
click at [430, 183] on div "20" at bounding box center [431, 185] width 12 height 12
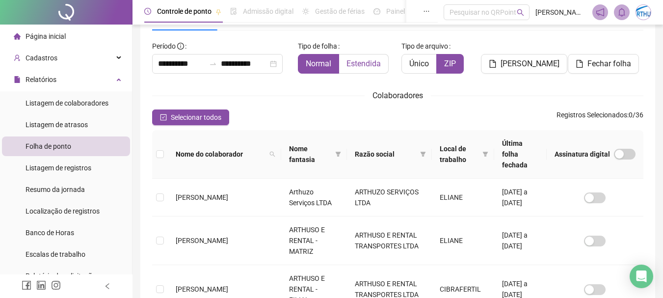
click at [364, 64] on span "Estendida" at bounding box center [364, 63] width 34 height 9
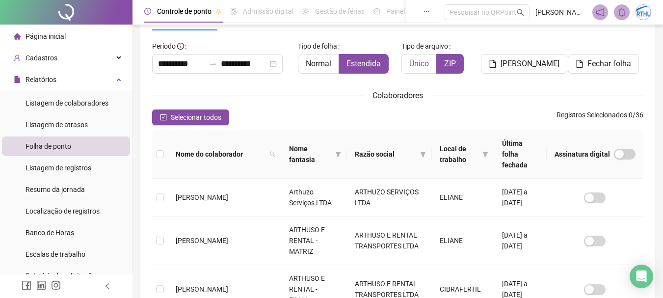
click at [420, 62] on span "Único" at bounding box center [420, 63] width 20 height 9
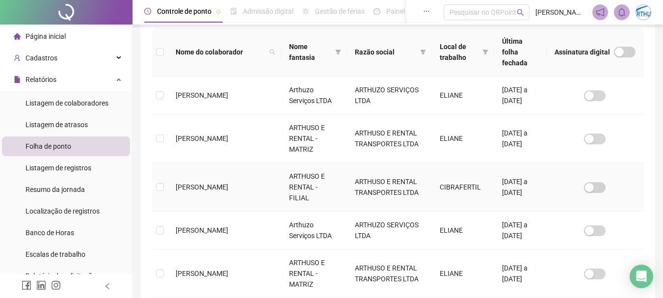
scroll to position [199, 0]
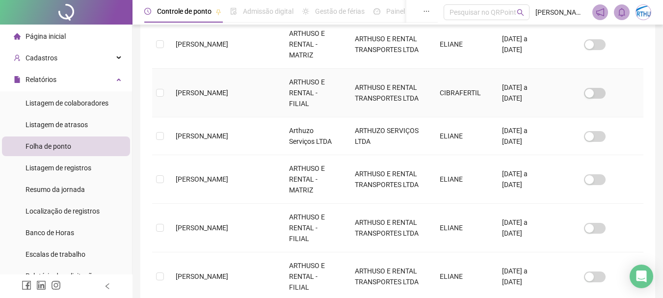
click at [173, 88] on td "[PERSON_NAME]" at bounding box center [224, 93] width 113 height 49
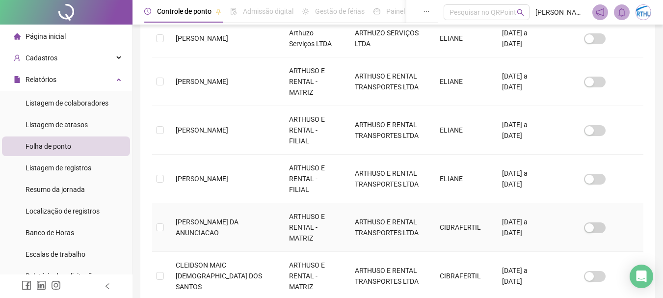
scroll to position [347, 0]
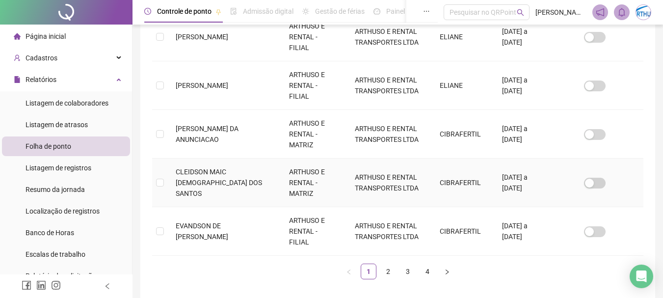
click at [178, 168] on span "CLEIDSON MAIC [DEMOGRAPHIC_DATA] DOS SANTOS" at bounding box center [219, 182] width 86 height 29
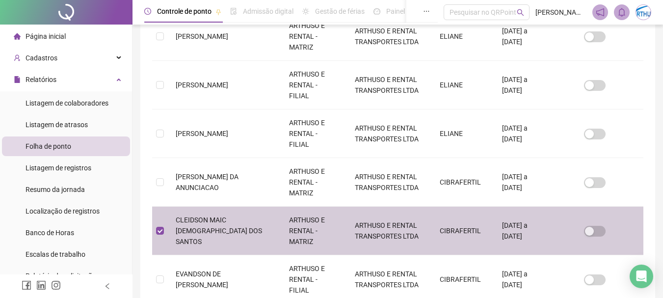
scroll to position [439, 0]
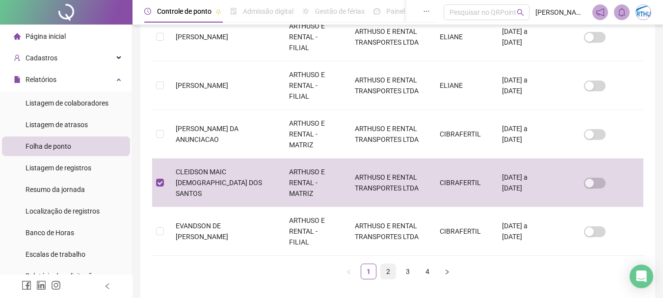
click at [391, 264] on link "2" at bounding box center [388, 271] width 15 height 15
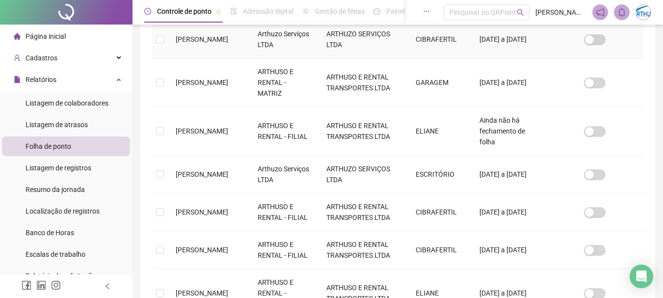
click at [182, 41] on span "[PERSON_NAME]" at bounding box center [202, 39] width 53 height 8
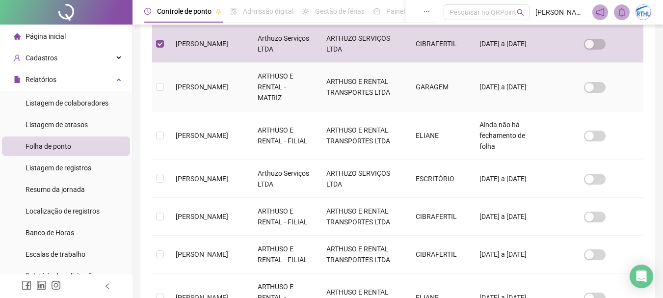
scroll to position [199, 0]
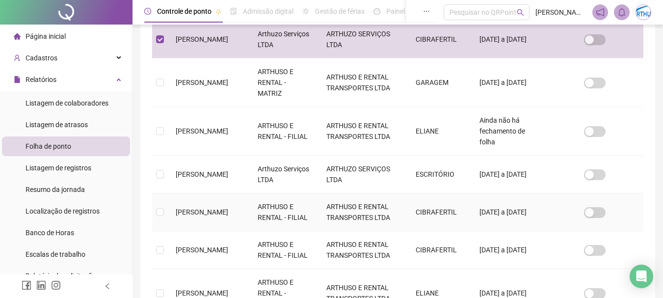
click at [174, 210] on td "[PERSON_NAME]" at bounding box center [209, 212] width 82 height 38
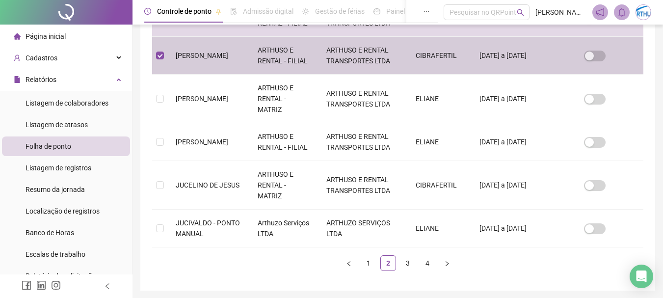
scroll to position [396, 0]
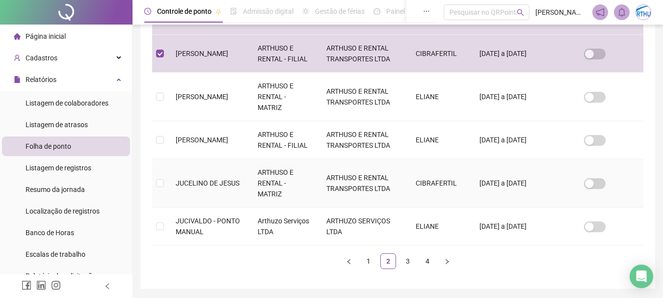
click at [198, 185] on span "JUCELINO DE JESUS" at bounding box center [208, 183] width 64 height 8
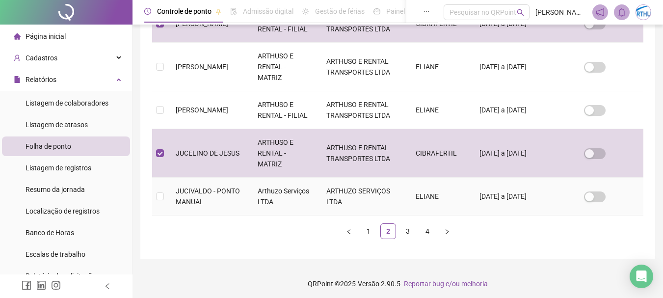
scroll to position [429, 0]
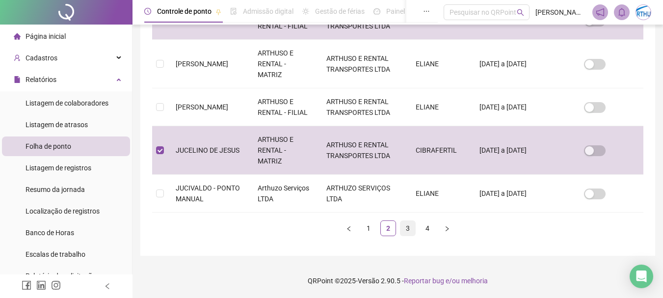
click at [410, 228] on link "3" at bounding box center [408, 228] width 15 height 15
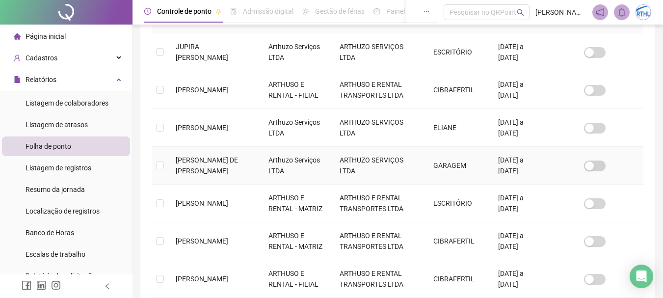
scroll to position [199, 0]
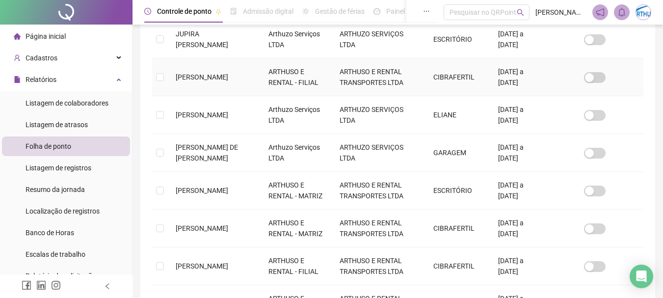
click at [211, 81] on span "[PERSON_NAME]" at bounding box center [202, 77] width 53 height 8
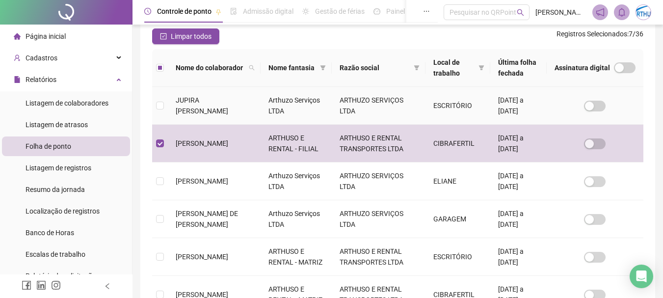
scroll to position [248, 0]
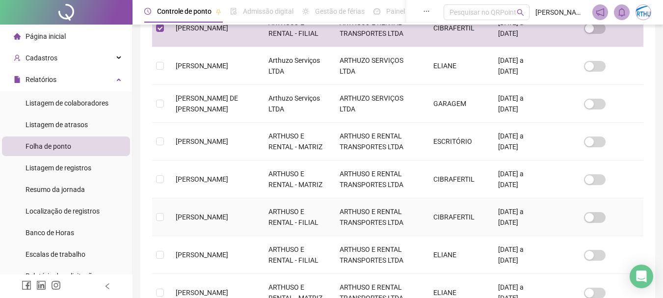
click at [178, 216] on span "[PERSON_NAME]" at bounding box center [202, 217] width 53 height 8
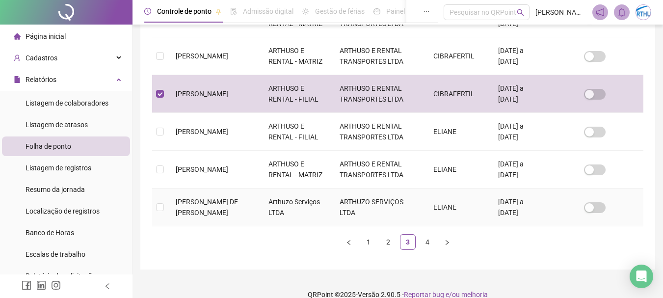
scroll to position [385, 0]
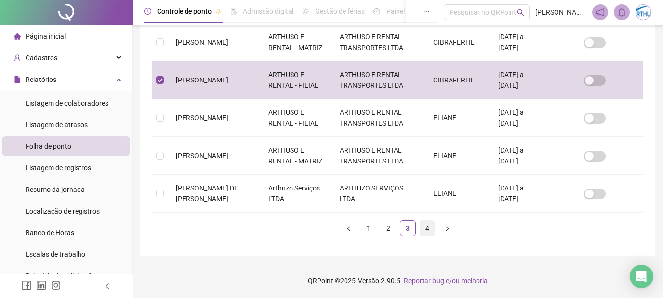
click at [427, 227] on link "4" at bounding box center [427, 228] width 15 height 15
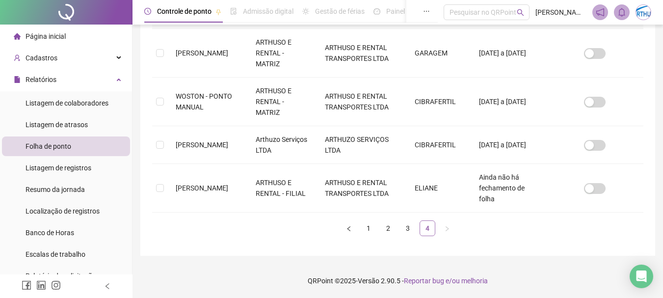
scroll to position [52, 0]
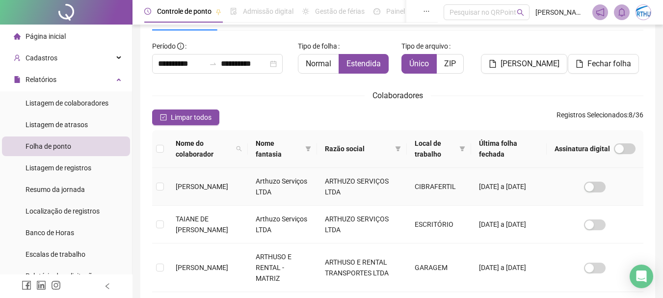
click at [194, 183] on span "[PERSON_NAME]" at bounding box center [202, 187] width 53 height 8
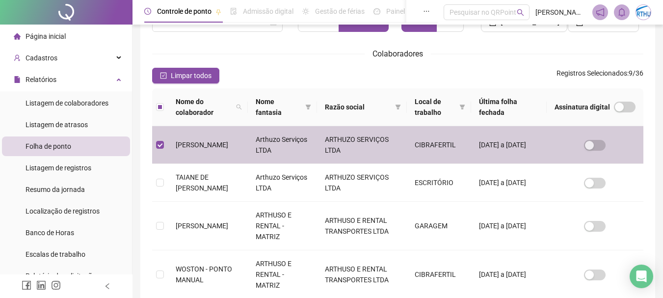
scroll to position [150, 0]
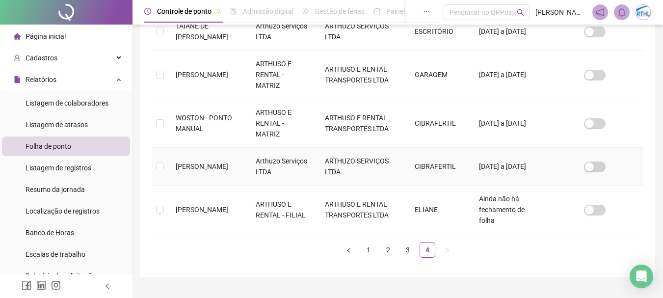
click at [181, 163] on span "[PERSON_NAME]" at bounding box center [202, 167] width 53 height 8
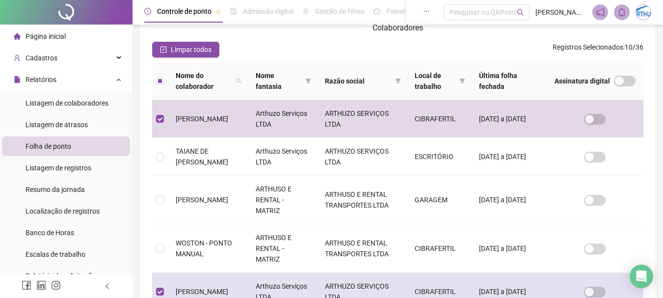
scroll to position [49, 0]
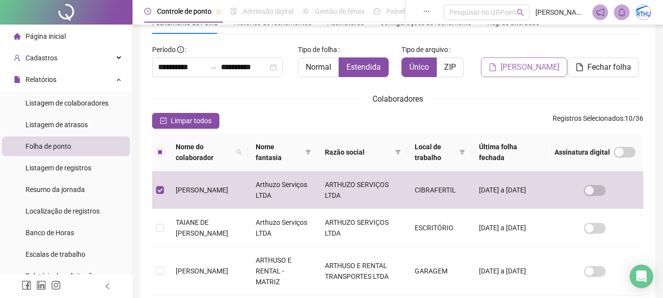
click at [533, 71] on span "[PERSON_NAME]" at bounding box center [530, 67] width 59 height 12
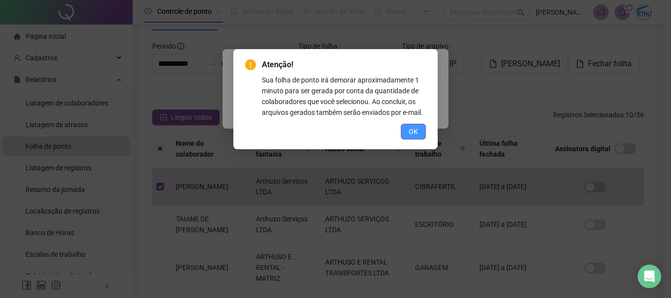
click at [420, 129] on button "OK" at bounding box center [413, 132] width 25 height 16
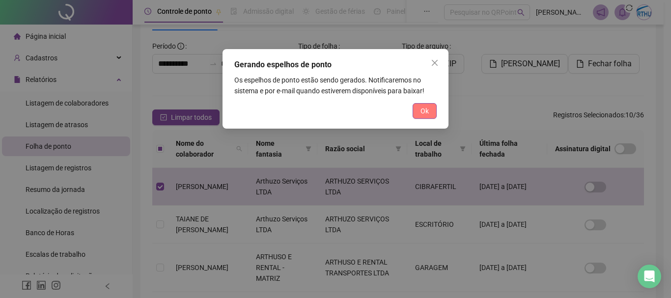
click at [425, 113] on span "Ok" at bounding box center [424, 111] width 8 height 11
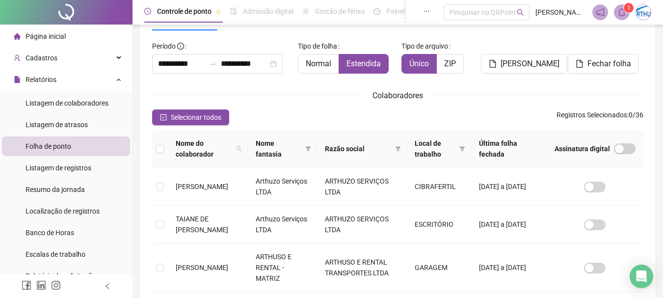
click at [628, 13] on span at bounding box center [622, 12] width 16 height 16
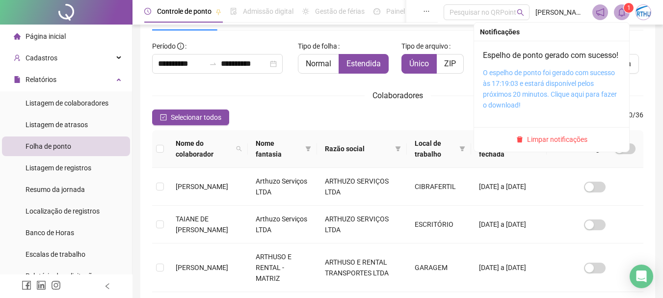
click at [533, 93] on link "O espelho de ponto foi gerado com sucesso às 17:19:03 e estará disponível pelos…" at bounding box center [550, 89] width 134 height 40
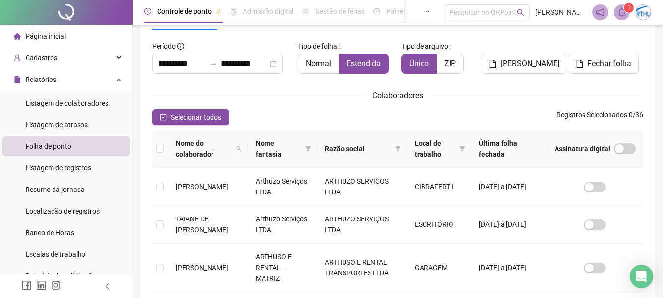
click at [628, 11] on span "1" at bounding box center [629, 7] width 3 height 7
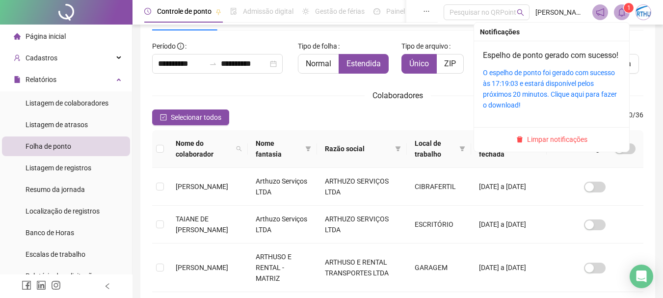
drag, startPoint x: 565, startPoint y: 151, endPoint x: 392, endPoint y: 128, distance: 174.9
click at [565, 145] on span "Limpar notificações" at bounding box center [557, 139] width 60 height 11
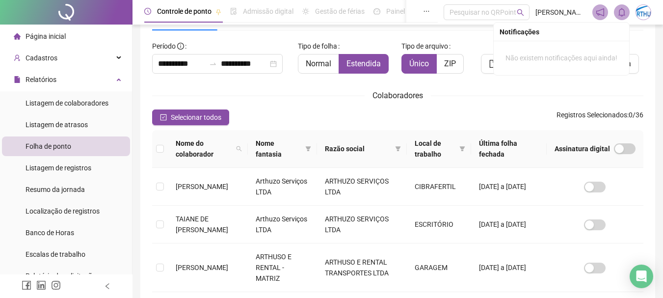
click at [79, 36] on li "Página inicial" at bounding box center [66, 37] width 128 height 20
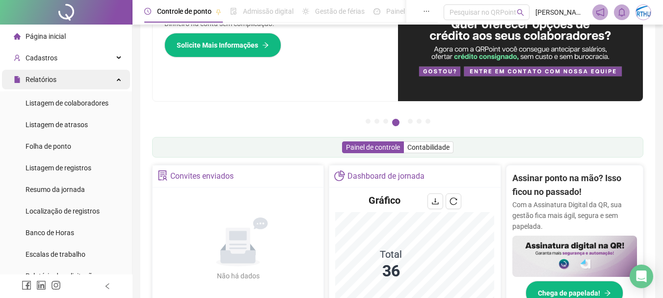
click at [117, 79] on icon at bounding box center [119, 79] width 5 height 0
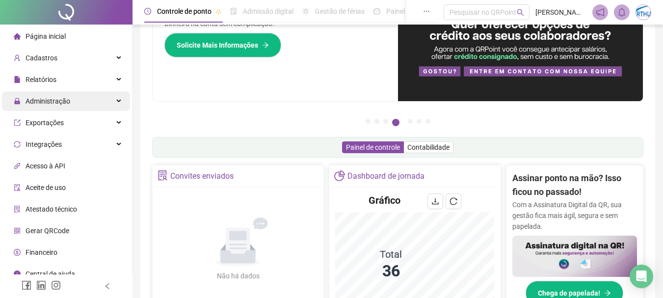
click at [63, 98] on span "Administração" at bounding box center [48, 101] width 45 height 8
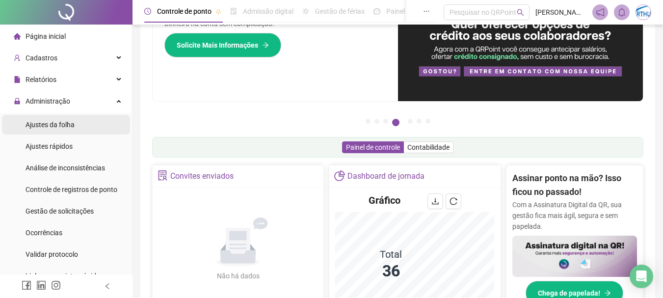
click at [65, 126] on span "Ajustes da folha" at bounding box center [50, 125] width 49 height 8
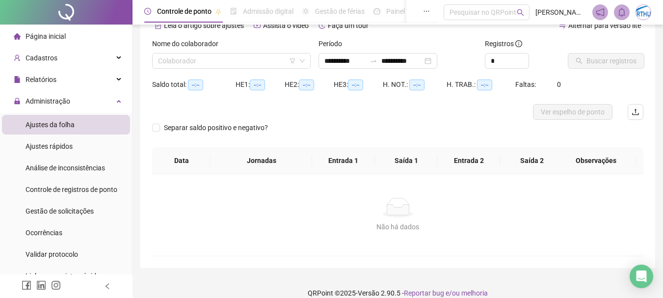
type input "**********"
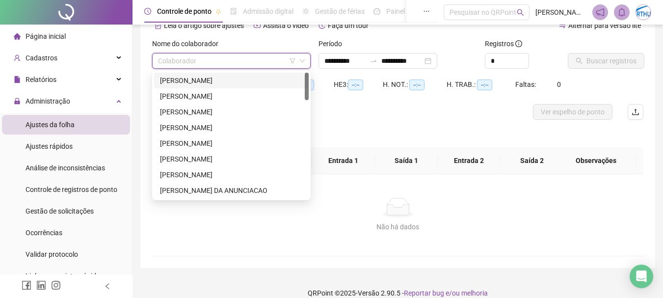
click at [213, 58] on input "search" at bounding box center [227, 61] width 138 height 15
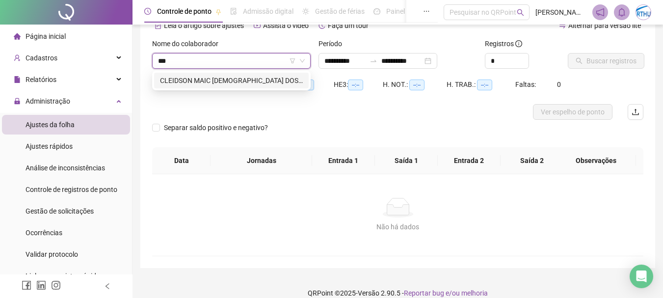
type input "****"
click at [224, 77] on div "CLEIDSON MAIC [DEMOGRAPHIC_DATA] DOS SANTOS" at bounding box center [231, 80] width 143 height 11
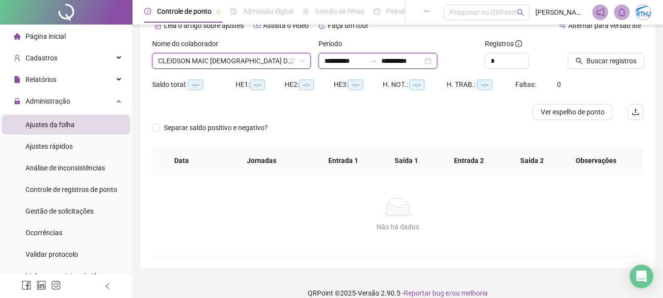
click at [333, 66] on input "**********" at bounding box center [345, 60] width 41 height 11
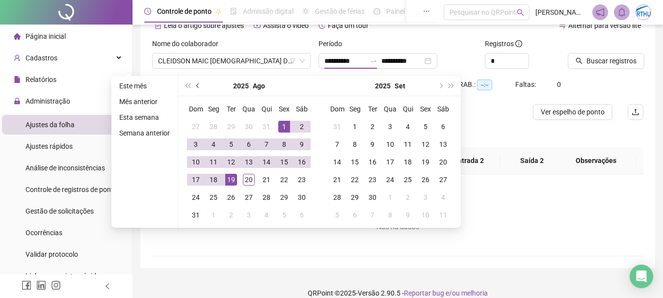
click at [194, 85] on button "prev-year" at bounding box center [198, 86] width 11 height 20
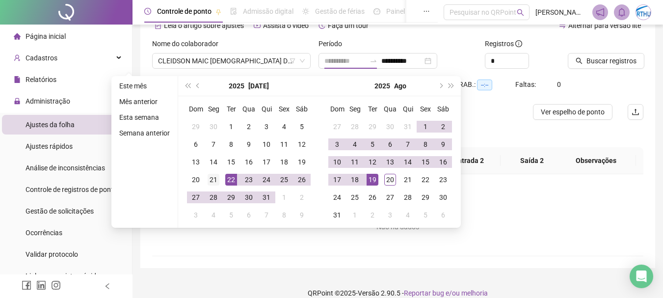
type input "**********"
click at [213, 178] on div "21" at bounding box center [214, 180] width 12 height 12
type input "**********"
click at [388, 179] on div "20" at bounding box center [390, 180] width 12 height 12
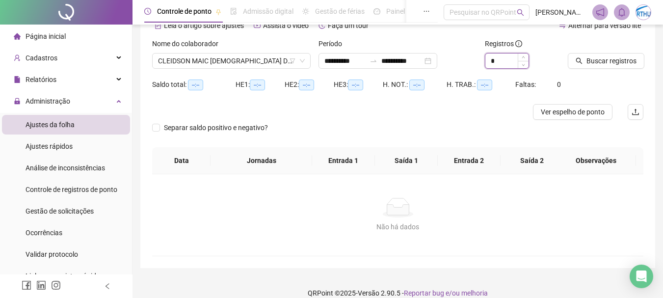
click at [500, 62] on input "*" at bounding box center [507, 61] width 43 height 15
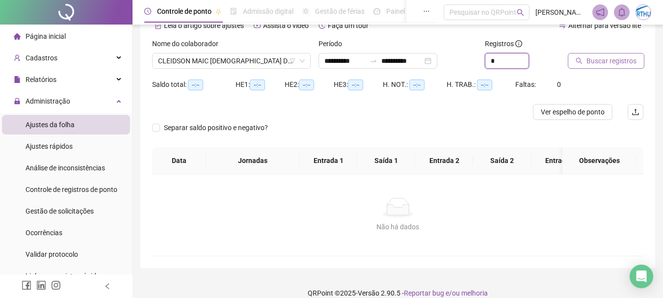
type input "*"
click at [595, 57] on span "Buscar registros" at bounding box center [612, 60] width 50 height 11
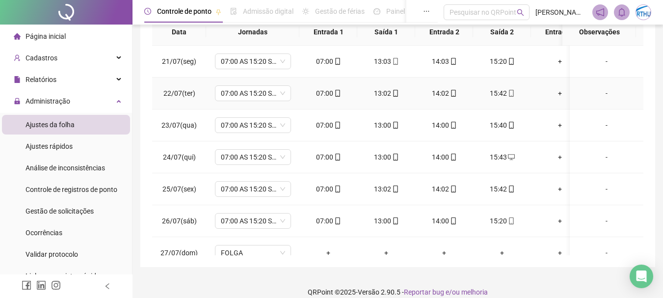
click at [600, 94] on div "-" at bounding box center [607, 93] width 58 height 11
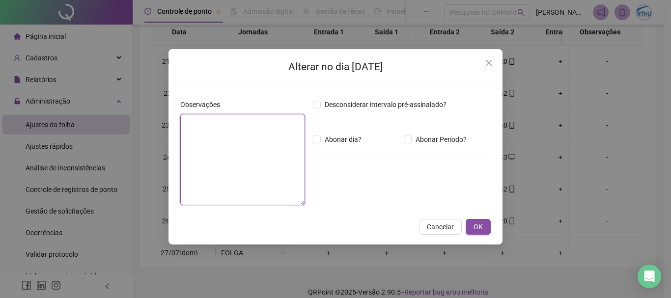
click at [247, 137] on textarea at bounding box center [242, 159] width 125 height 91
drag, startPoint x: 258, startPoint y: 125, endPoint x: 159, endPoint y: 122, distance: 99.2
click at [159, 122] on div "**********" at bounding box center [335, 149] width 671 height 298
type textarea "**********"
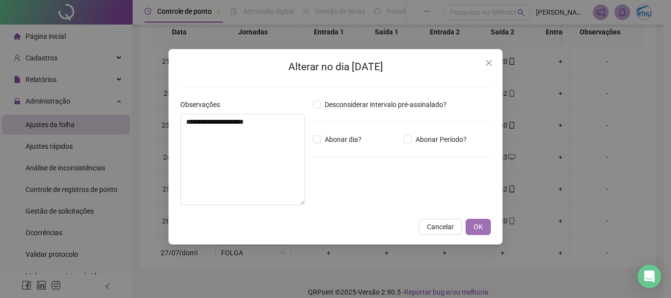
click at [480, 226] on span "OK" at bounding box center [477, 226] width 9 height 11
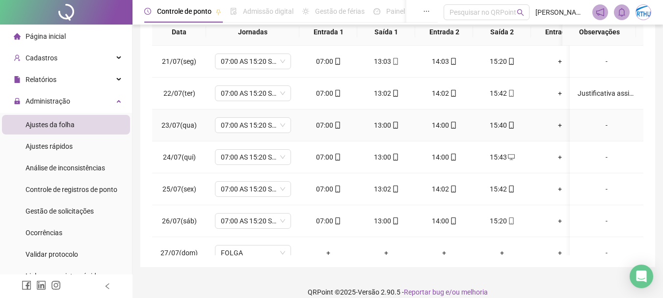
click at [600, 125] on div "-" at bounding box center [607, 125] width 58 height 11
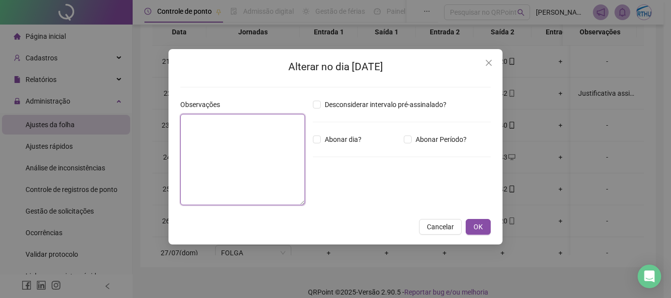
click at [249, 159] on textarea at bounding box center [242, 159] width 125 height 91
paste textarea "**********"
type textarea "**********"
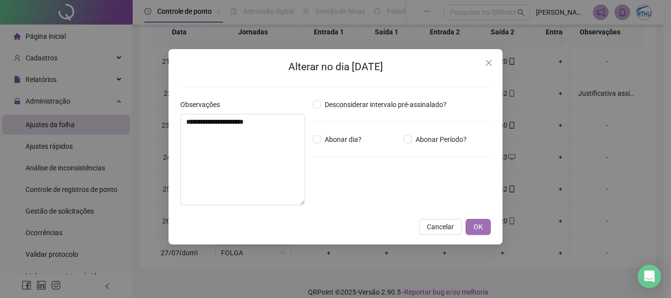
click at [478, 228] on span "OK" at bounding box center [477, 226] width 9 height 11
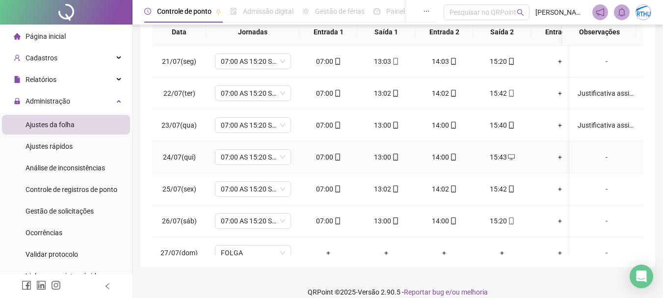
click at [599, 157] on div "-" at bounding box center [607, 157] width 58 height 11
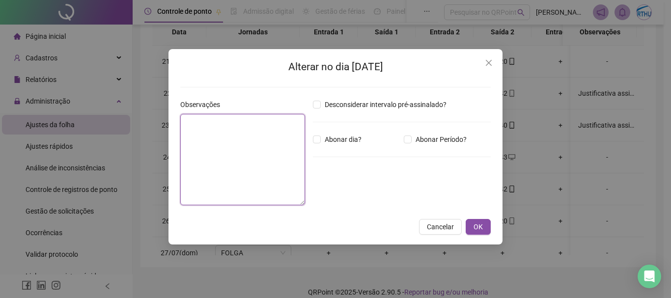
click at [227, 158] on textarea at bounding box center [242, 159] width 125 height 91
paste textarea "**********"
type textarea "**********"
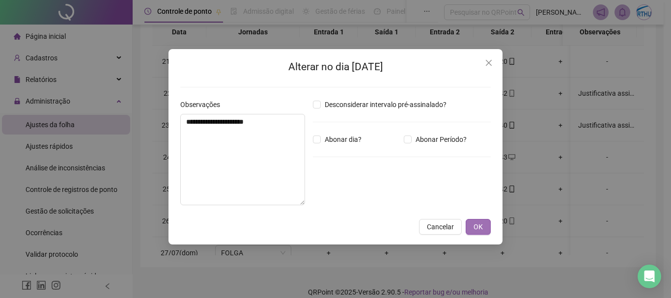
click at [481, 227] on span "OK" at bounding box center [477, 226] width 9 height 11
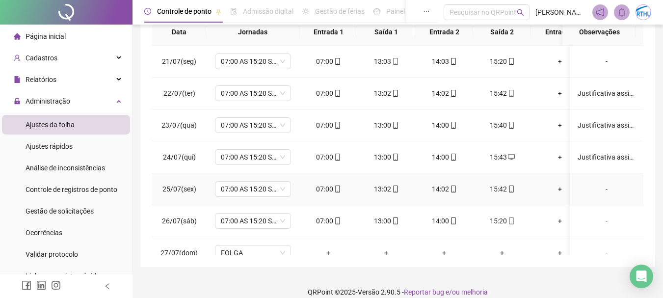
click at [599, 190] on div "-" at bounding box center [607, 189] width 58 height 11
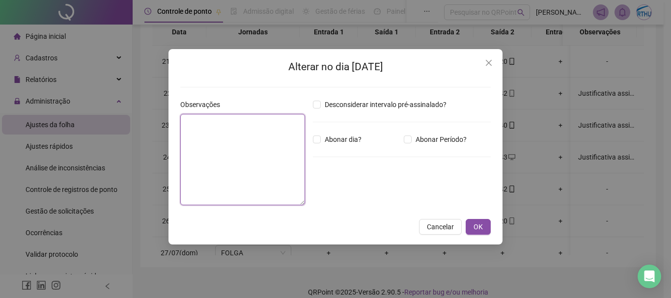
paste textarea "**********"
type textarea "**********"
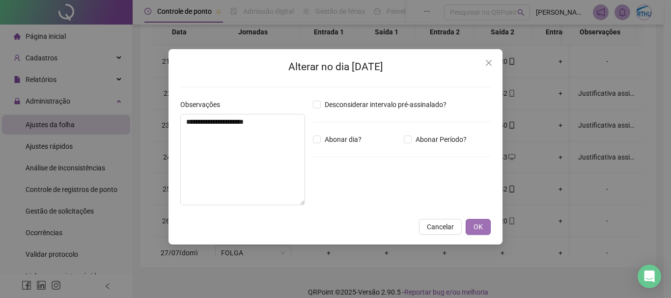
click at [481, 229] on span "OK" at bounding box center [477, 226] width 9 height 11
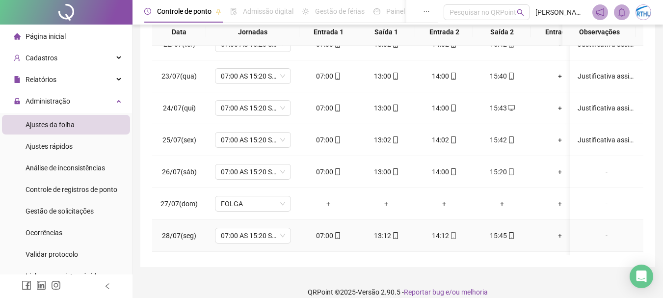
scroll to position [98, 0]
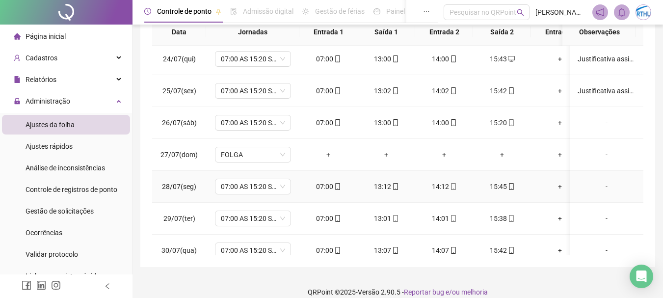
click at [601, 187] on div "-" at bounding box center [607, 186] width 58 height 11
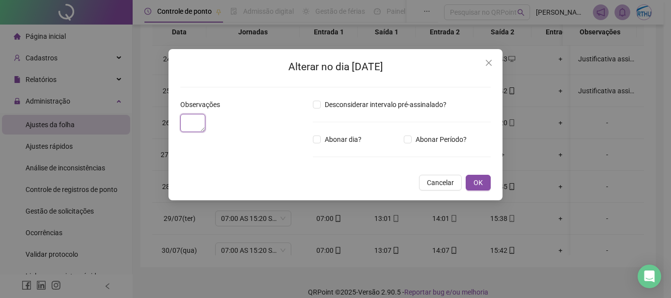
click at [205, 132] on textarea at bounding box center [192, 123] width 25 height 18
paste textarea "**********"
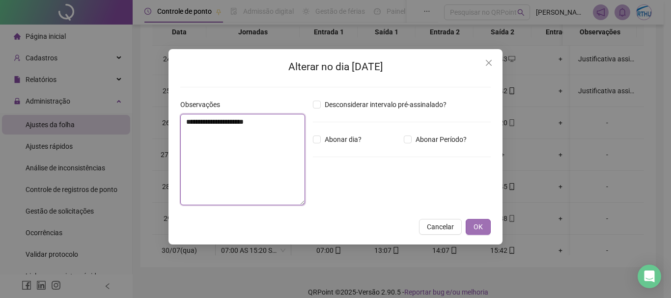
type textarea "**********"
click at [485, 227] on button "OK" at bounding box center [477, 227] width 25 height 16
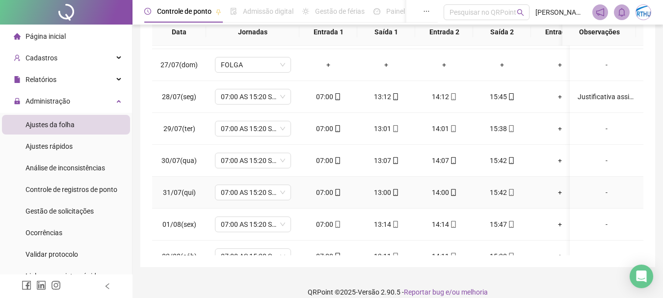
scroll to position [196, 0]
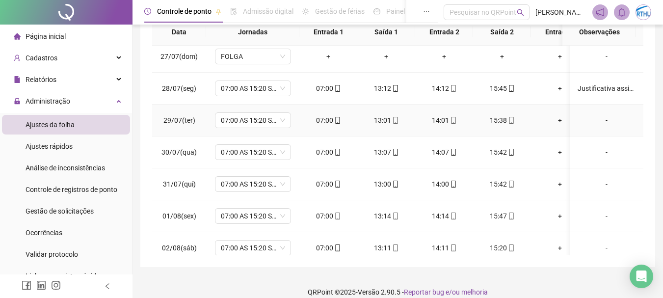
click at [601, 121] on div "-" at bounding box center [607, 120] width 58 height 11
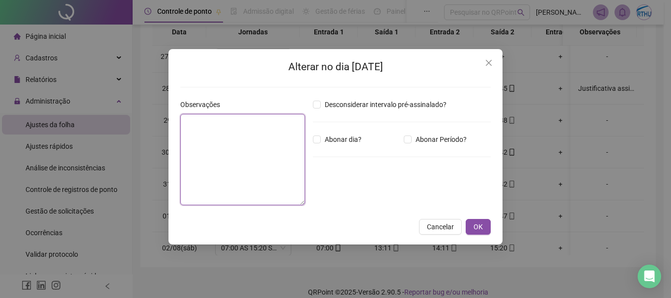
click at [262, 135] on textarea at bounding box center [242, 159] width 125 height 91
paste textarea "**********"
type textarea "**********"
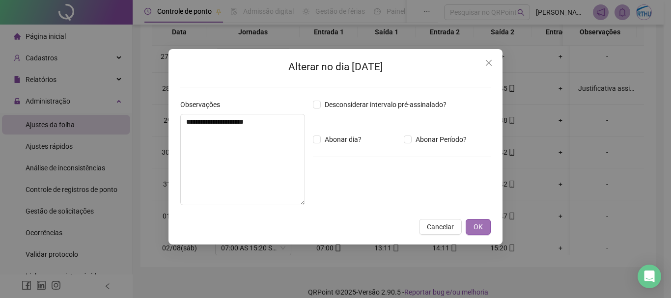
click at [481, 226] on span "OK" at bounding box center [477, 226] width 9 height 11
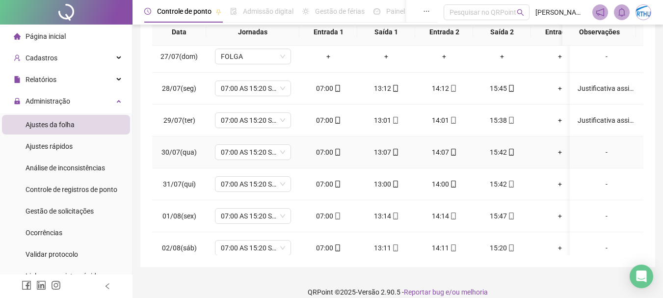
click at [601, 151] on div "-" at bounding box center [607, 152] width 58 height 11
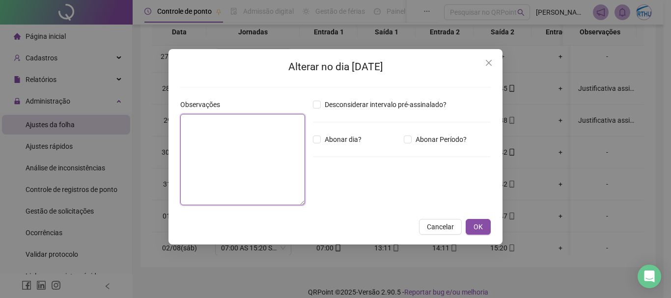
click at [270, 149] on textarea at bounding box center [242, 159] width 125 height 91
paste textarea "**********"
type textarea "**********"
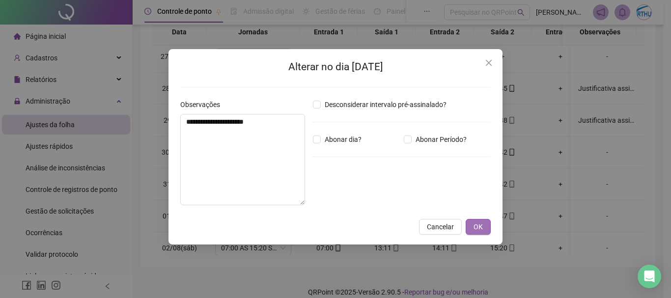
click at [477, 223] on span "OK" at bounding box center [477, 226] width 9 height 11
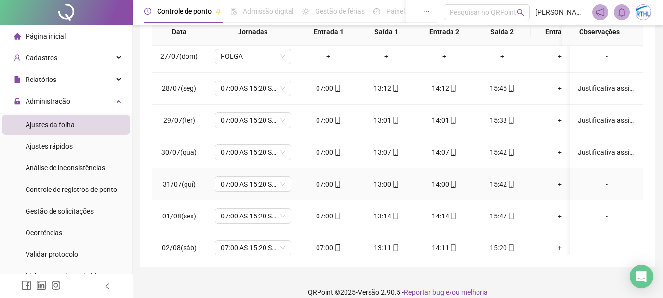
click at [599, 182] on div "-" at bounding box center [607, 184] width 58 height 11
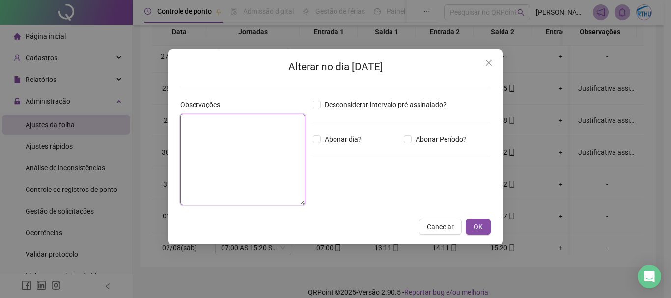
click at [247, 155] on textarea at bounding box center [242, 159] width 125 height 91
paste textarea "**********"
type textarea "**********"
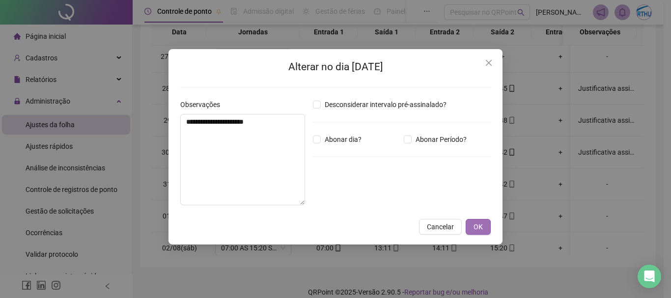
click at [477, 225] on span "OK" at bounding box center [477, 226] width 9 height 11
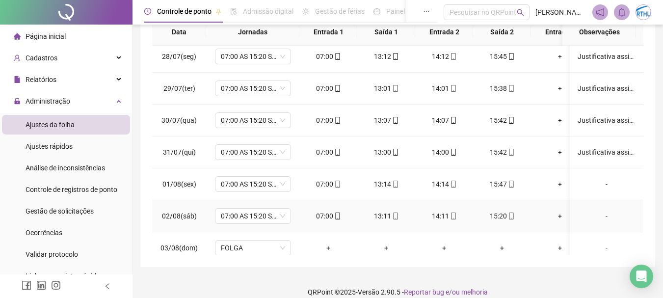
scroll to position [246, 0]
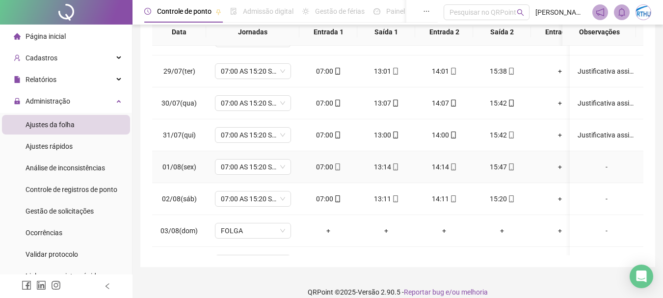
click at [600, 168] on div "-" at bounding box center [607, 167] width 58 height 11
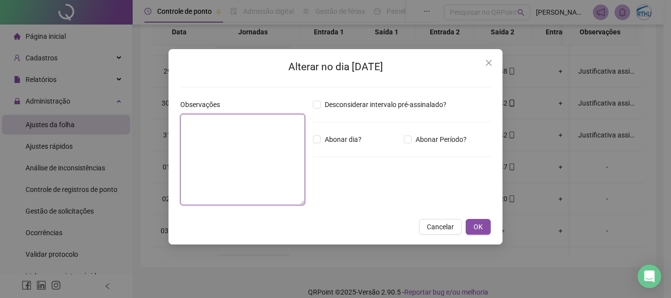
click at [216, 139] on textarea at bounding box center [242, 159] width 125 height 91
paste textarea "**********"
type textarea "**********"
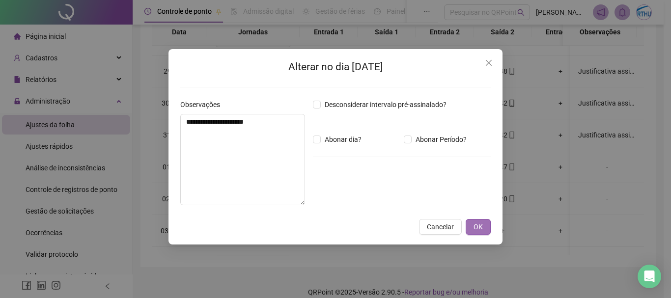
click at [479, 228] on span "OK" at bounding box center [477, 226] width 9 height 11
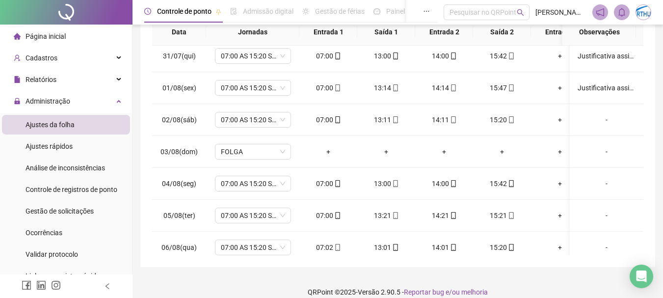
scroll to position [332, 0]
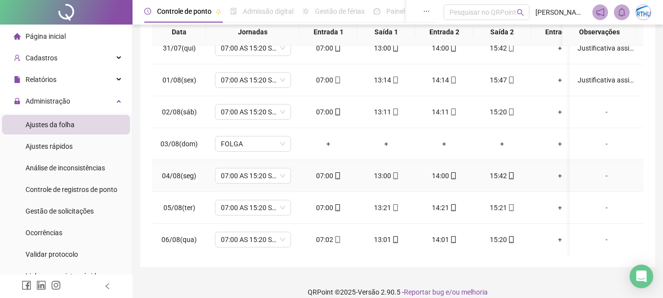
click at [599, 178] on div "-" at bounding box center [607, 175] width 58 height 11
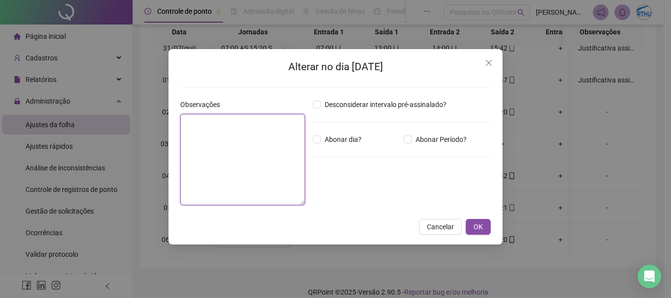
click at [210, 159] on textarea at bounding box center [242, 159] width 125 height 91
paste textarea "**********"
type textarea "**********"
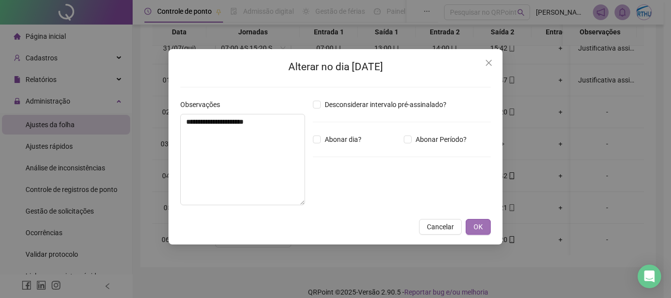
click at [482, 228] on span "OK" at bounding box center [477, 226] width 9 height 11
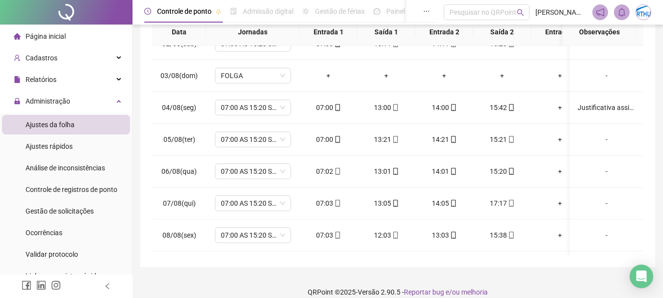
scroll to position [375, 0]
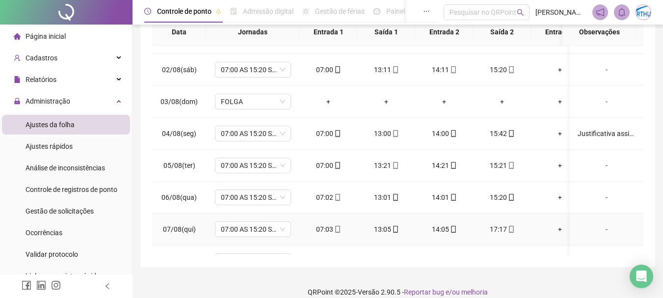
click at [601, 228] on div "-" at bounding box center [607, 229] width 58 height 11
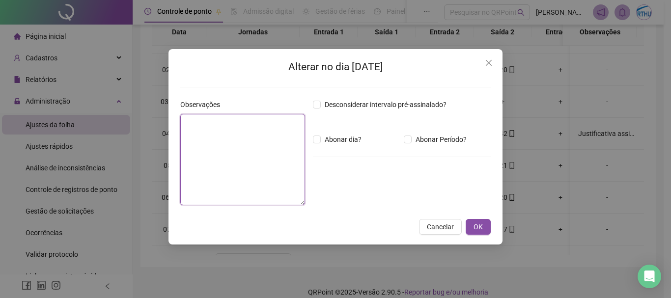
click at [244, 144] on textarea at bounding box center [242, 159] width 125 height 91
paste textarea "**********"
type textarea "**********"
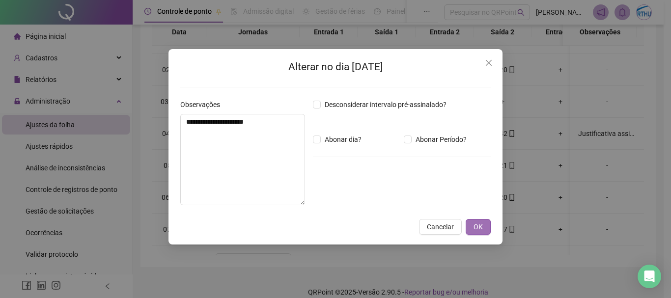
click at [480, 227] on span "OK" at bounding box center [477, 226] width 9 height 11
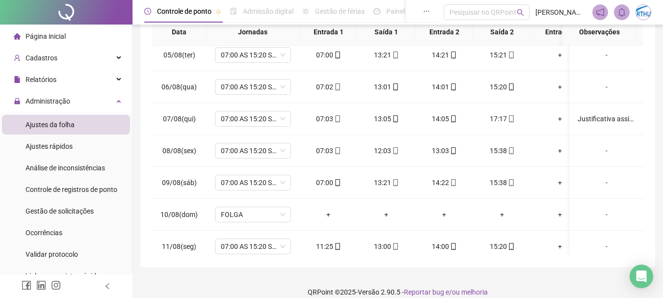
scroll to position [491, 0]
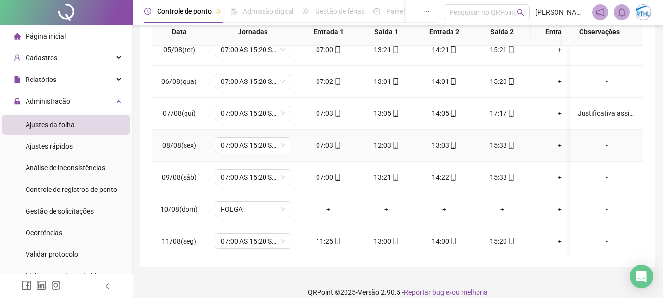
click at [598, 146] on div "-" at bounding box center [607, 145] width 58 height 11
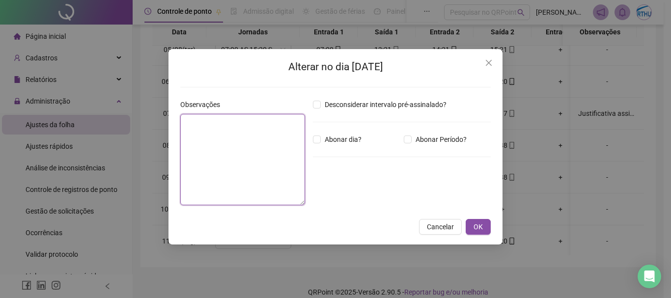
click at [186, 164] on textarea at bounding box center [242, 159] width 125 height 91
paste textarea "**********"
type textarea "**********"
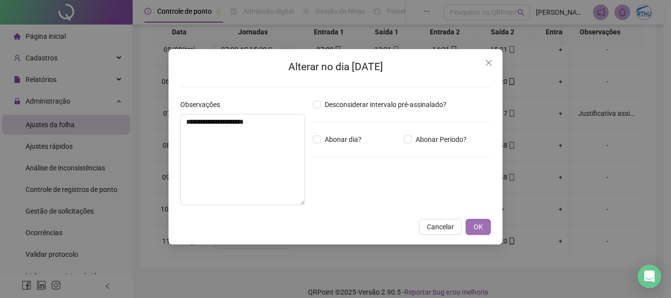
click at [475, 229] on span "OK" at bounding box center [477, 226] width 9 height 11
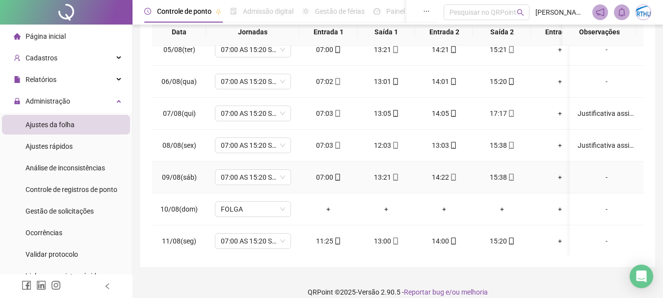
drag, startPoint x: 600, startPoint y: 176, endPoint x: 231, endPoint y: 143, distance: 369.8
click at [600, 175] on div "-" at bounding box center [607, 177] width 58 height 11
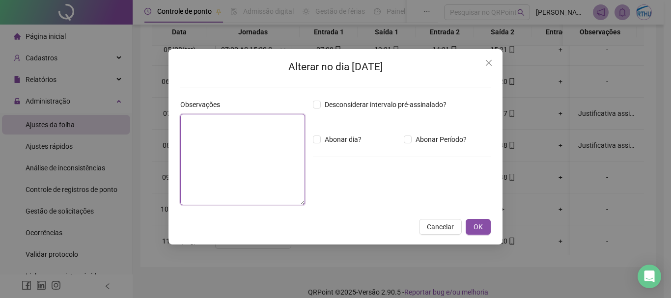
click at [216, 132] on textarea at bounding box center [242, 159] width 125 height 91
paste textarea "**********"
type textarea "**********"
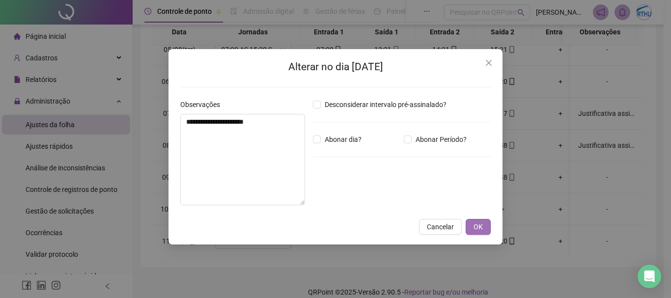
click at [477, 222] on span "OK" at bounding box center [477, 226] width 9 height 11
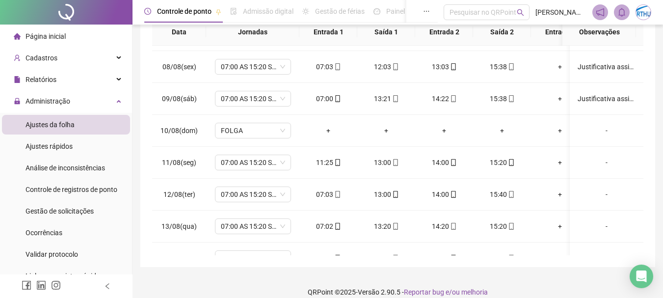
scroll to position [603, 0]
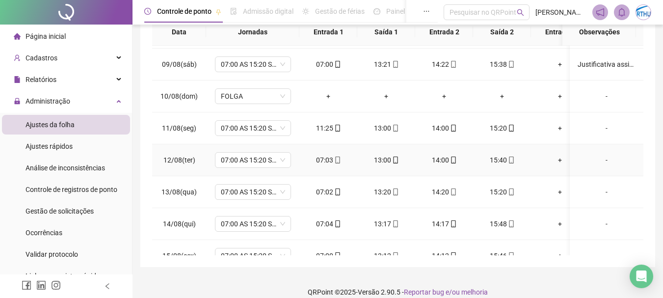
click at [600, 161] on div "-" at bounding box center [607, 160] width 58 height 11
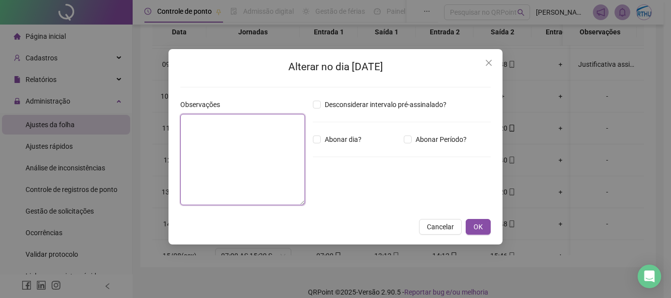
click at [209, 126] on textarea at bounding box center [242, 159] width 125 height 91
paste textarea "**********"
type textarea "**********"
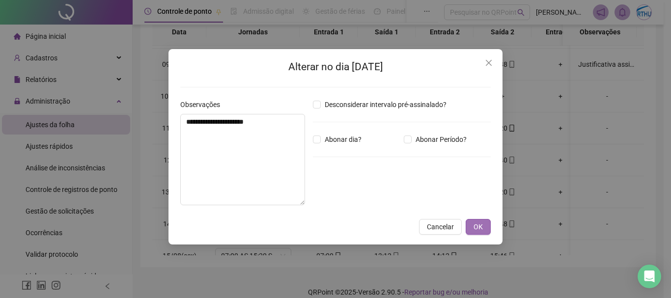
click at [475, 229] on span "OK" at bounding box center [477, 226] width 9 height 11
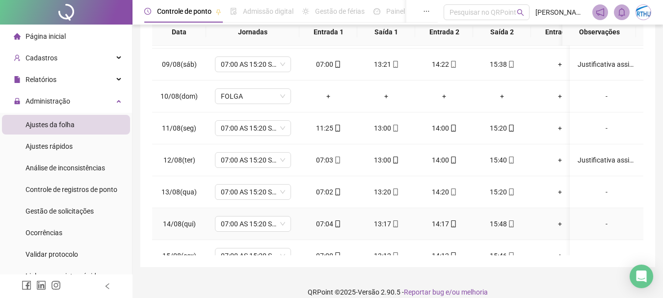
click at [600, 223] on div "-" at bounding box center [607, 223] width 58 height 11
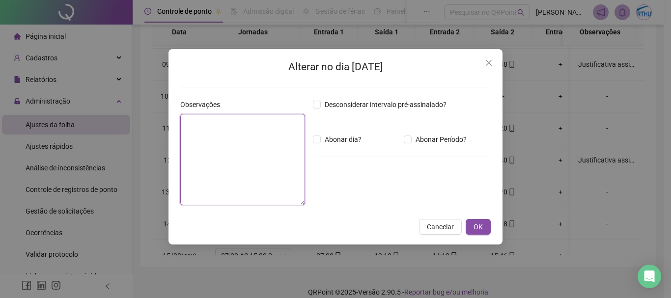
click at [246, 177] on textarea at bounding box center [242, 159] width 125 height 91
paste textarea "**********"
type textarea "**********"
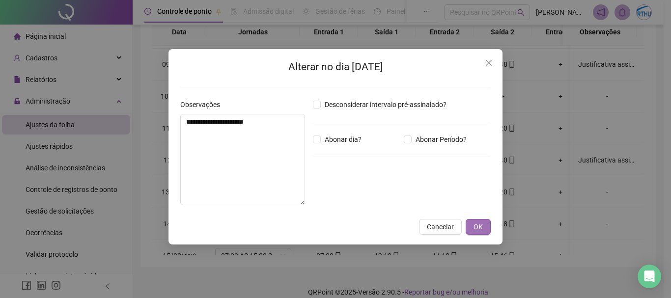
click at [480, 228] on span "OK" at bounding box center [477, 226] width 9 height 11
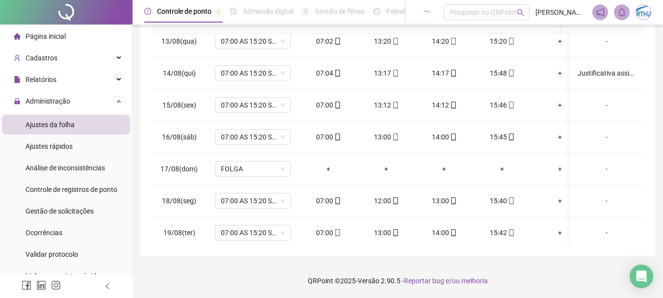
scroll to position [748, 0]
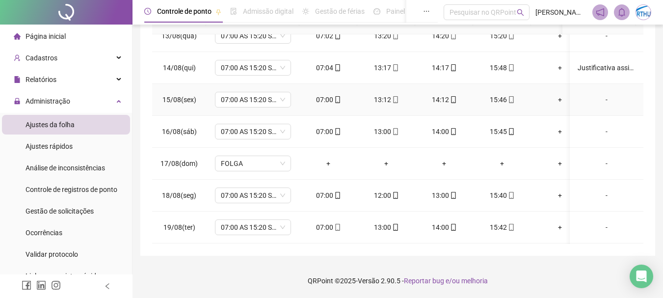
click at [600, 99] on div "-" at bounding box center [607, 99] width 58 height 11
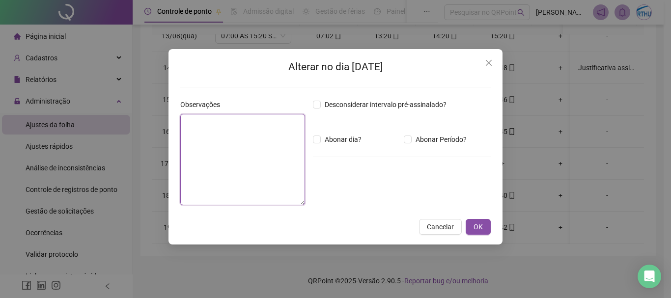
paste textarea "**********"
type textarea "**********"
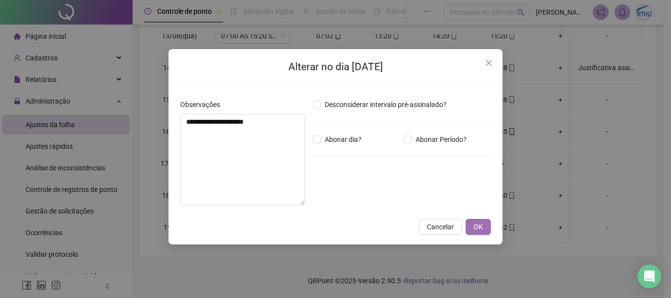
click at [473, 224] on button "OK" at bounding box center [477, 227] width 25 height 16
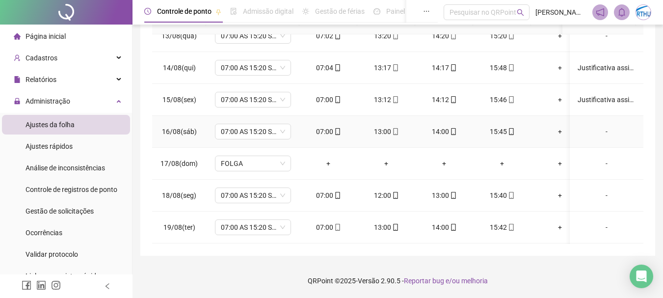
click at [600, 132] on div "-" at bounding box center [607, 131] width 58 height 11
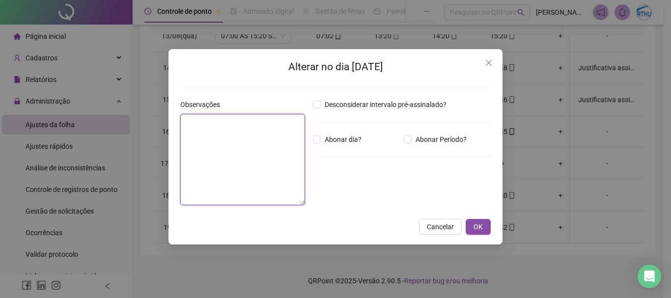
click at [194, 148] on textarea at bounding box center [242, 159] width 125 height 91
paste textarea "**********"
type textarea "**********"
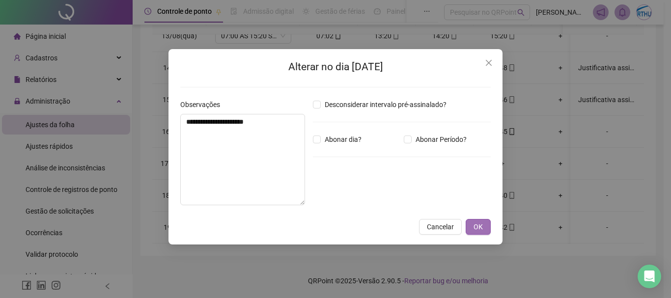
click at [484, 229] on button "OK" at bounding box center [477, 227] width 25 height 16
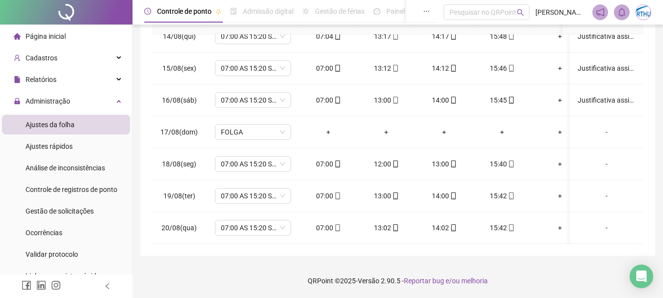
scroll to position [787, 0]
click at [600, 159] on div "-" at bounding box center [607, 164] width 58 height 11
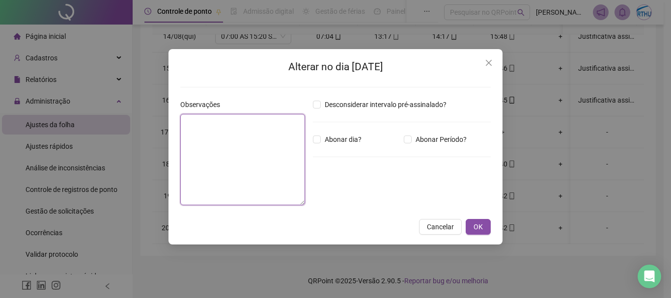
click at [223, 136] on textarea at bounding box center [242, 159] width 125 height 91
paste textarea "**********"
type textarea "**********"
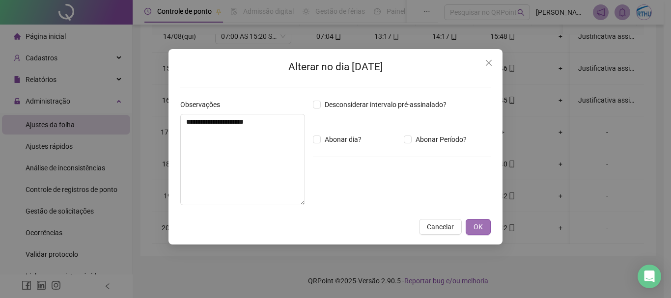
click at [479, 224] on span "OK" at bounding box center [477, 226] width 9 height 11
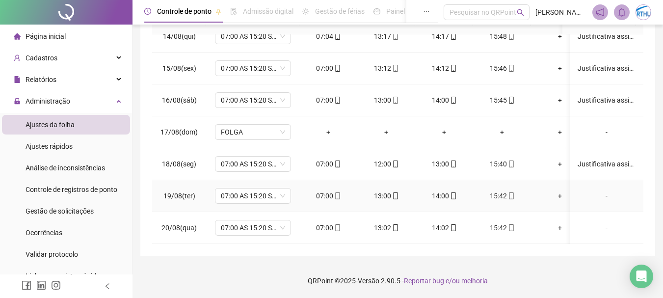
click at [598, 191] on div "-" at bounding box center [607, 196] width 58 height 11
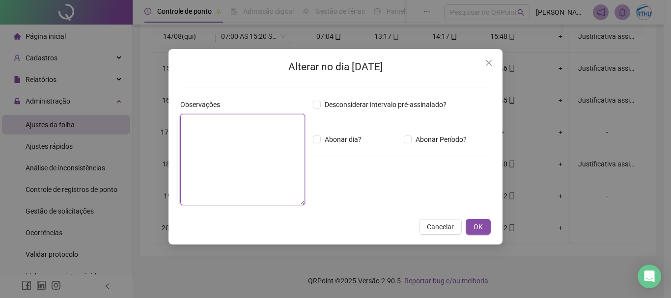
click at [202, 148] on textarea at bounding box center [242, 159] width 125 height 91
paste textarea "**********"
type textarea "**********"
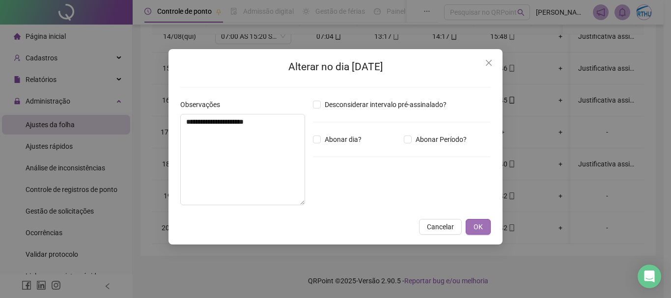
click at [483, 227] on button "OK" at bounding box center [477, 227] width 25 height 16
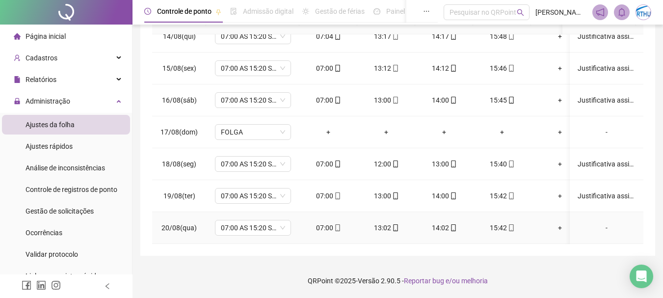
click at [602, 222] on div "-" at bounding box center [607, 227] width 58 height 11
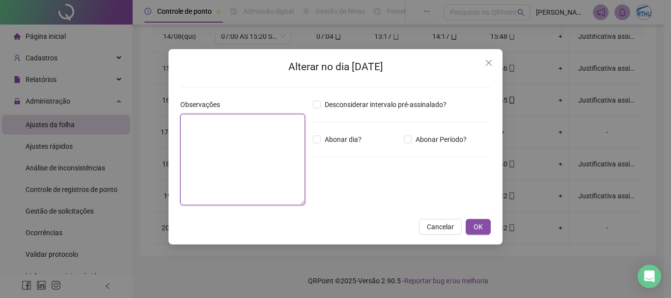
click at [227, 162] on textarea at bounding box center [242, 159] width 125 height 91
paste textarea "**********"
type textarea "**********"
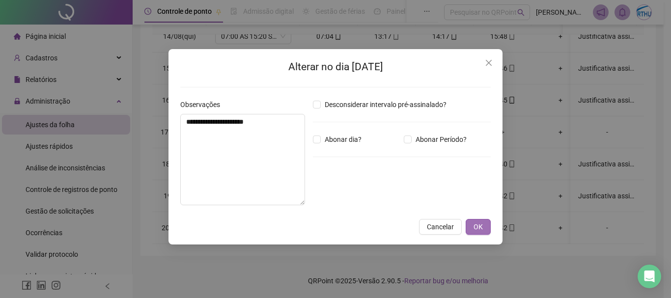
click at [479, 223] on span "OK" at bounding box center [477, 226] width 9 height 11
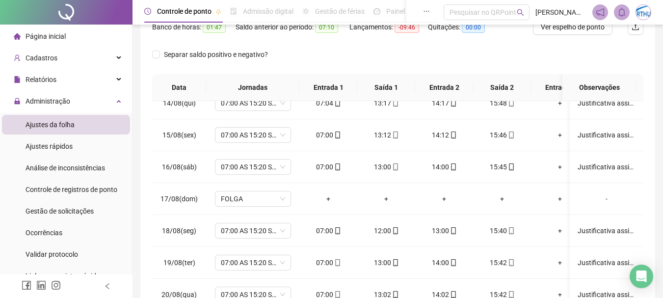
scroll to position [0, 0]
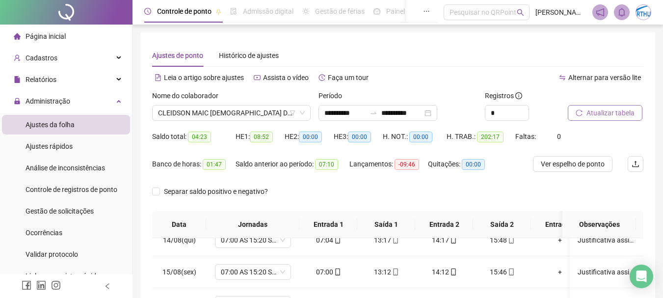
click at [620, 109] on span "Atualizar tabela" at bounding box center [611, 113] width 48 height 11
click at [559, 163] on span "Ver espelho de ponto" at bounding box center [573, 164] width 64 height 11
click at [252, 115] on span "CLEIDSON MAIC [DEMOGRAPHIC_DATA] DOS SANTOS" at bounding box center [231, 113] width 147 height 15
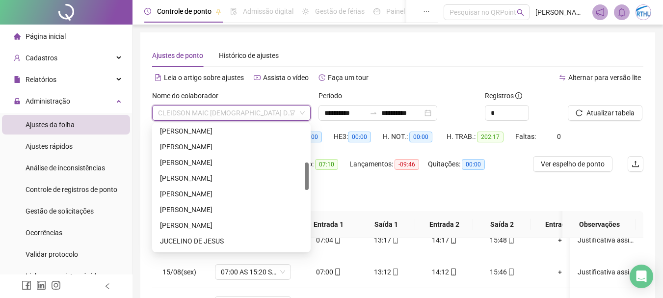
scroll to position [185, 0]
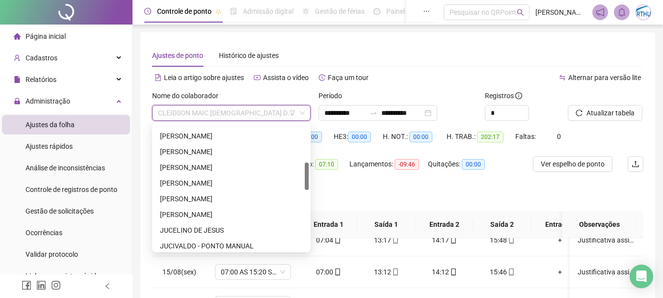
drag, startPoint x: 305, startPoint y: 146, endPoint x: 303, endPoint y: 181, distance: 34.4
click at [303, 181] on div "[PERSON_NAME] [PERSON_NAME] [PERSON_NAME] [PERSON_NAME] DE [PERSON_NAME] - PONT…" at bounding box center [231, 188] width 155 height 126
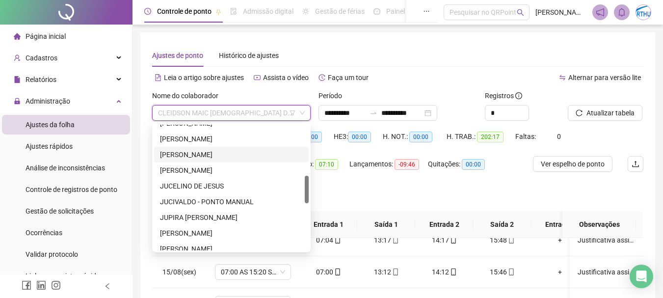
scroll to position [245, 0]
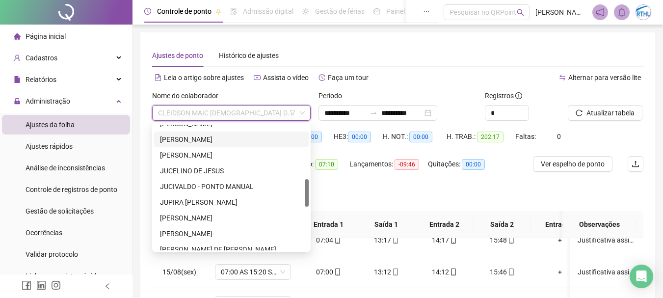
drag, startPoint x: 307, startPoint y: 188, endPoint x: 307, endPoint y: 198, distance: 10.3
click at [307, 198] on div at bounding box center [307, 192] width 4 height 27
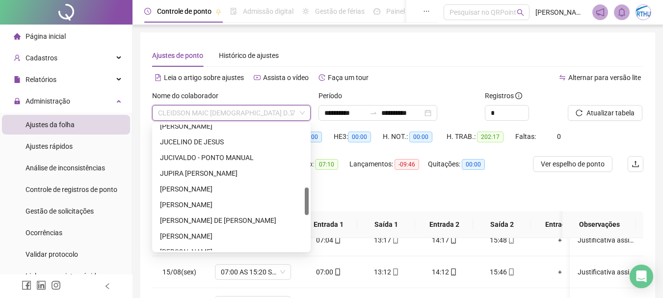
scroll to position [287, 0]
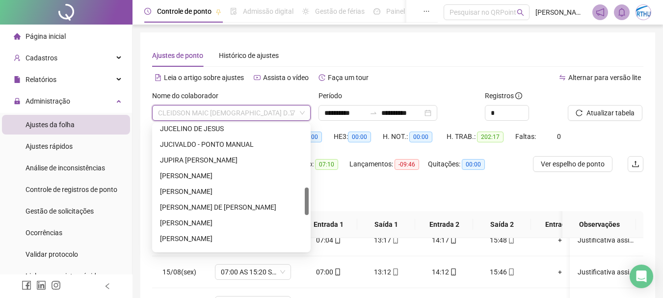
drag, startPoint x: 307, startPoint y: 202, endPoint x: 308, endPoint y: 210, distance: 7.9
click at [308, 210] on div at bounding box center [307, 201] width 4 height 27
click at [228, 223] on div "[PERSON_NAME]" at bounding box center [231, 223] width 143 height 11
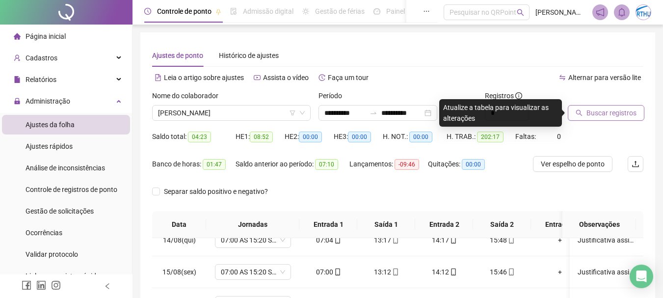
click at [605, 112] on span "Buscar registros" at bounding box center [612, 113] width 50 height 11
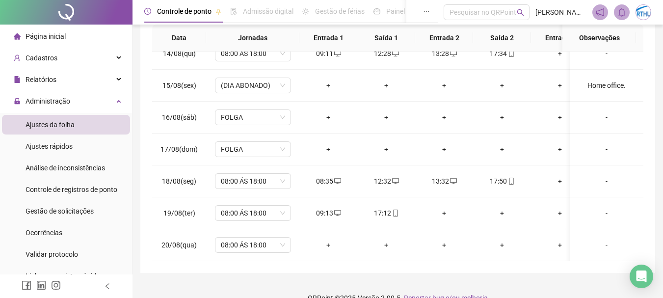
scroll to position [204, 0]
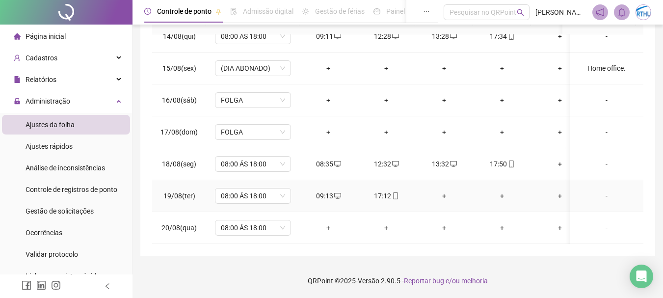
click at [445, 191] on div "+" at bounding box center [444, 196] width 42 height 11
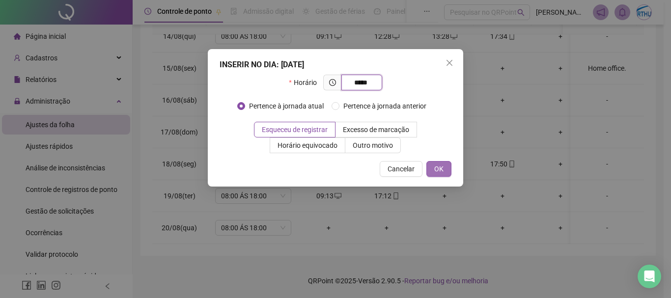
type input "*****"
click at [438, 163] on button "OK" at bounding box center [438, 169] width 25 height 16
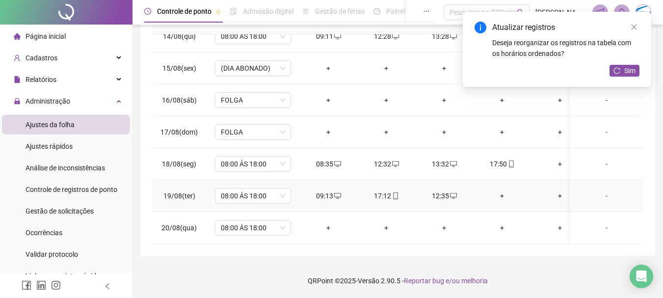
click at [502, 191] on div "+" at bounding box center [502, 196] width 42 height 11
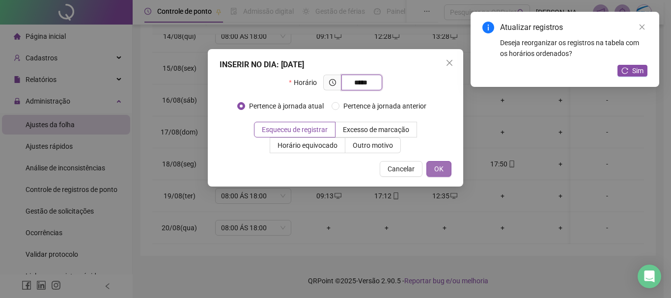
type input "*****"
click at [436, 172] on span "OK" at bounding box center [438, 169] width 9 height 11
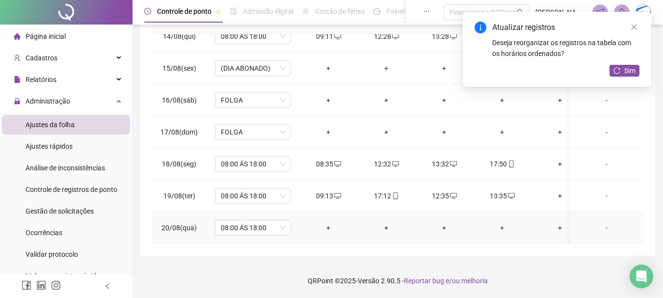
click at [385, 222] on div "+" at bounding box center [386, 227] width 42 height 11
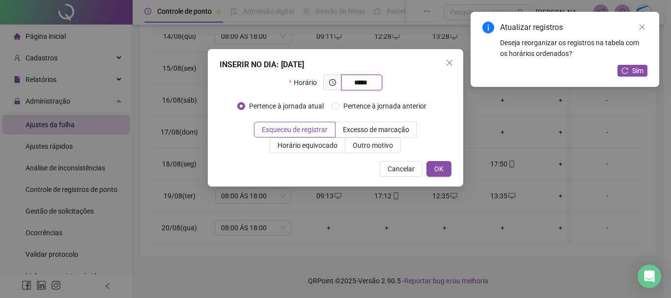
type input "*****"
click at [452, 171] on div "INSERIR NO DIA : [DATE] Horário ***** Pertence à jornada atual Pertence à jorna…" at bounding box center [335, 117] width 255 height 137
click at [443, 171] on button "OK" at bounding box center [438, 169] width 25 height 16
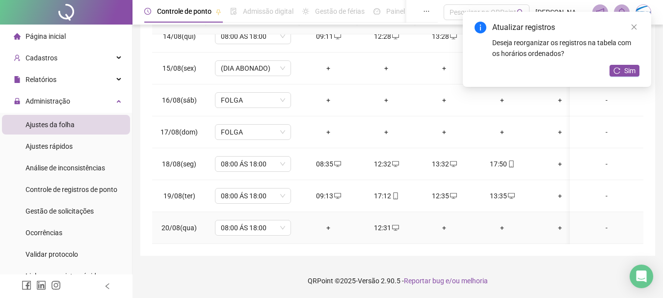
click at [443, 222] on div "+" at bounding box center [444, 227] width 42 height 11
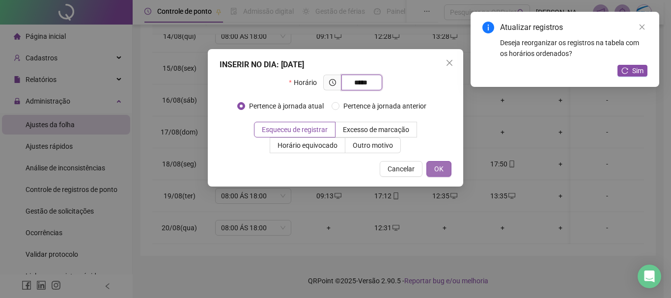
type input "*****"
click at [445, 170] on button "OK" at bounding box center [438, 169] width 25 height 16
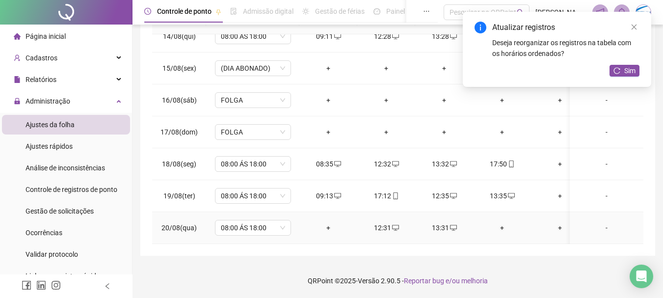
click at [502, 222] on div "+" at bounding box center [502, 227] width 42 height 11
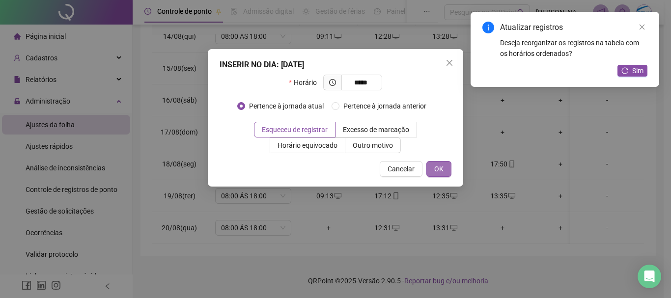
type input "*****"
click at [440, 170] on span "OK" at bounding box center [438, 169] width 9 height 11
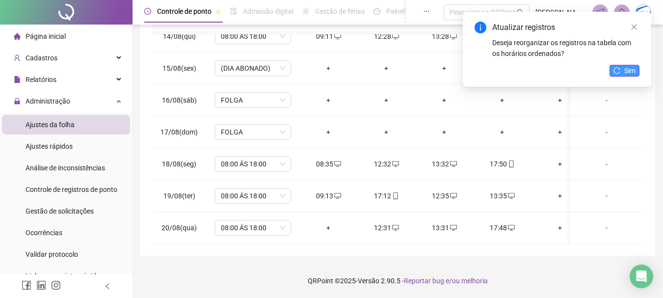
click at [624, 69] on button "Sim" at bounding box center [625, 71] width 30 height 12
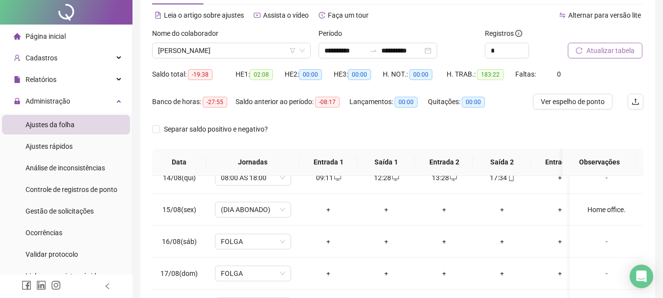
scroll to position [0, 0]
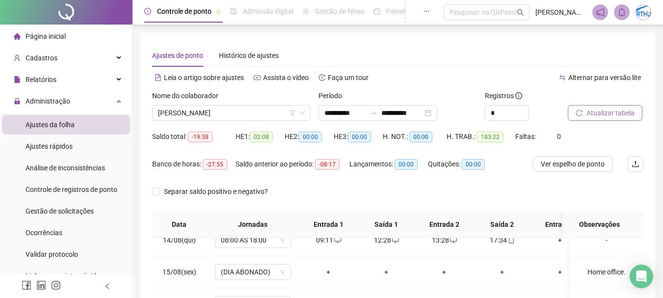
click at [596, 117] on span "Atualizar tabela" at bounding box center [611, 113] width 48 height 11
